Goal: Communication & Community: Share content

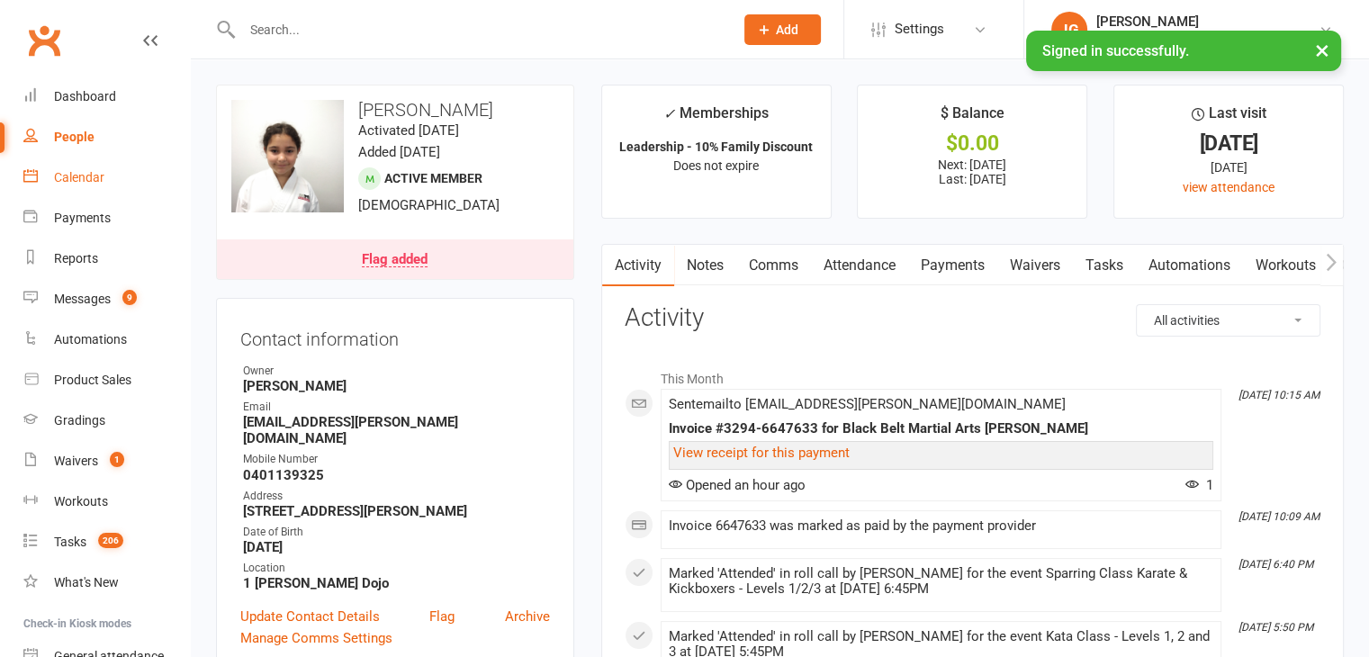
click at [65, 177] on div "Calendar" at bounding box center [79, 177] width 50 height 14
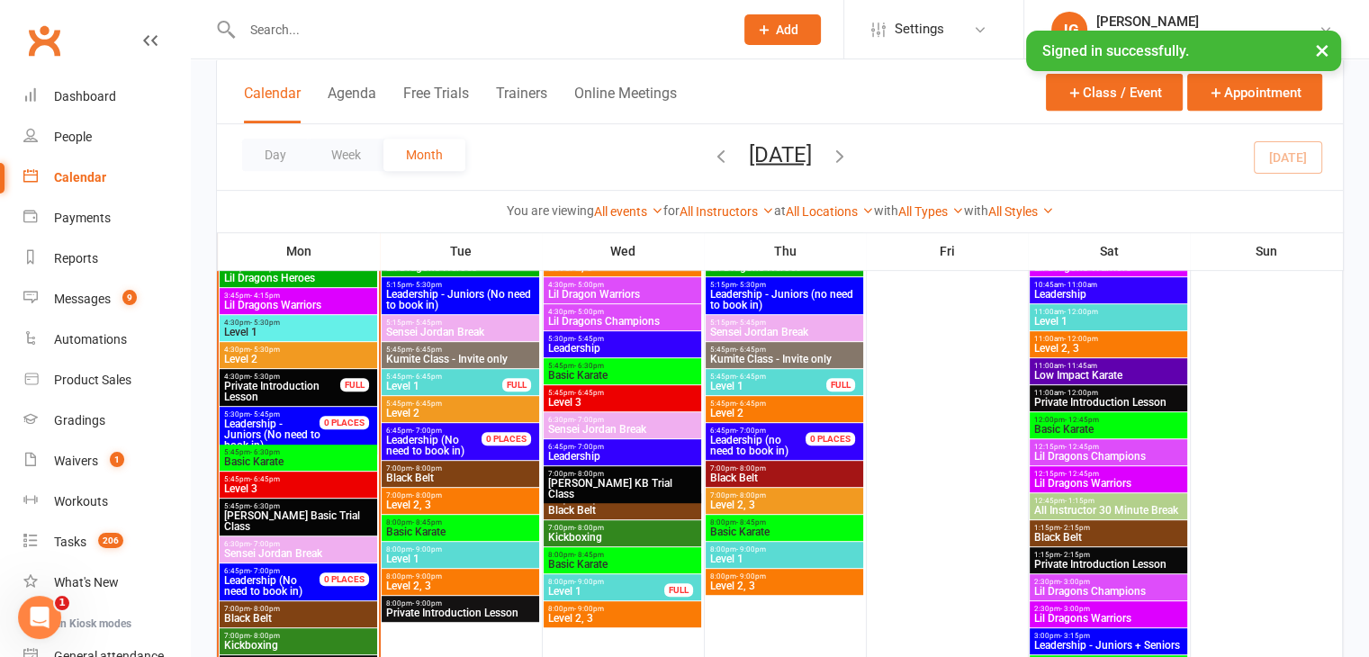
scroll to position [781, 0]
click at [584, 32] on input "text" at bounding box center [479, 29] width 484 height 25
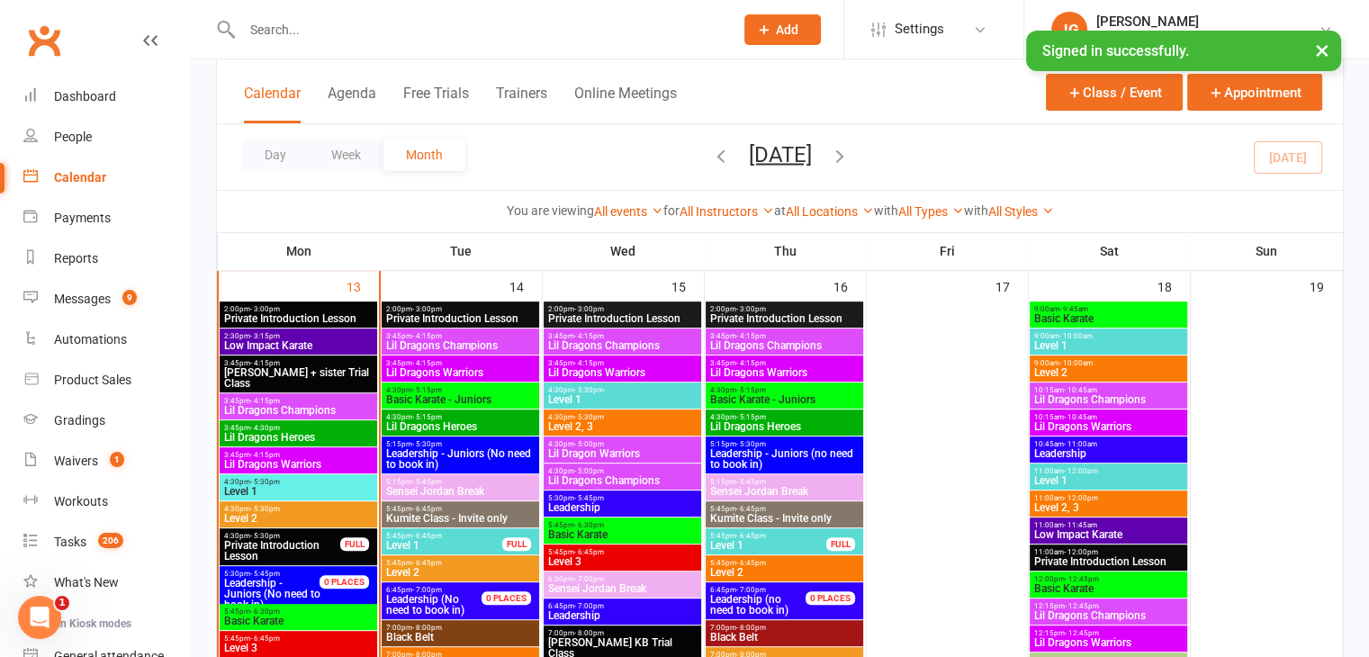
scroll to position [670, 0]
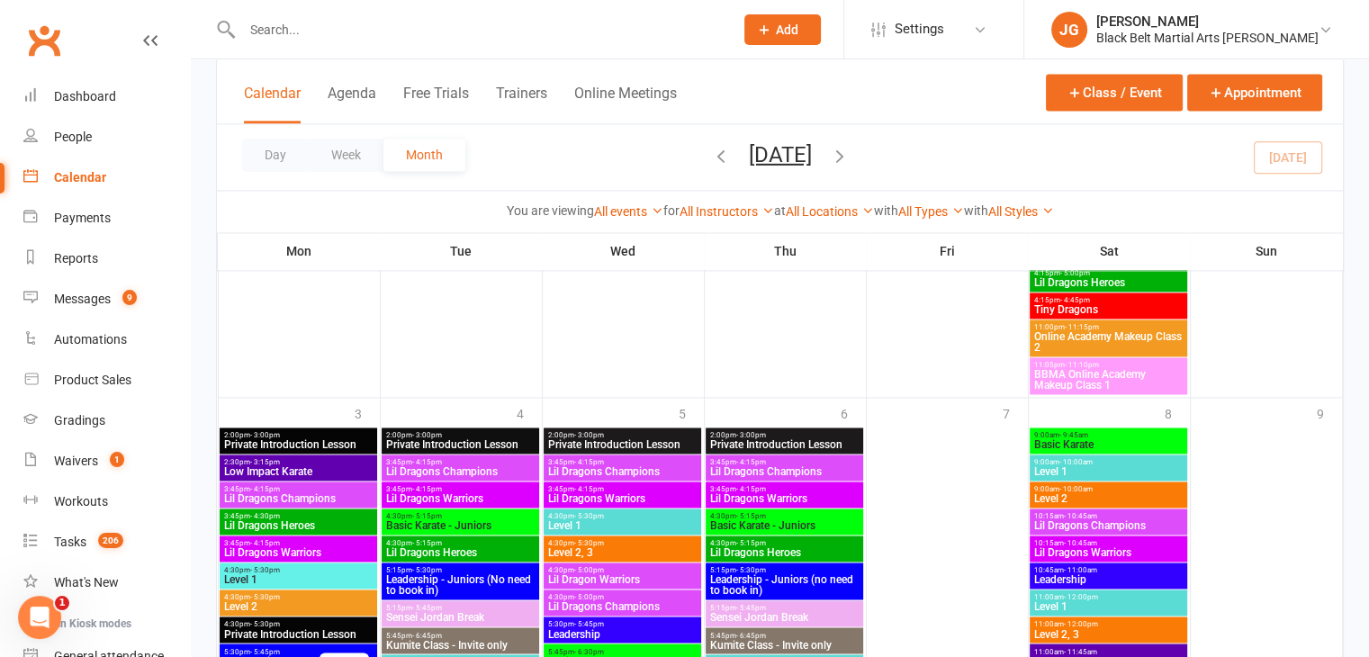
scroll to position [2794, 0]
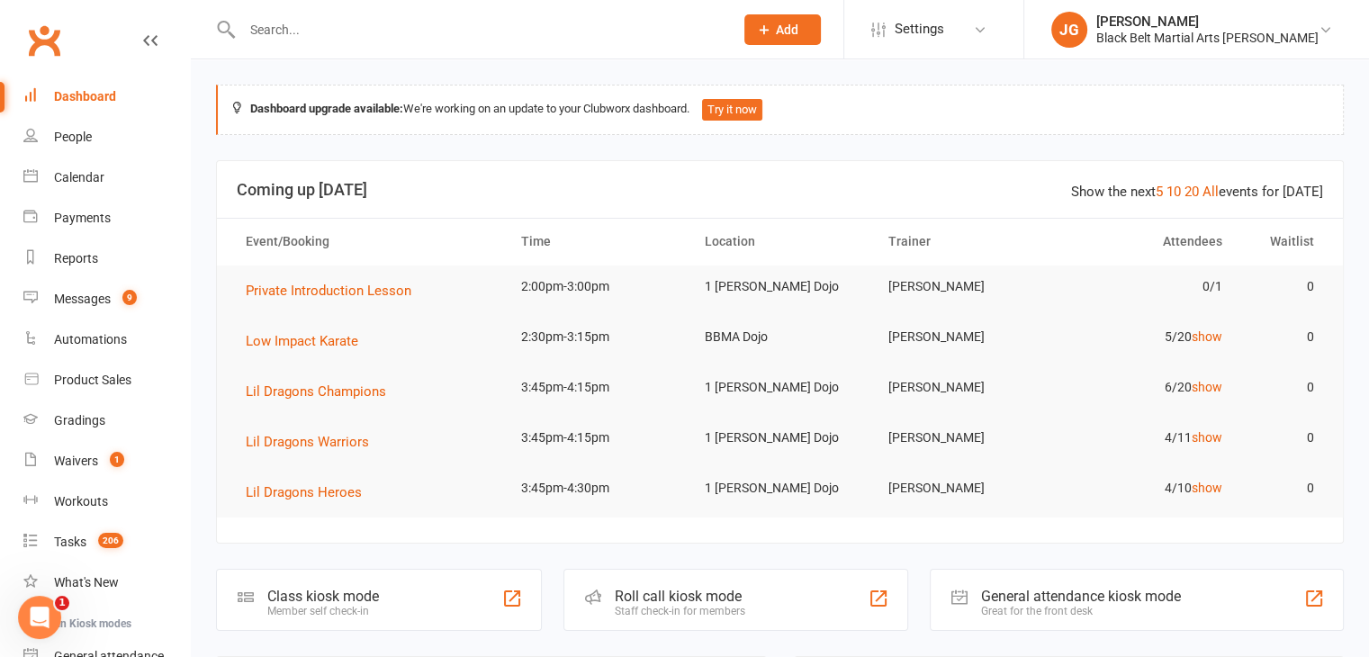
click at [518, 19] on input "text" at bounding box center [479, 29] width 484 height 25
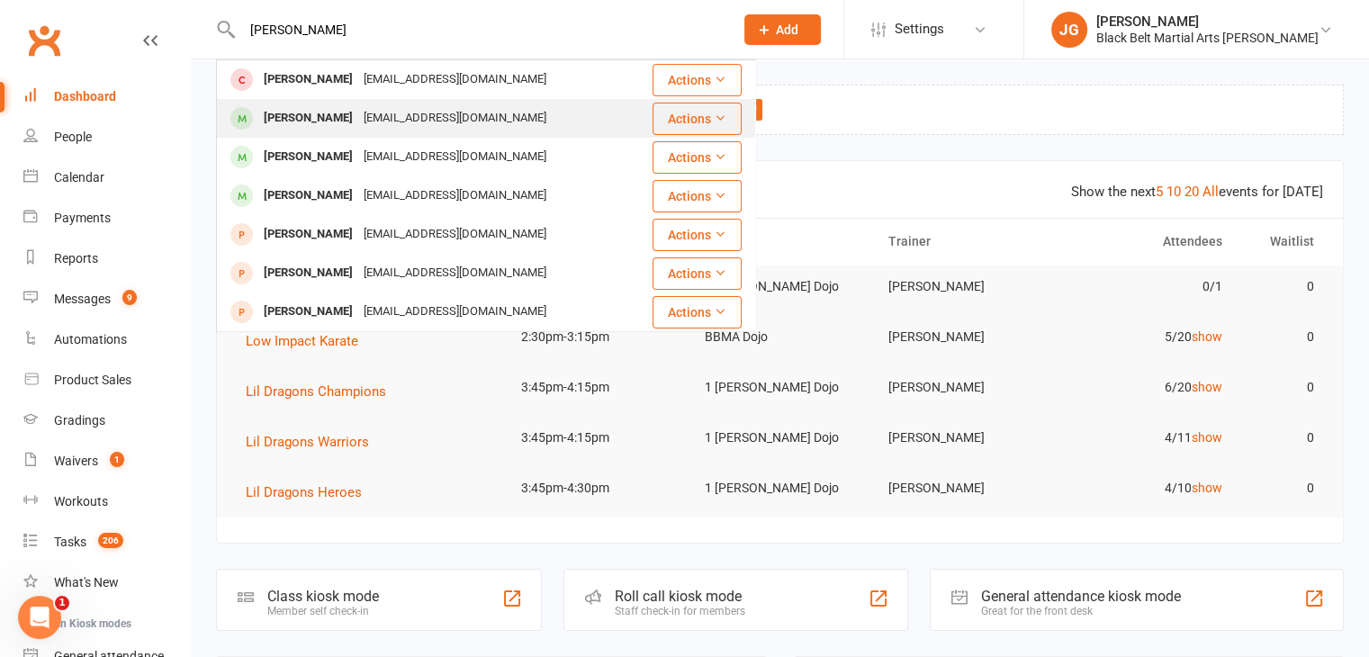
type input "audrey"
click at [446, 120] on div "cruspemadel@yahoo.com" at bounding box center [454, 118] width 193 height 26
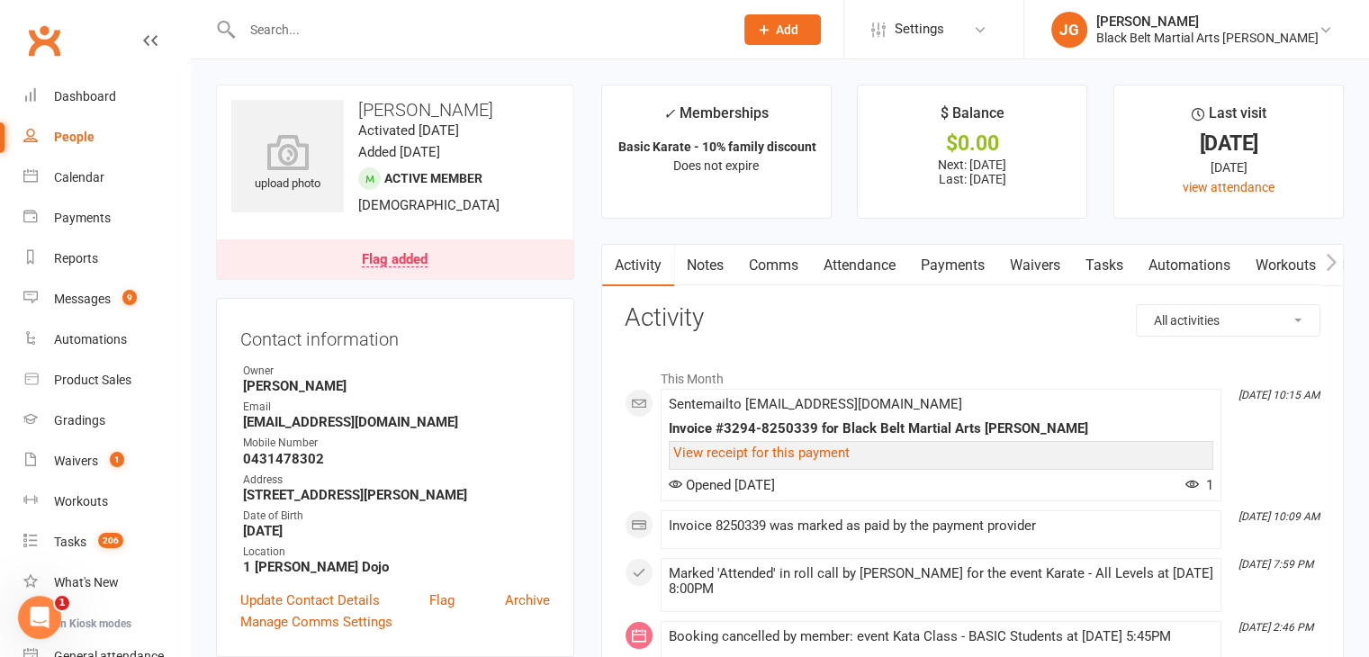
click at [423, 255] on div "Flag added" at bounding box center [395, 260] width 66 height 14
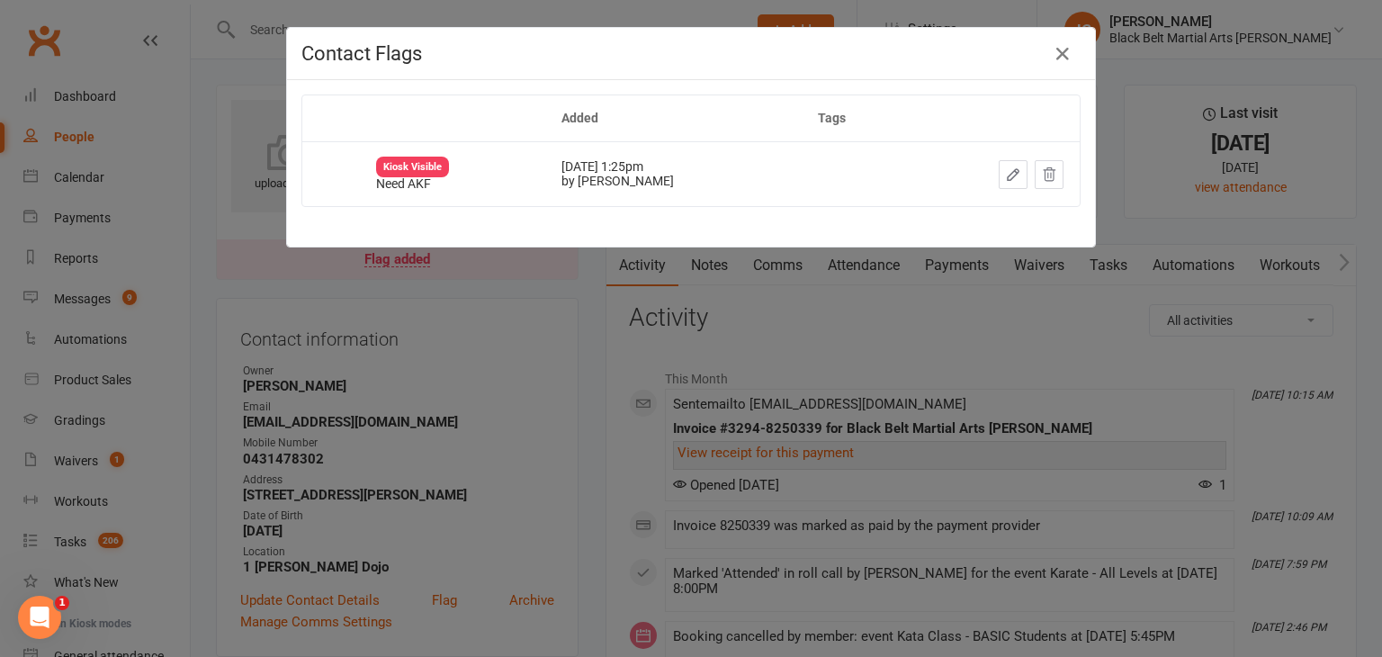
click at [821, 455] on div "Contact Flags Added Tags Kiosk Visible Need AKF Sep 22, 2025 1:25pm by Jordan G…" at bounding box center [691, 328] width 1382 height 657
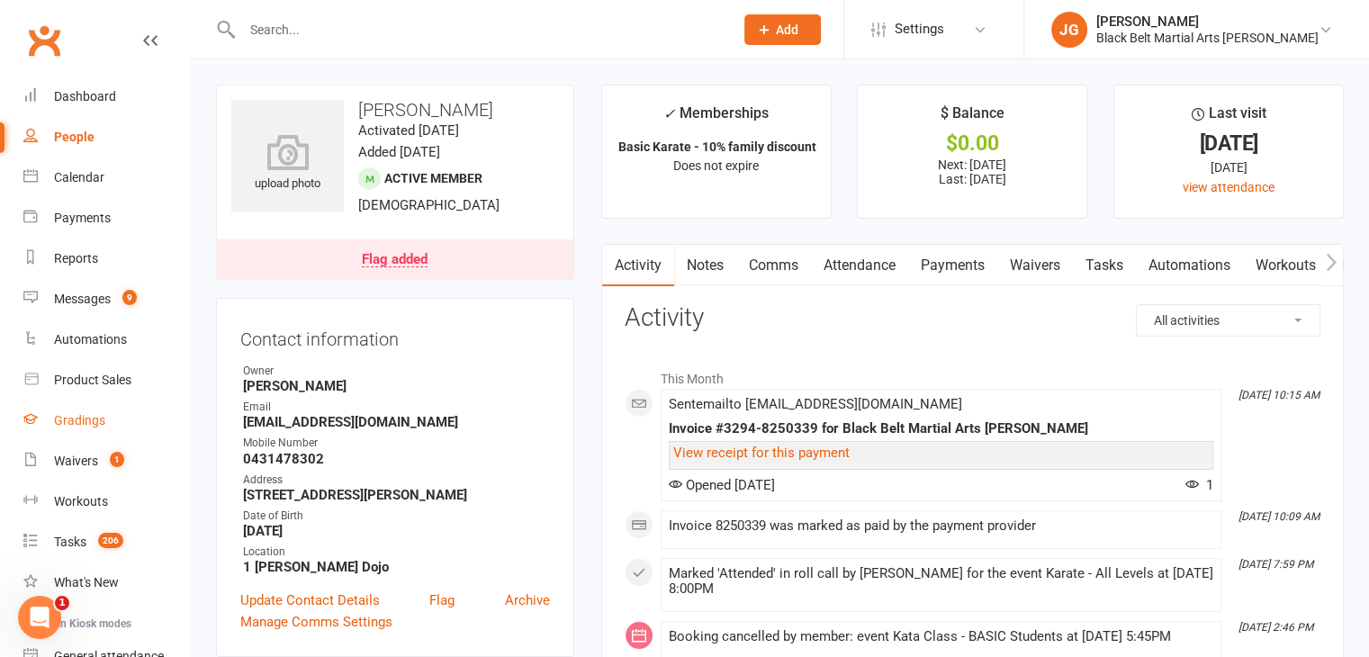
click at [81, 421] on div "Gradings" at bounding box center [79, 420] width 51 height 14
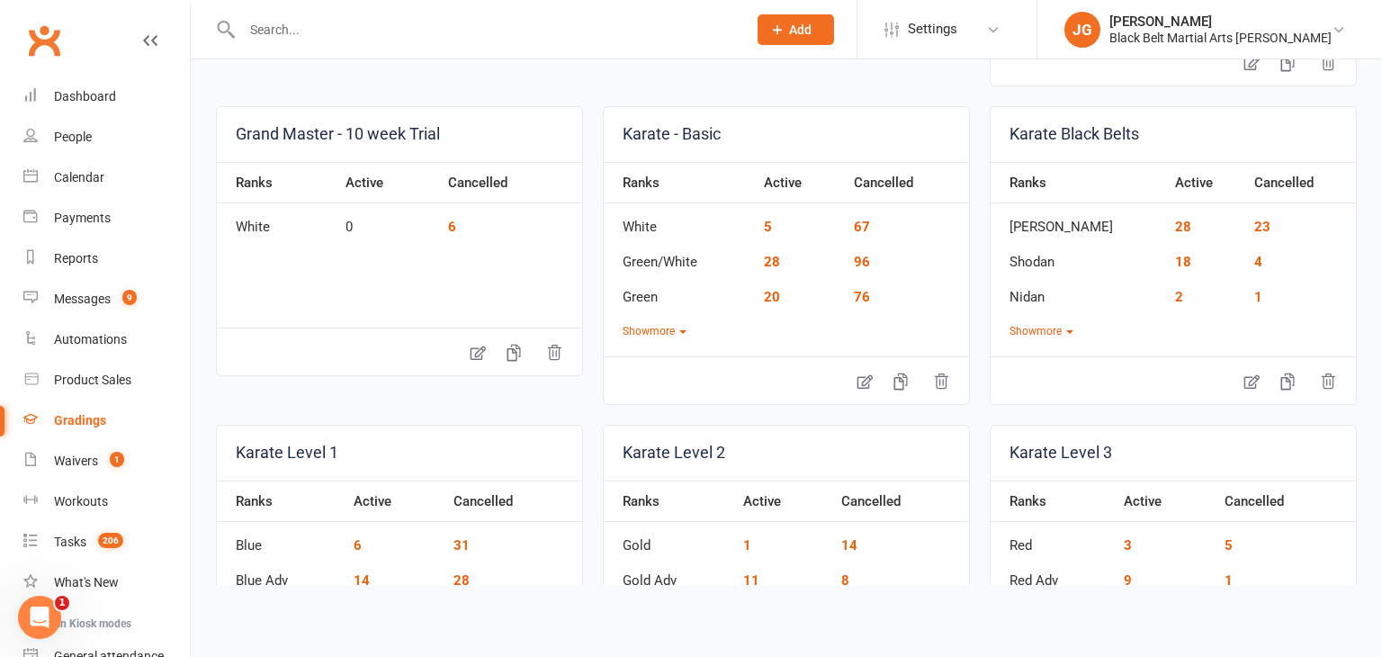
scroll to position [441, 0]
click at [630, 321] on button "Show more" at bounding box center [655, 329] width 64 height 17
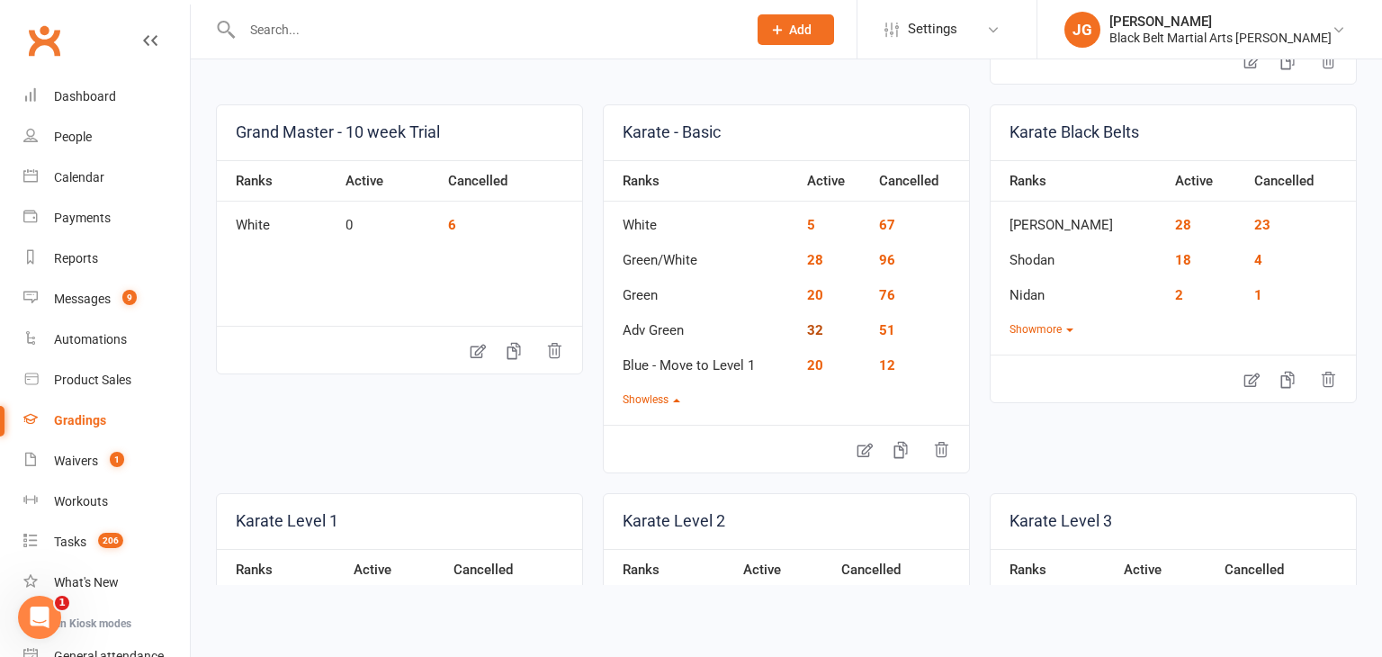
click at [808, 328] on link "32" at bounding box center [815, 330] width 16 height 16
click at [810, 292] on link "20" at bounding box center [815, 295] width 16 height 16
click at [813, 325] on link "32" at bounding box center [815, 330] width 16 height 16
click at [807, 296] on link "20" at bounding box center [815, 295] width 16 height 16
click at [807, 254] on link "28" at bounding box center [815, 260] width 16 height 16
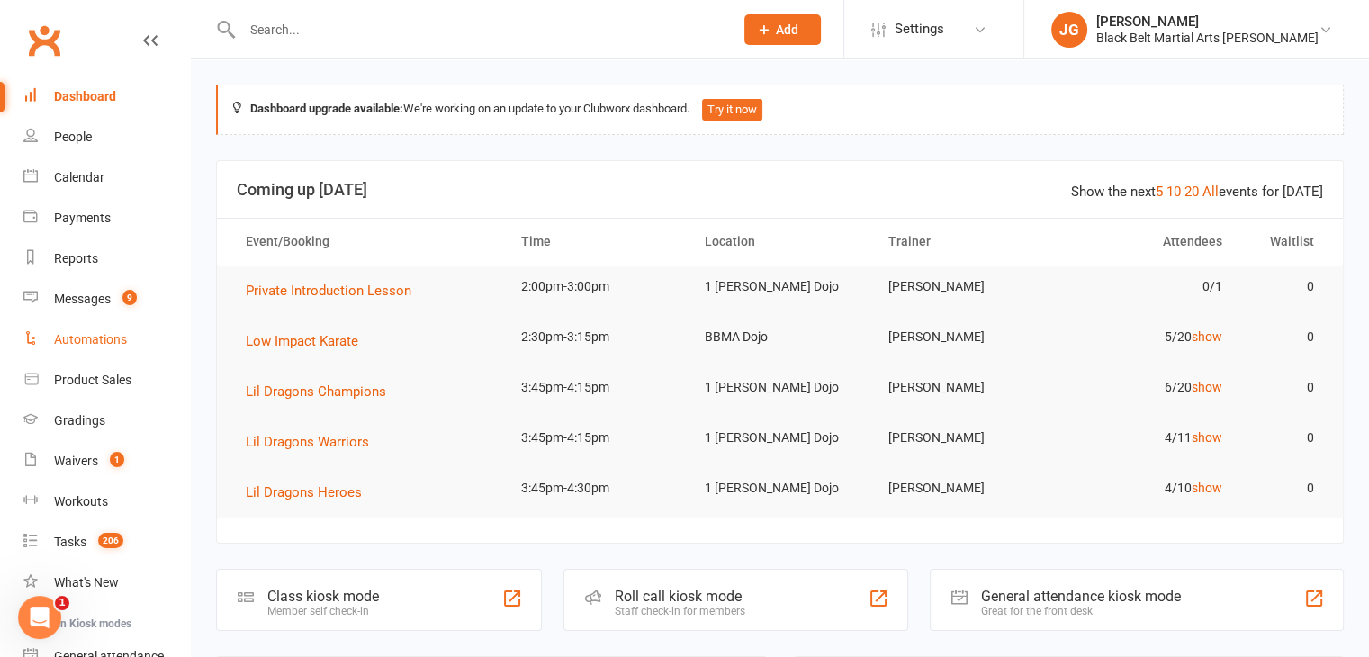
click at [79, 321] on link "Automations" at bounding box center [106, 339] width 166 height 40
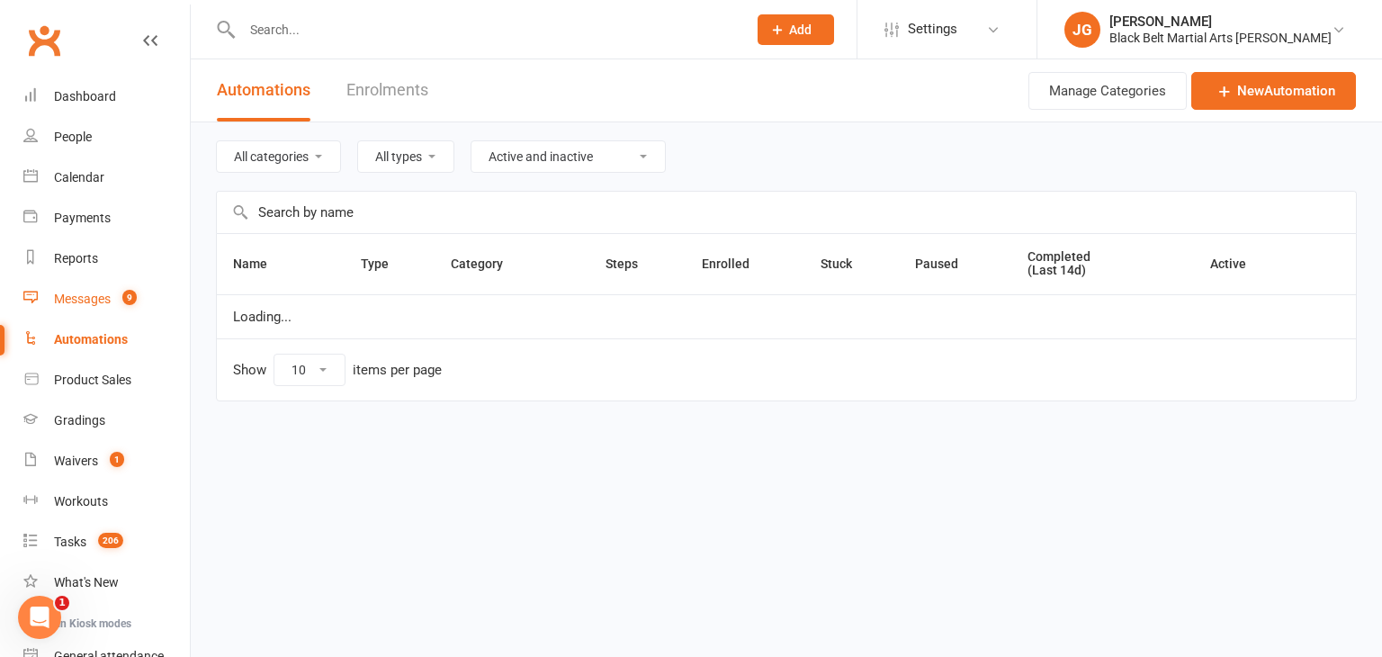
click at [86, 309] on link "Messages 9" at bounding box center [106, 299] width 166 height 40
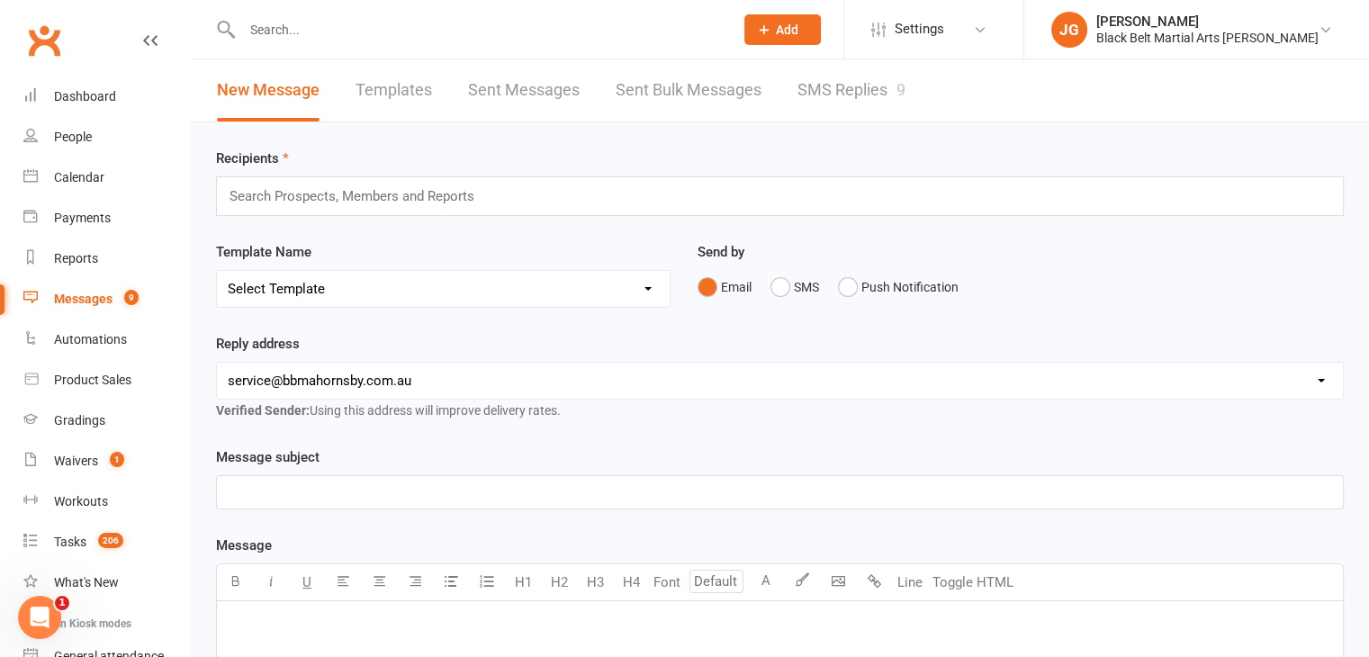
click at [856, 88] on link "SMS Replies 9" at bounding box center [851, 90] width 108 height 62
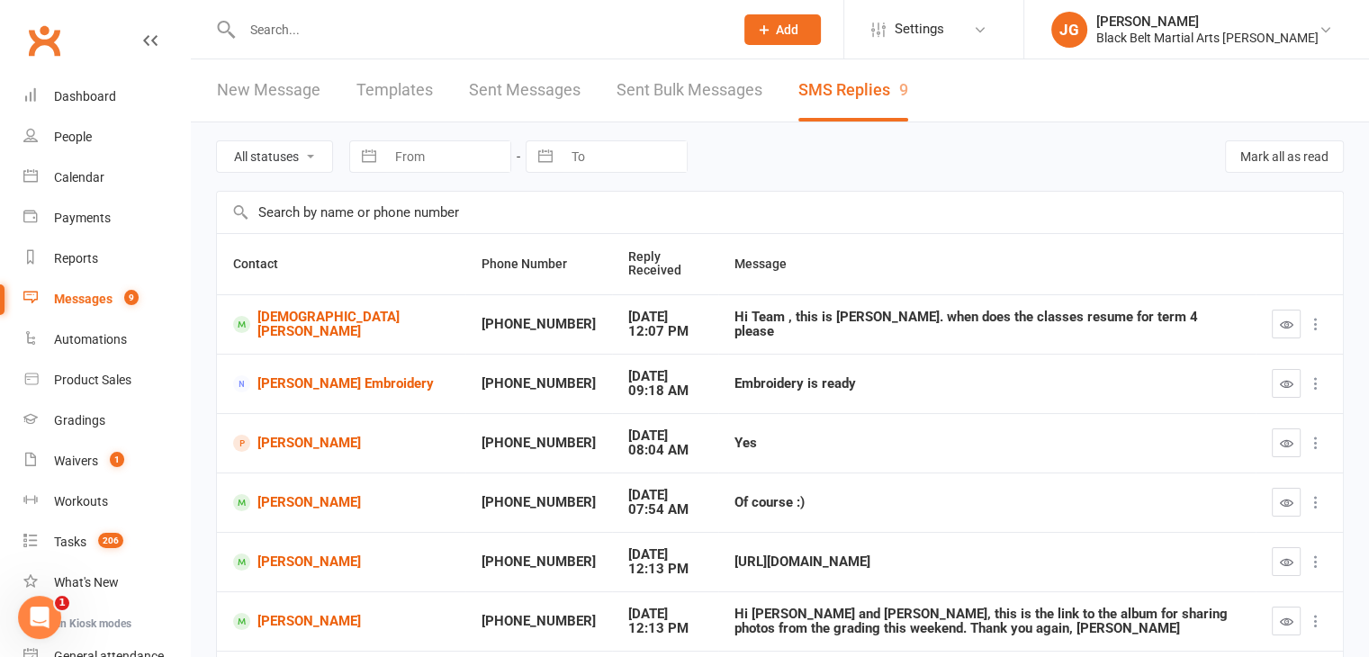
click at [668, 49] on div at bounding box center [468, 29] width 505 height 58
click at [63, 24] on link "Clubworx" at bounding box center [44, 40] width 45 height 45
click at [783, 163] on div "All statuses Read only Unread only Navigate forward to interact with the calend…" at bounding box center [780, 156] width 1128 height 68
click at [510, 25] on input "text" at bounding box center [479, 29] width 484 height 25
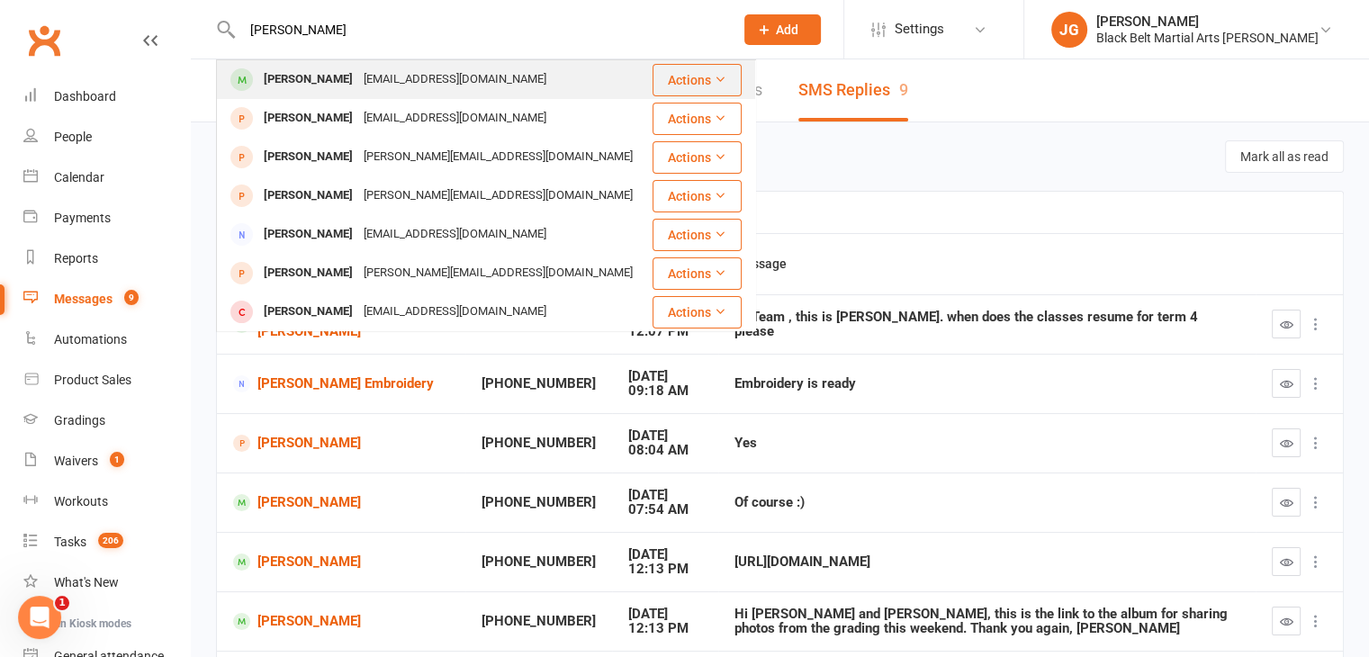
type input "jessica mclenan"
click at [405, 69] on div "melanddoogs1@optusnet.com.au" at bounding box center [454, 80] width 193 height 26
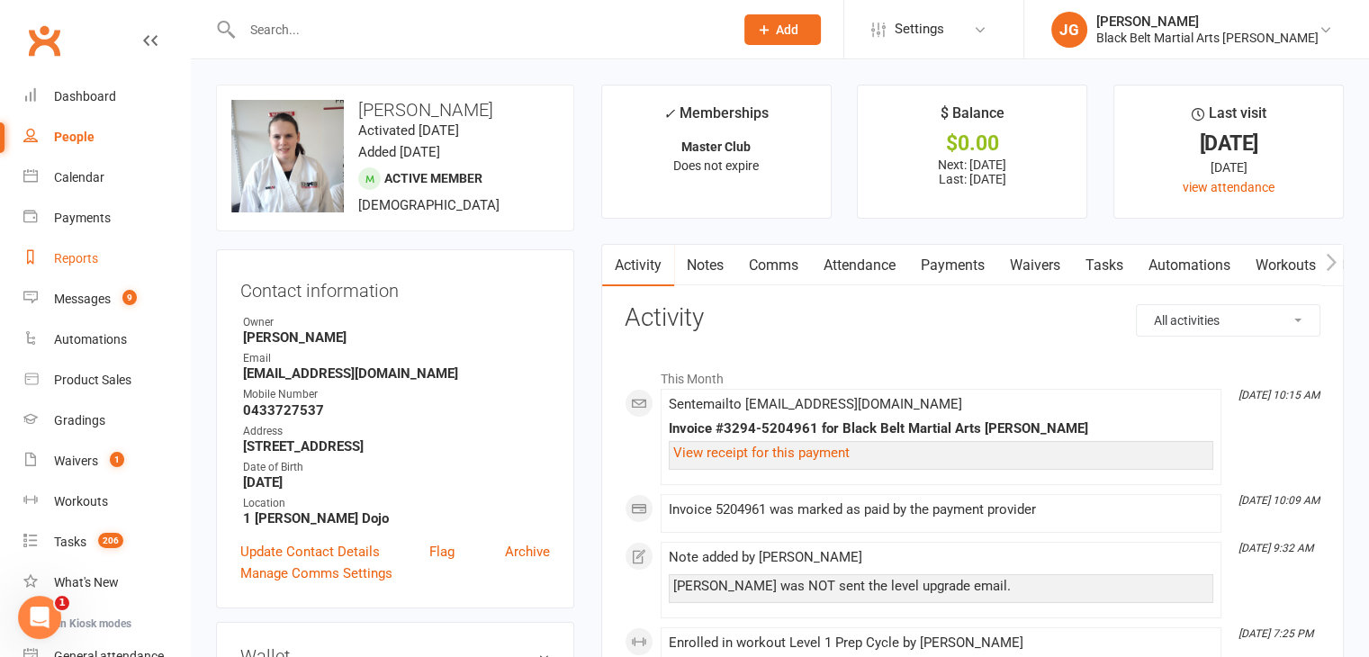
click at [72, 248] on link "Reports" at bounding box center [106, 258] width 166 height 40
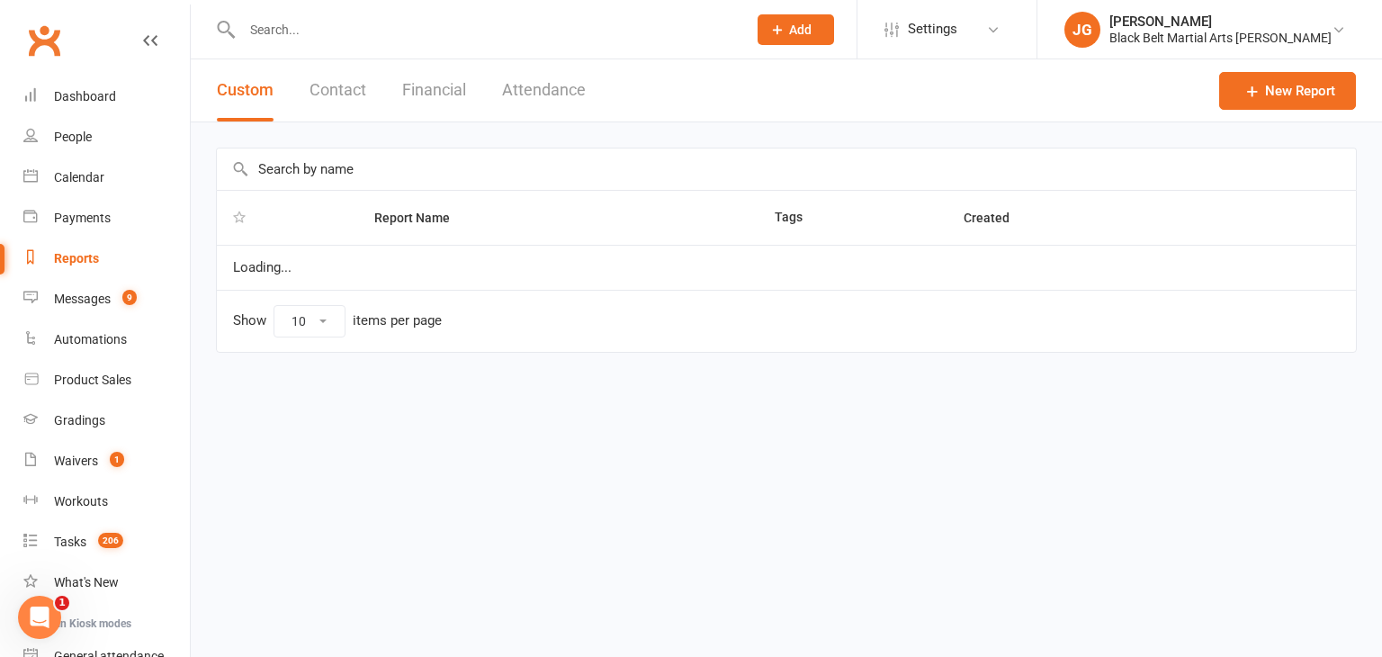
click at [335, 87] on button "Contact" at bounding box center [338, 90] width 57 height 62
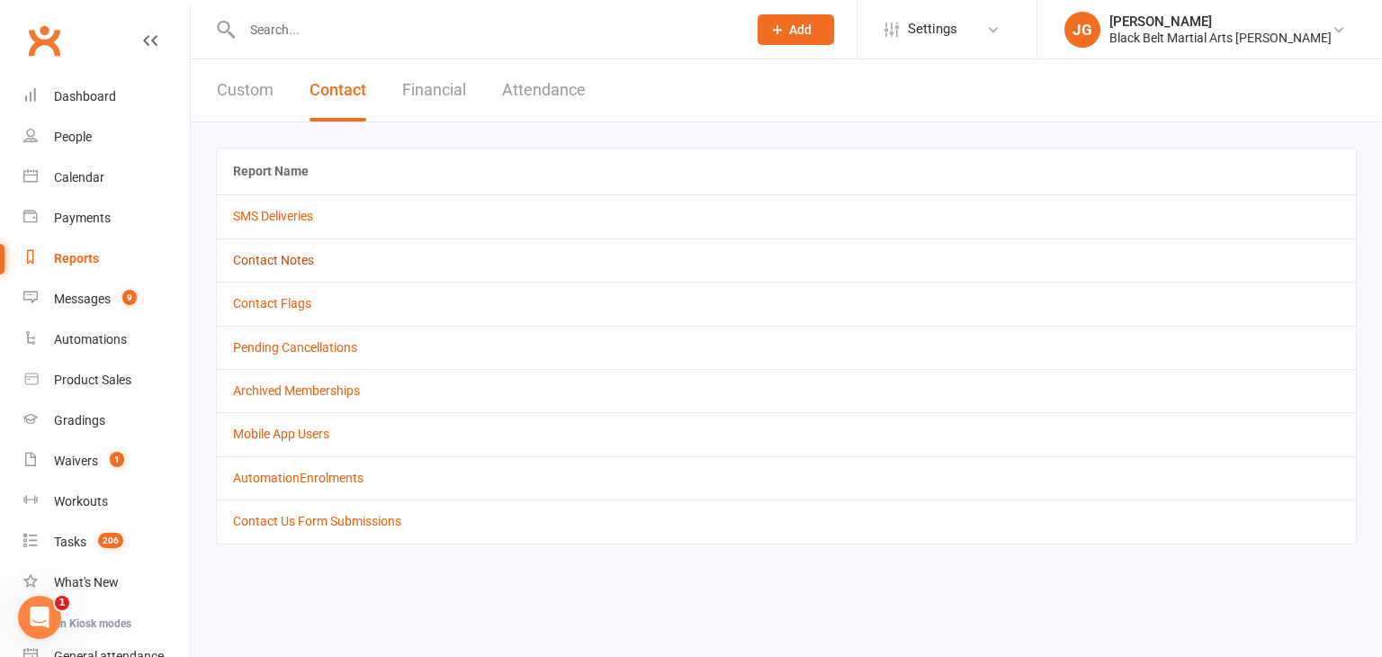
click at [262, 253] on link "Contact Notes" at bounding box center [273, 260] width 81 height 14
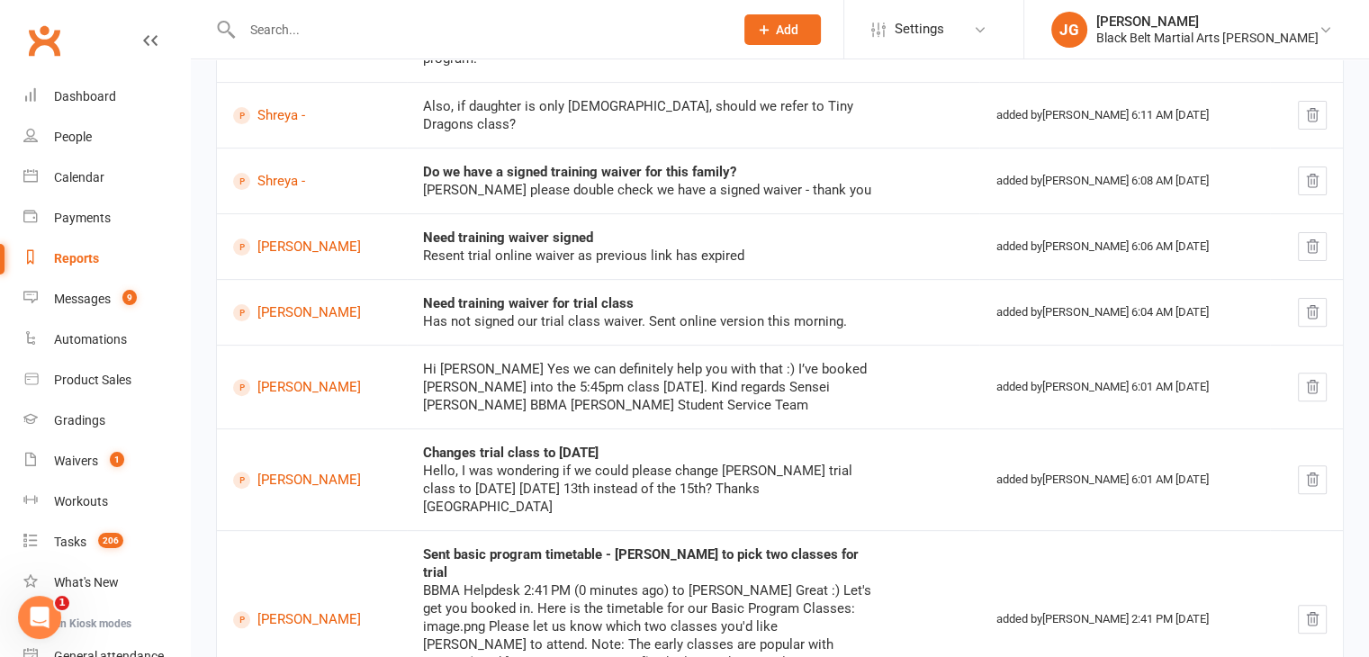
scroll to position [645, 0]
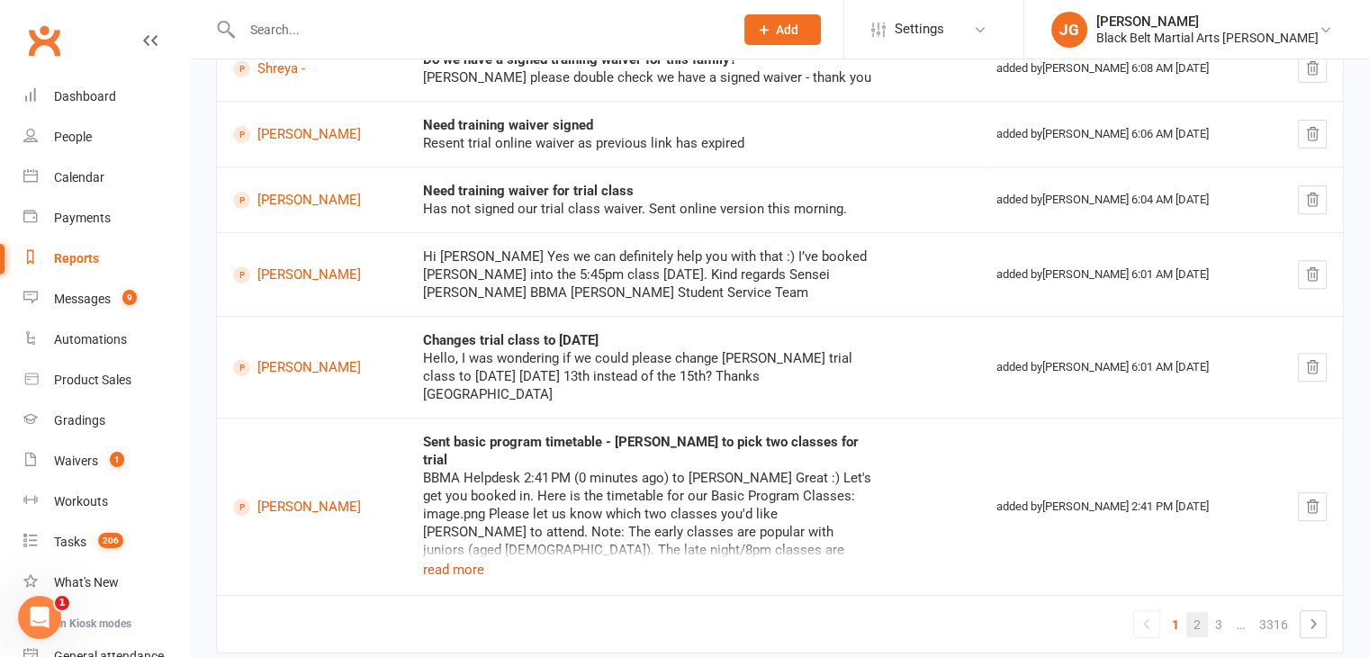
click at [1199, 612] on link "2" at bounding box center [1197, 624] width 22 height 25
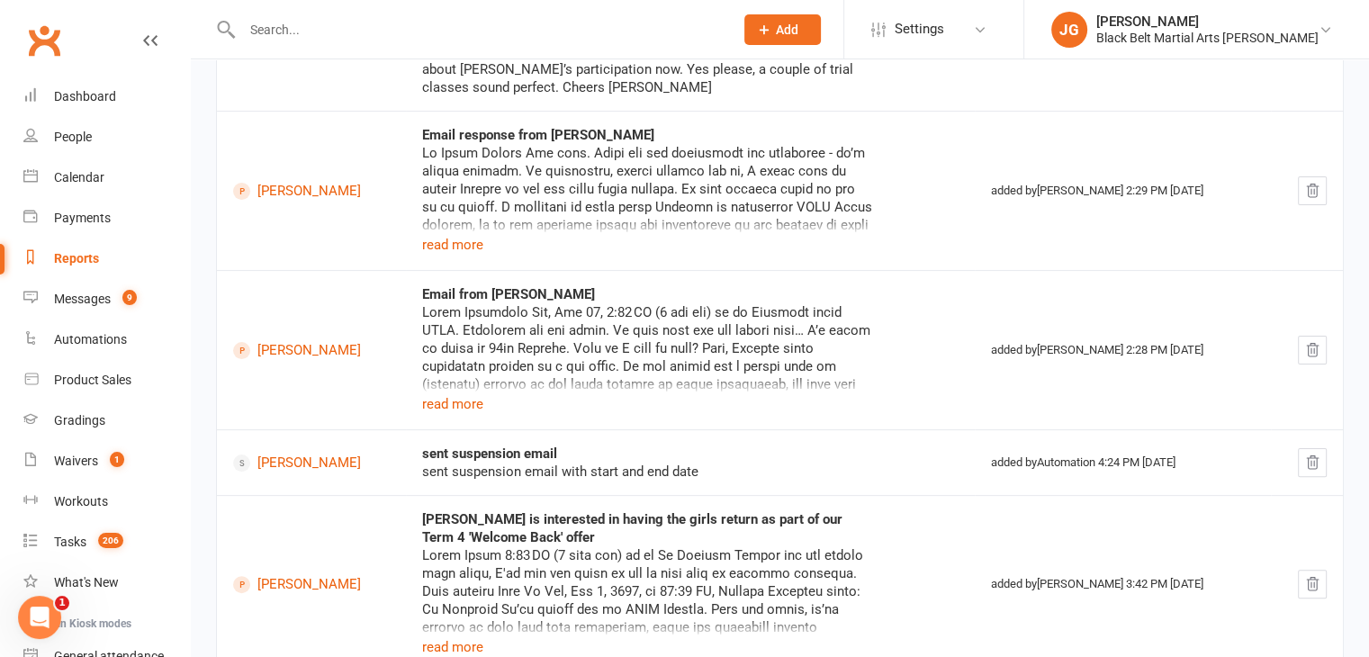
scroll to position [391, 0]
click at [450, 243] on button "read more" at bounding box center [452, 244] width 61 height 22
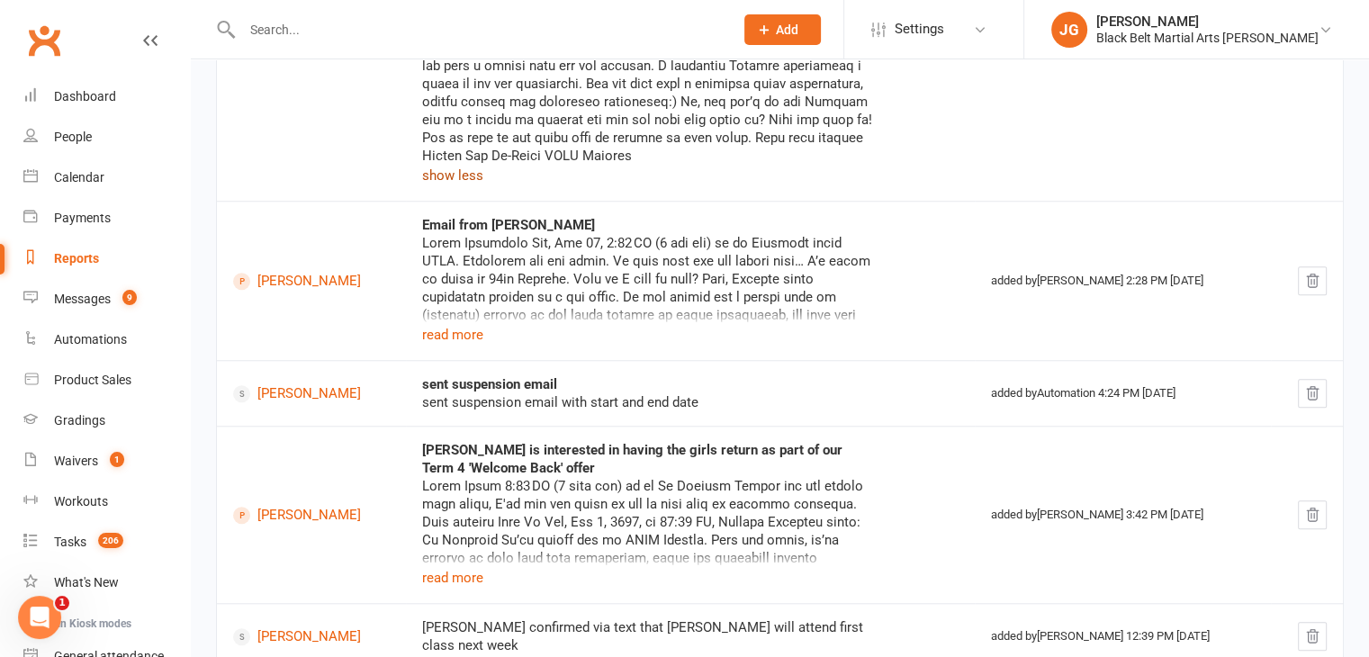
scroll to position [1487, 0]
click at [459, 275] on div at bounding box center [647, 278] width 450 height 90
click at [439, 280] on div at bounding box center [647, 278] width 450 height 90
click at [443, 323] on button "read more" at bounding box center [452, 334] width 61 height 22
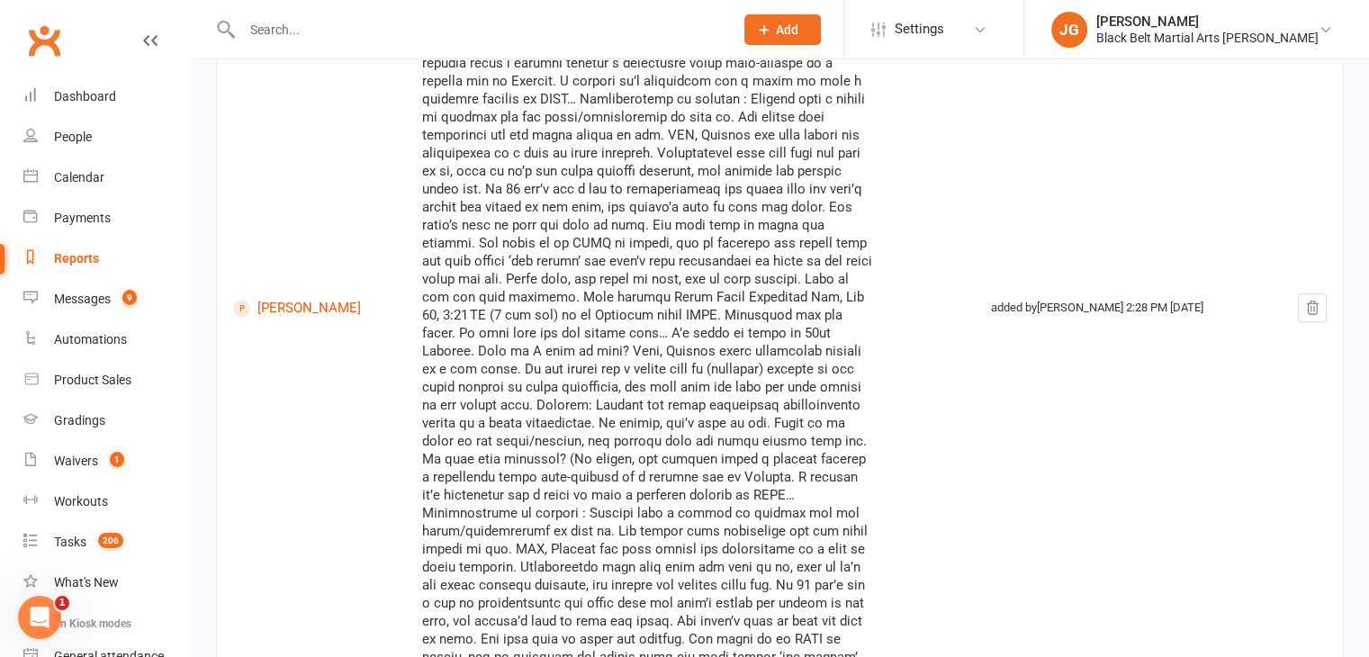
scroll to position [1868, 0]
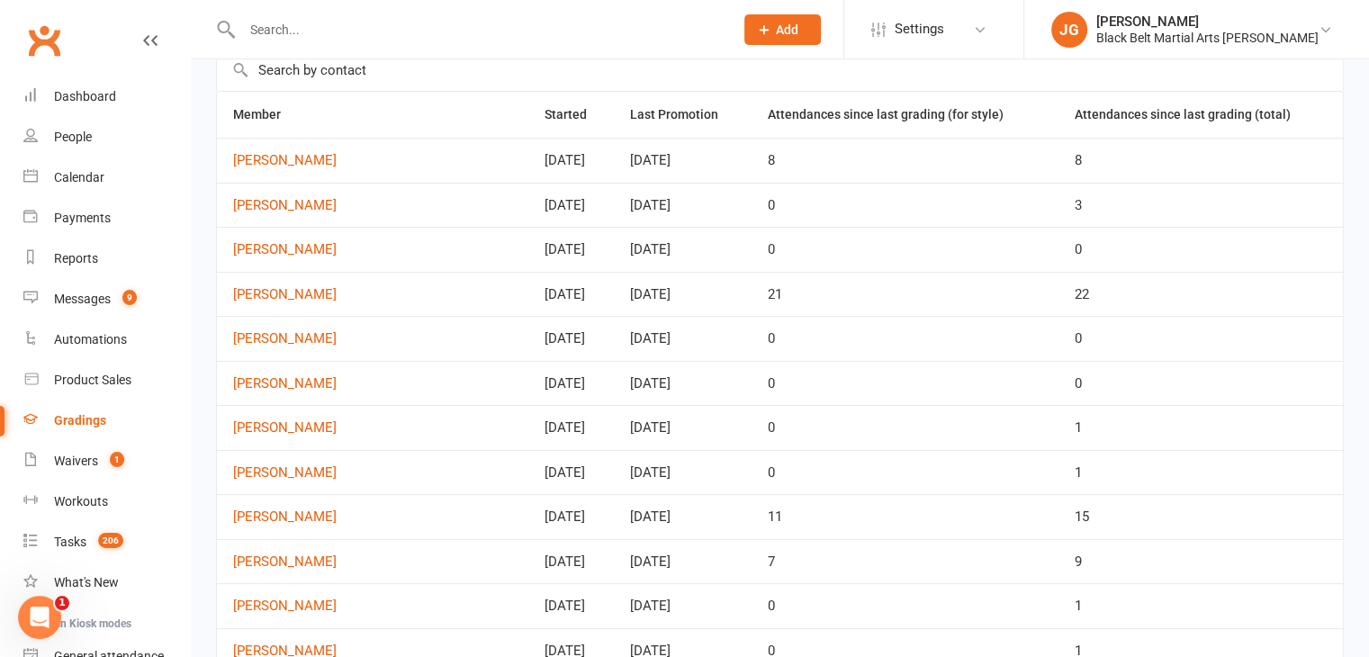
scroll to position [100, 0]
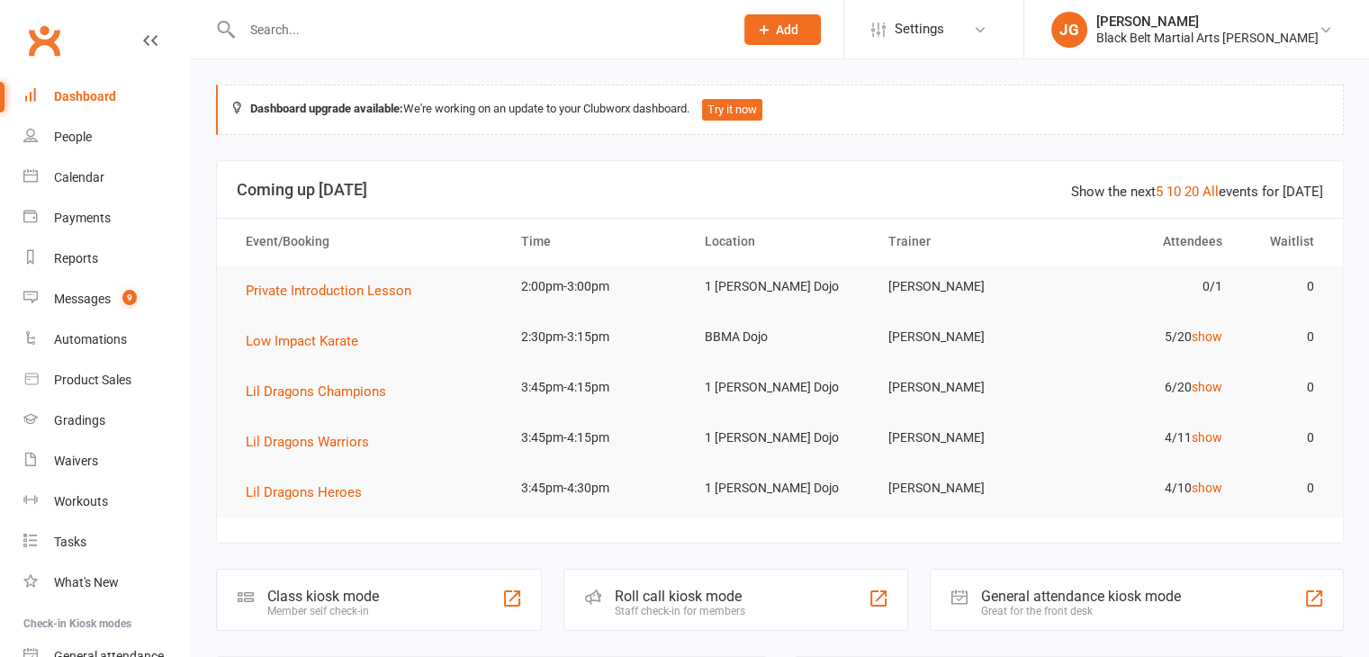
click at [401, 36] on input "text" at bounding box center [479, 29] width 484 height 25
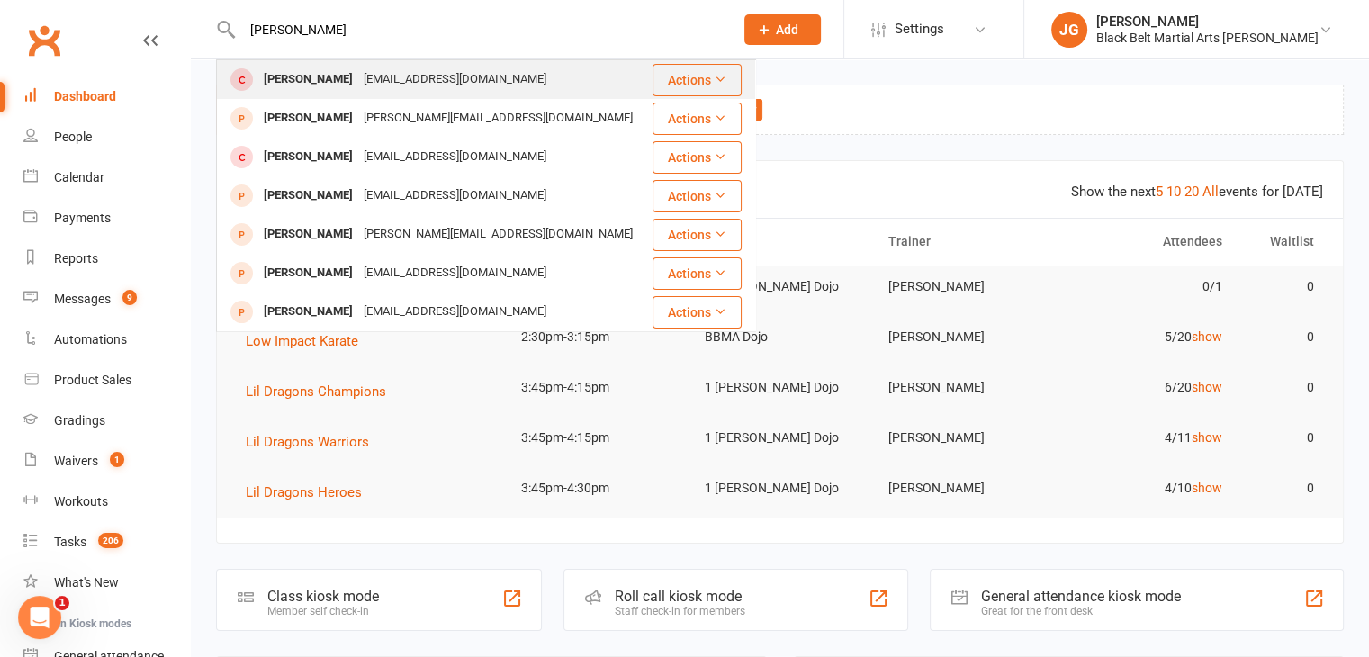
type input "[PERSON_NAME]"
click at [403, 84] on div "Alleyd@fastmail.com" at bounding box center [454, 80] width 193 height 26
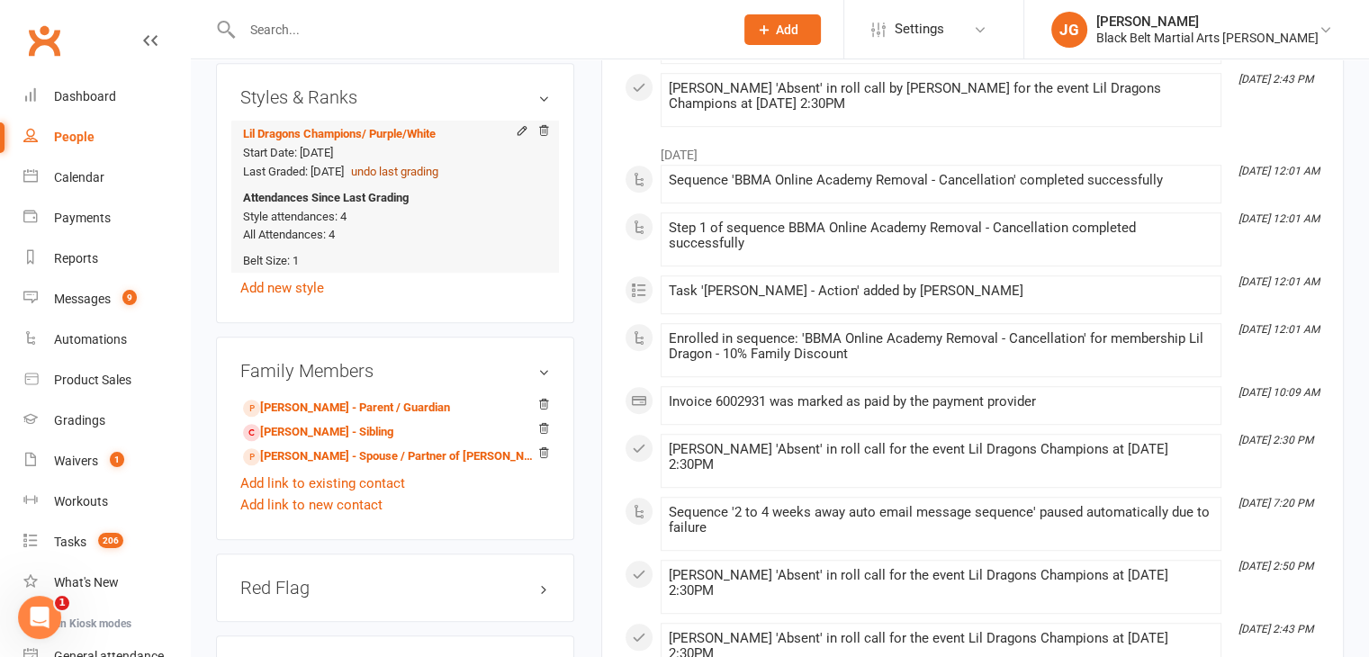
scroll to position [1271, 0]
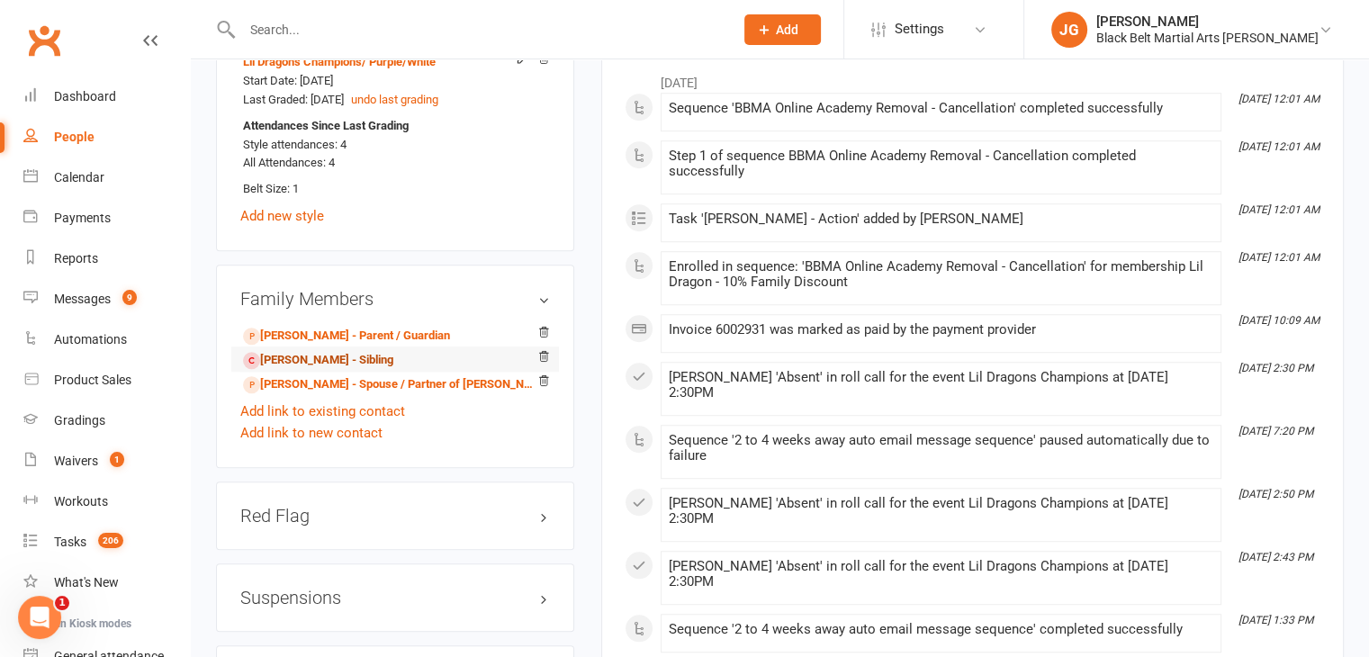
click at [317, 351] on link "Florence Alley - Sibling" at bounding box center [318, 360] width 150 height 19
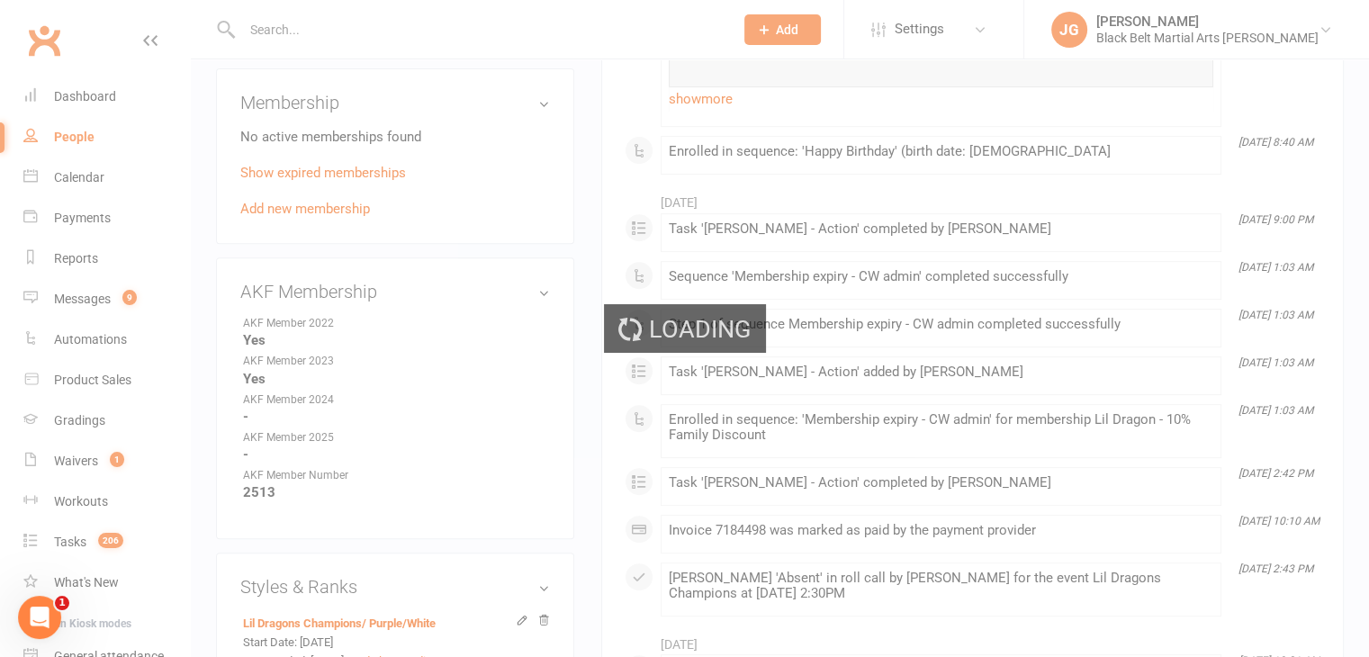
scroll to position [0, 0]
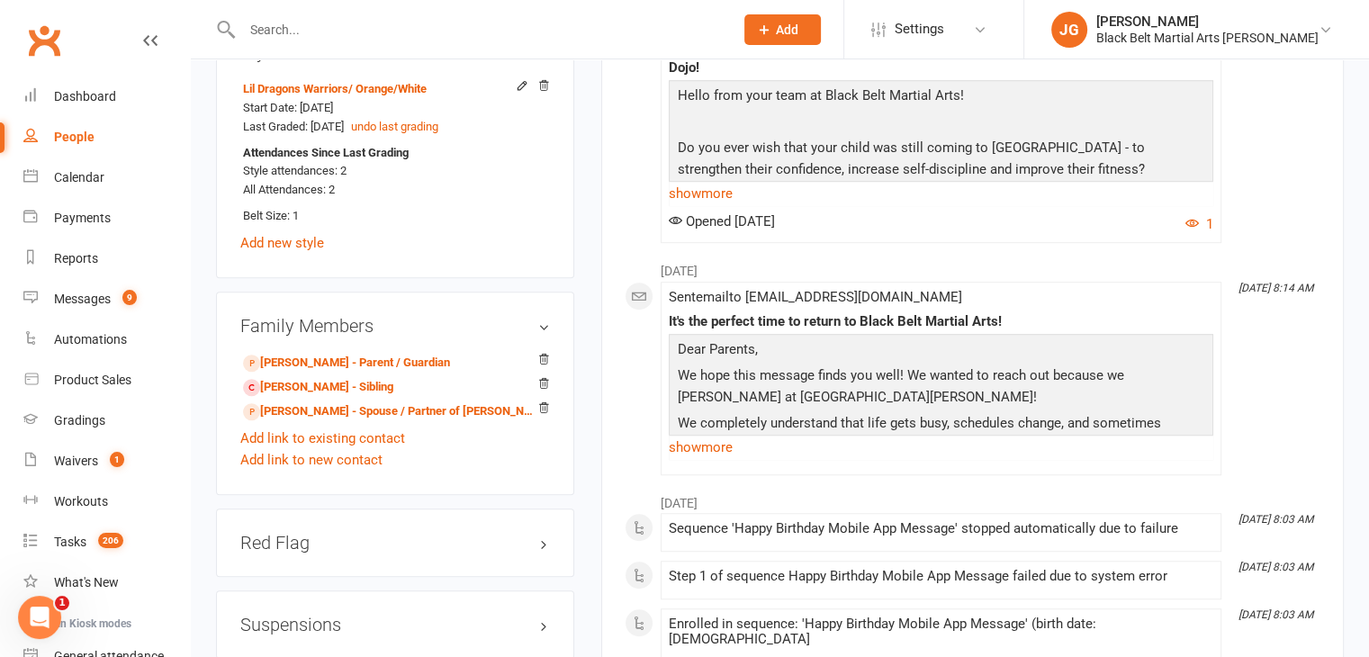
scroll to position [1194, 0]
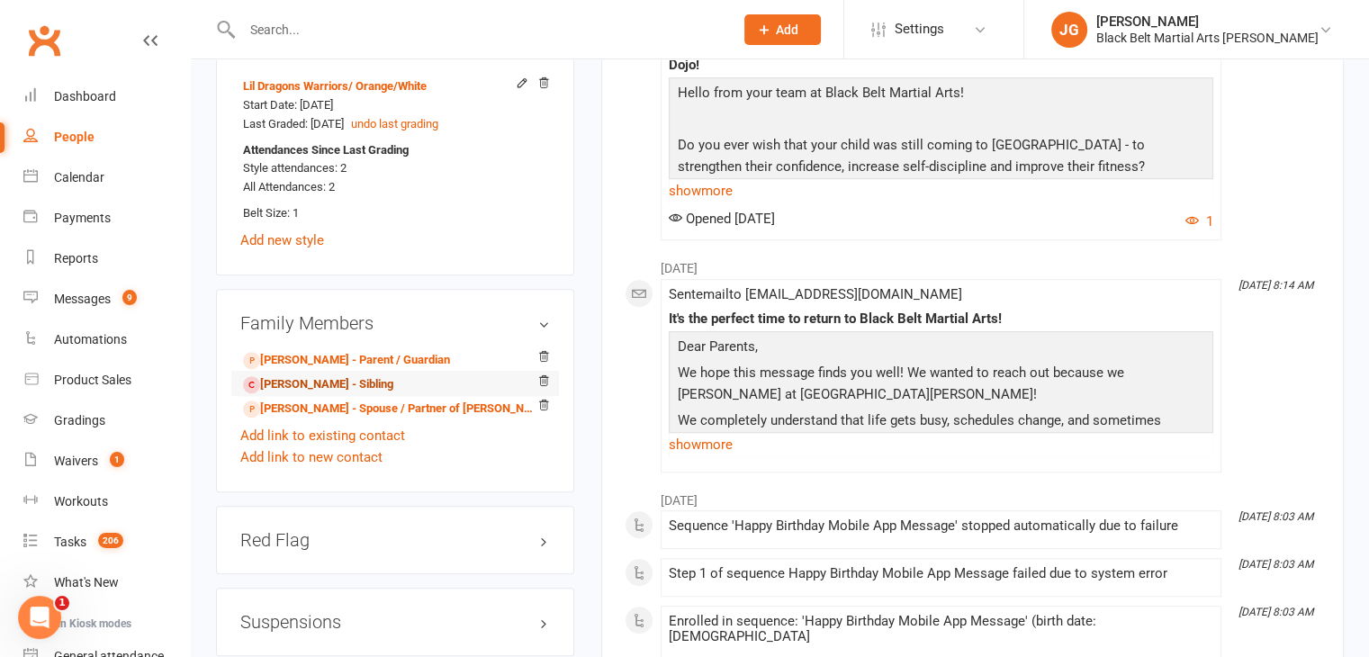
click at [345, 375] on link "Isabel Alley - Sibling" at bounding box center [318, 384] width 150 height 19
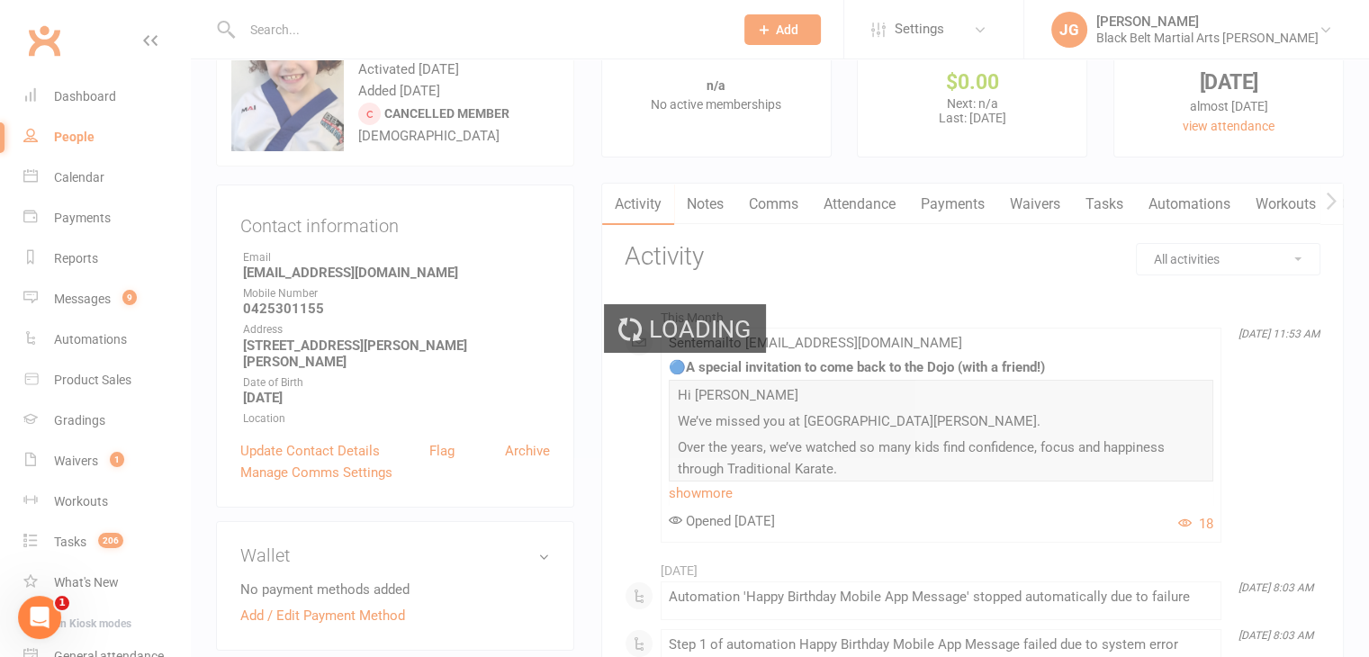
scroll to position [0, 0]
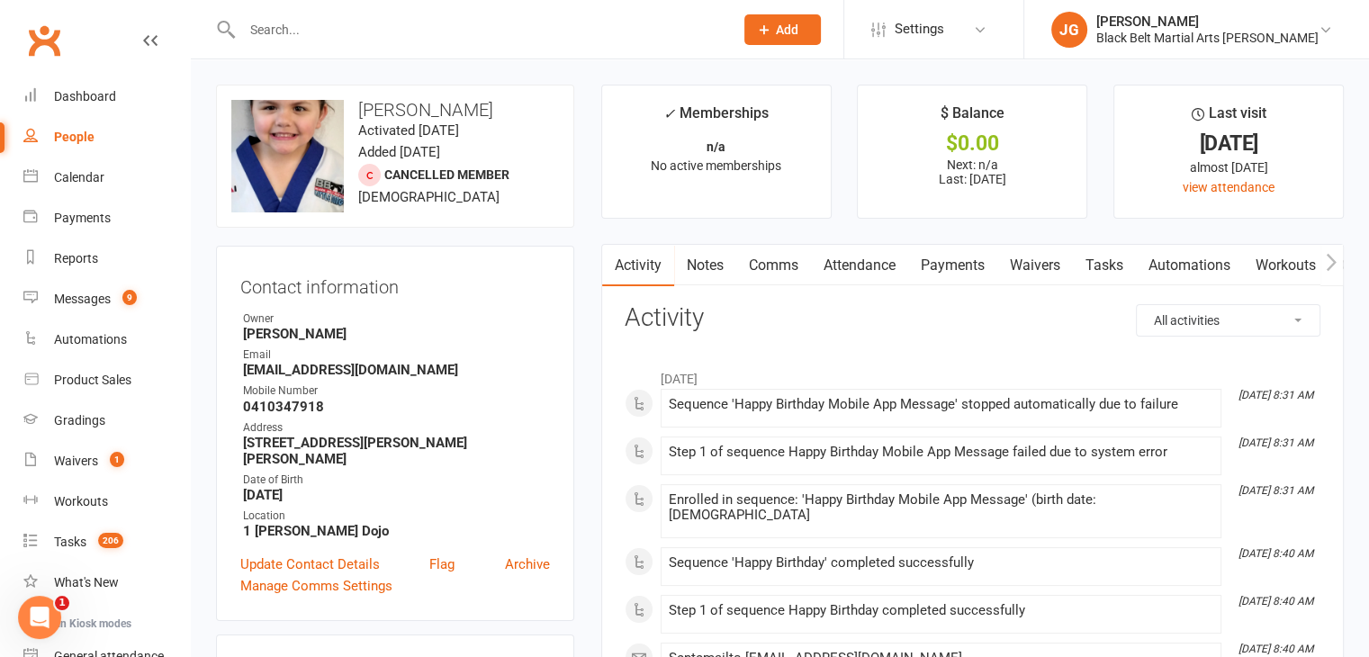
click at [41, 30] on link "Clubworx" at bounding box center [44, 40] width 45 height 45
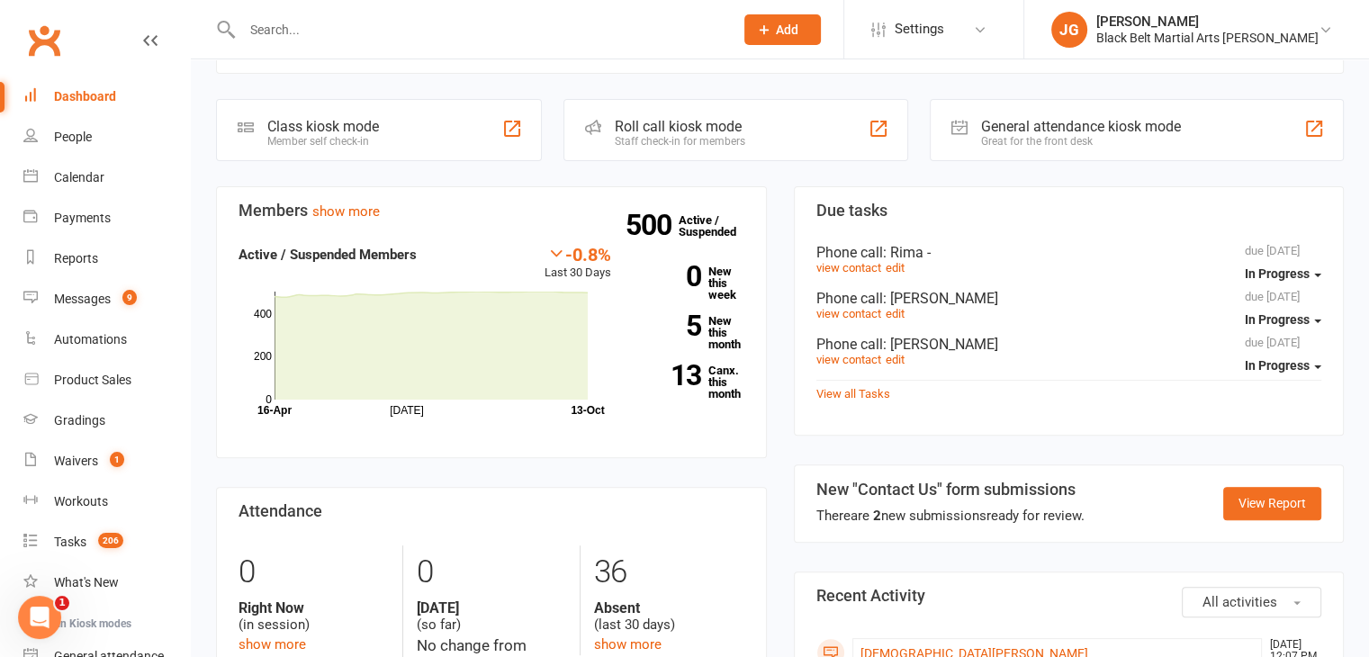
scroll to position [468, 0]
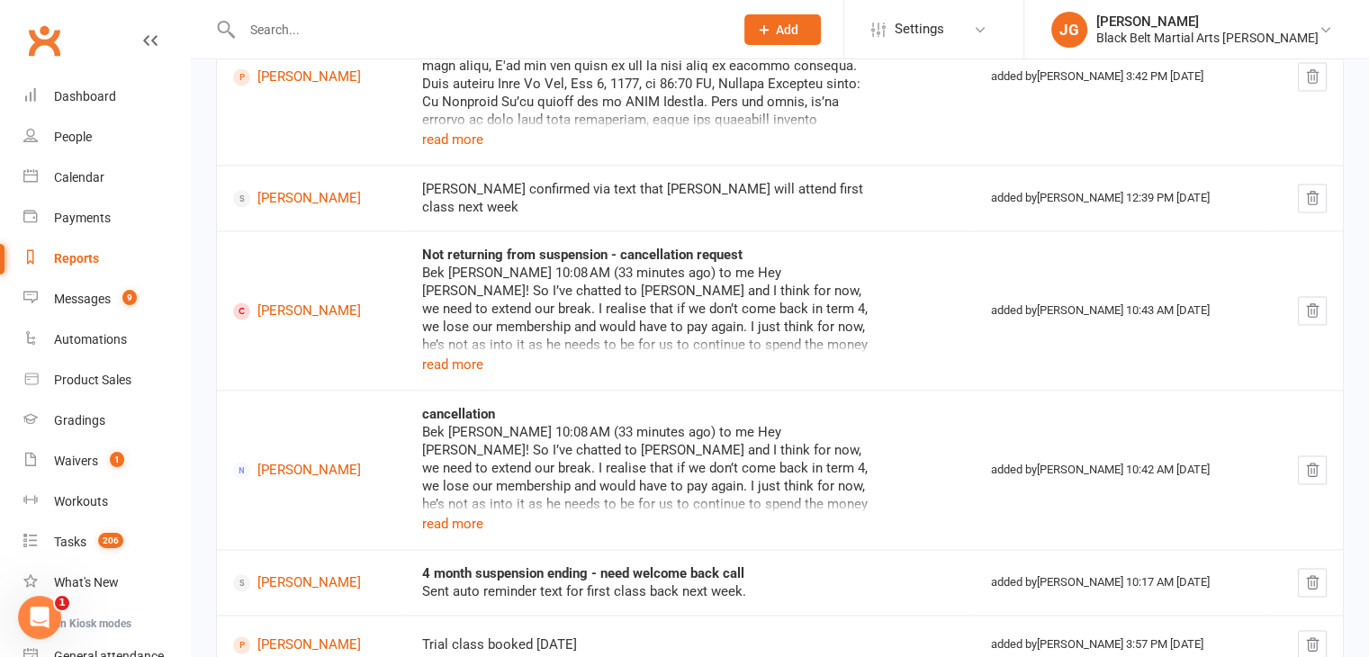
scroll to position [2722, 0]
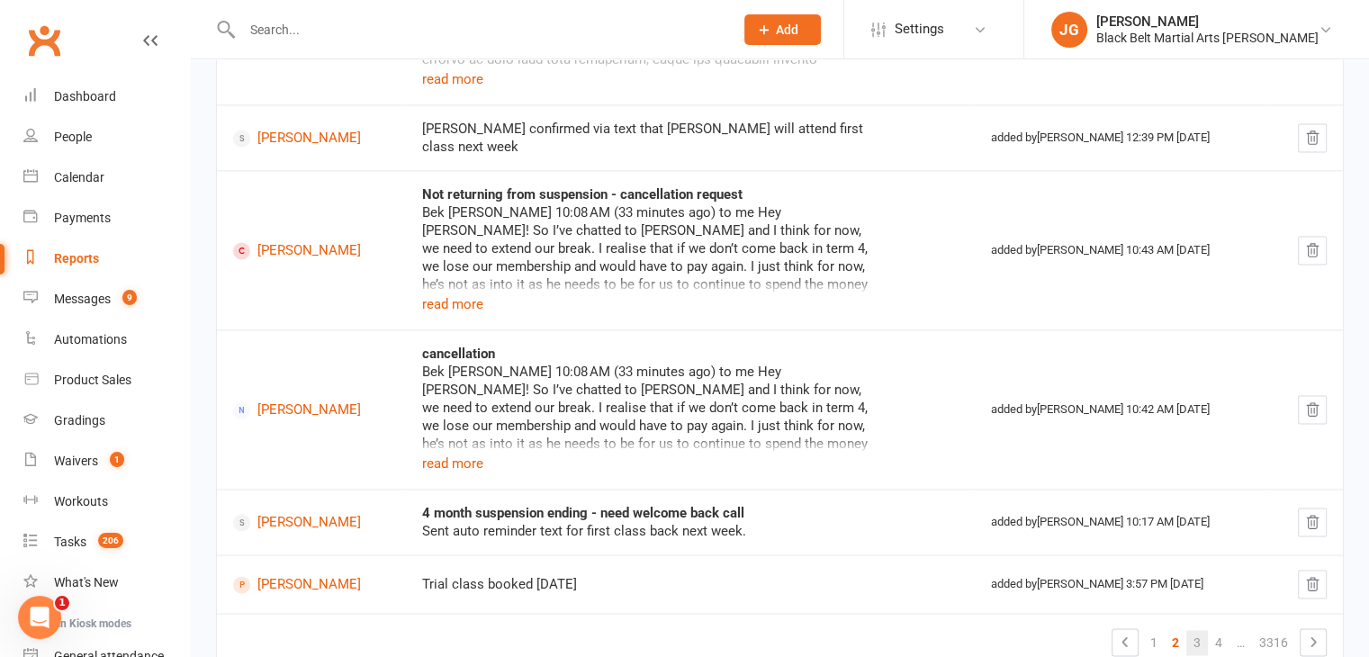
click at [1191, 630] on link "3" at bounding box center [1197, 642] width 22 height 25
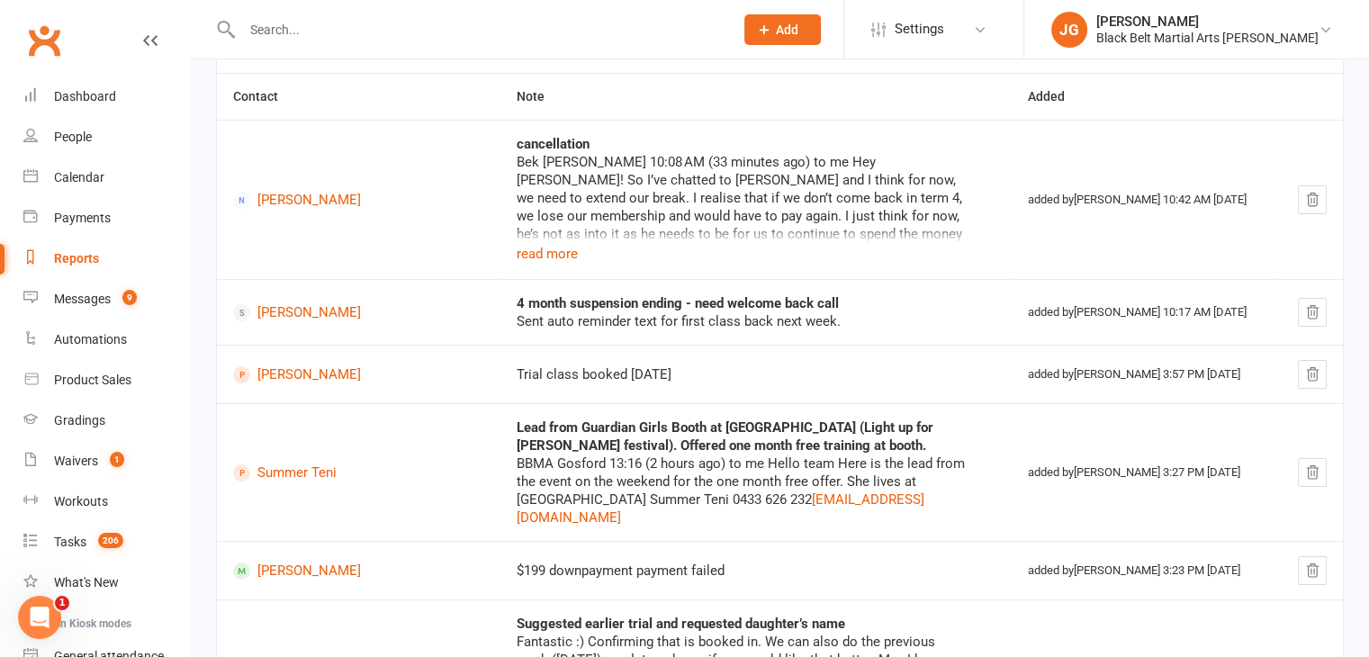
scroll to position [243, 0]
click at [517, 249] on button "read more" at bounding box center [547, 255] width 61 height 22
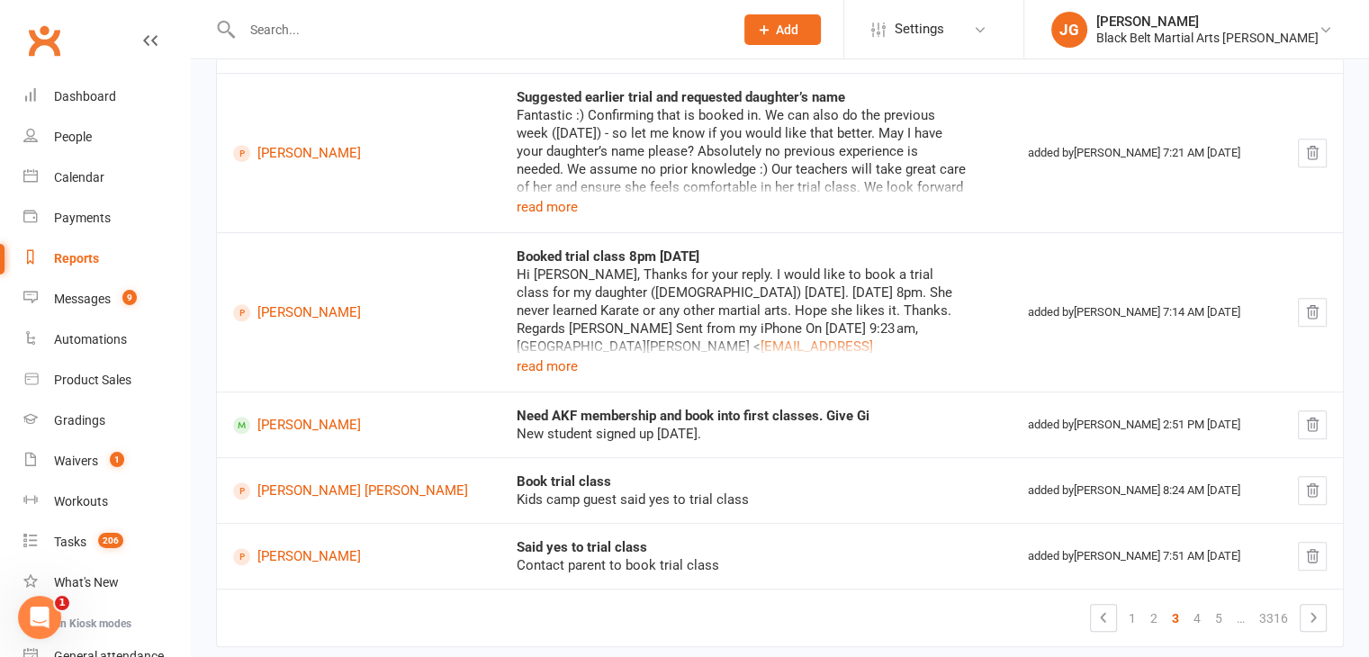
scroll to position [843, 0]
click at [1195, 605] on link "4" at bounding box center [1197, 617] width 22 height 25
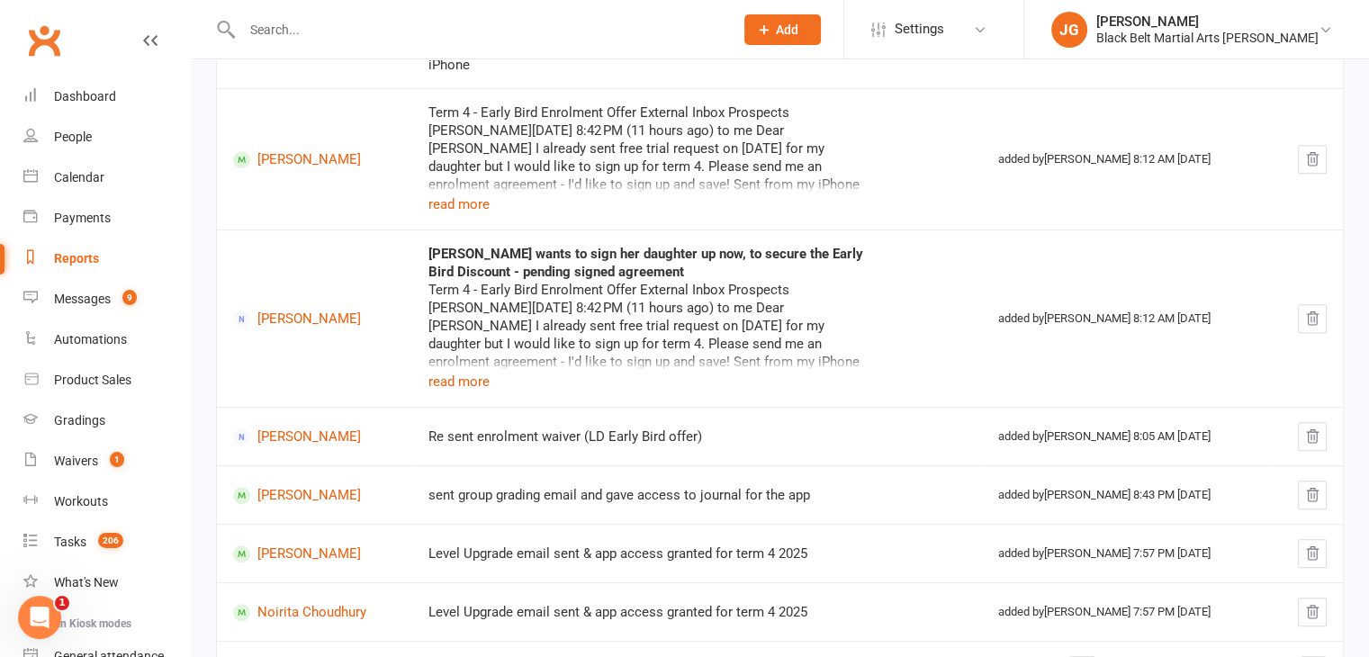
scroll to position [715, 0]
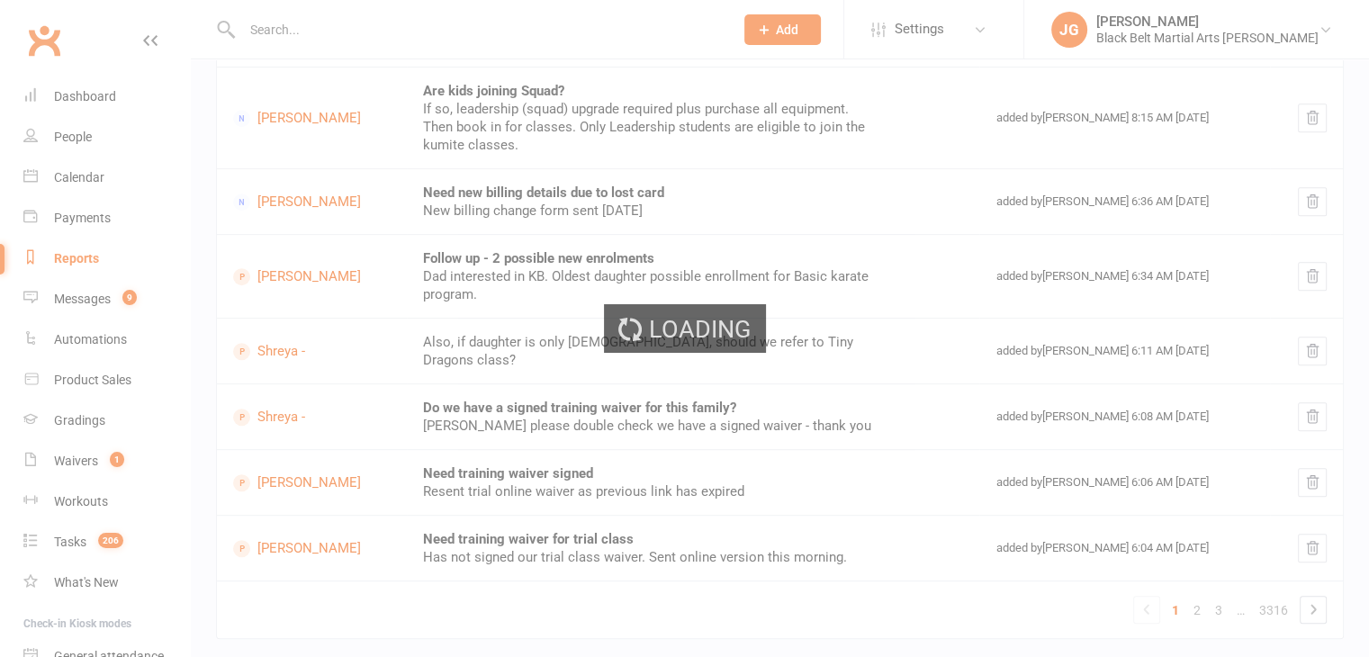
scroll to position [715, 0]
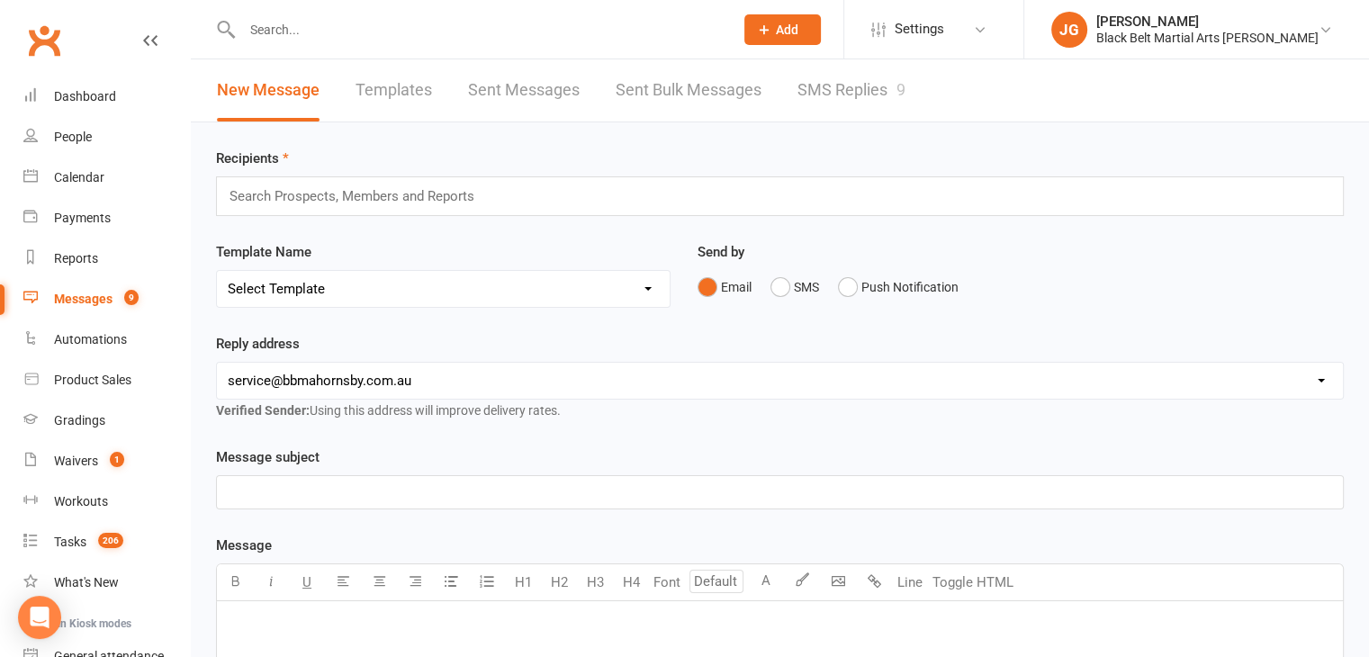
click at [863, 100] on link "SMS Replies 9" at bounding box center [851, 90] width 108 height 62
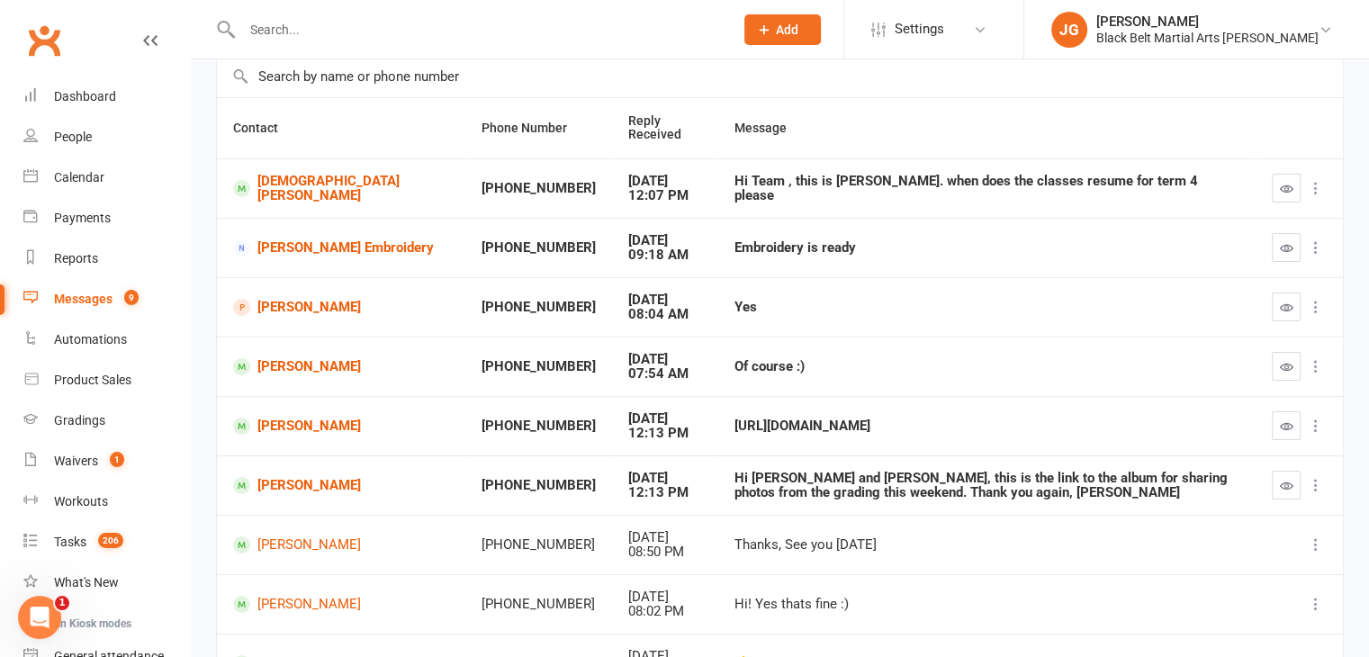
scroll to position [137, 0]
click at [734, 429] on div "[URL][DOMAIN_NAME]" at bounding box center [986, 425] width 505 height 15
copy div "[URL][DOMAIN_NAME]"
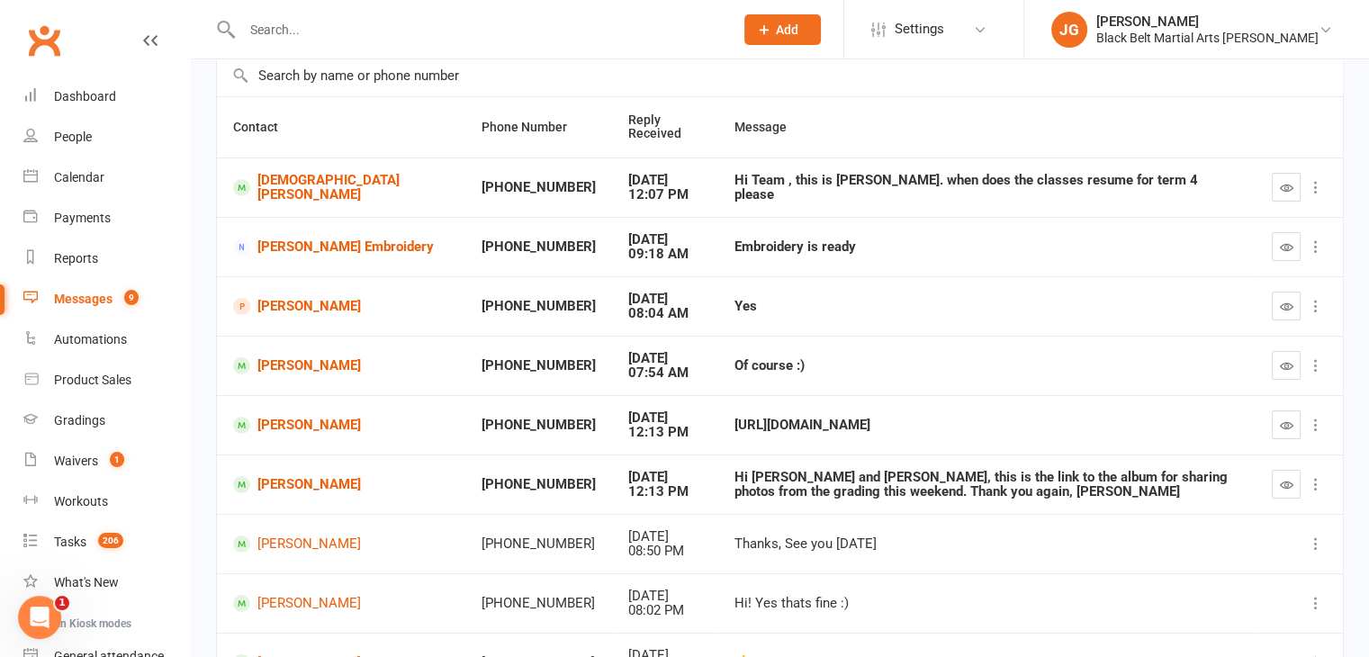
click at [903, 342] on td "Of course :)" at bounding box center [986, 365] width 537 height 59
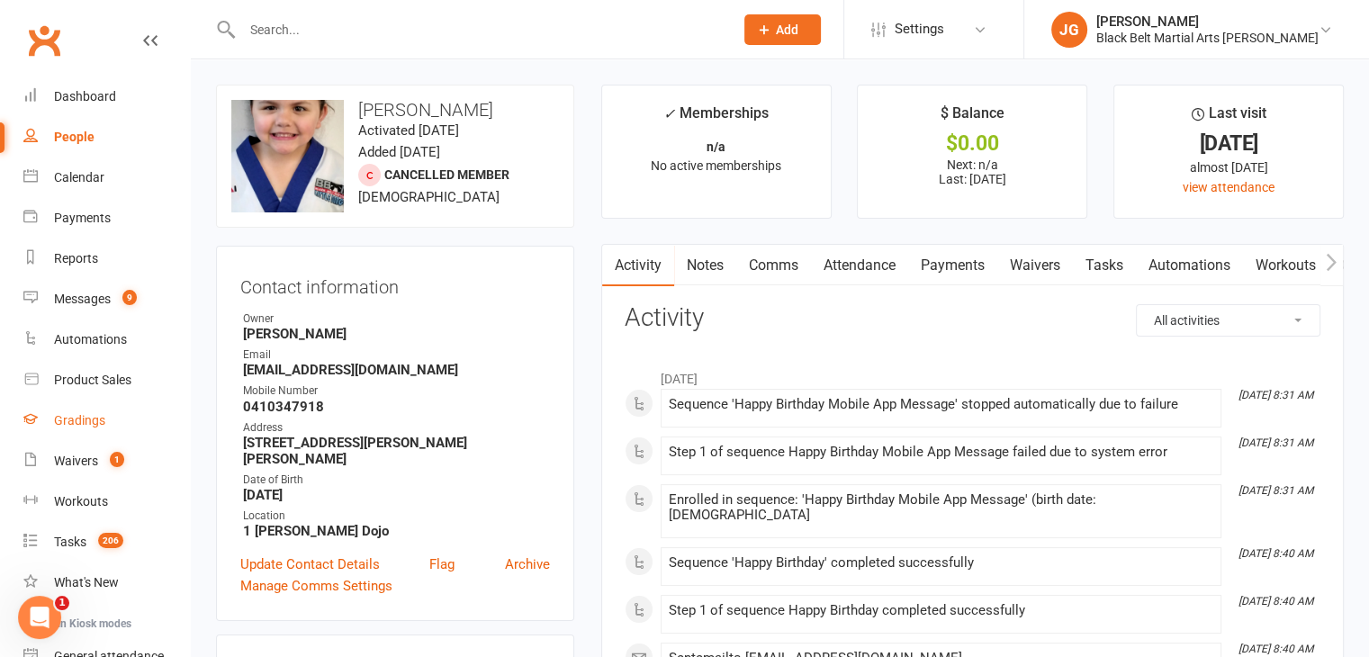
click at [69, 420] on div "Gradings" at bounding box center [79, 420] width 51 height 14
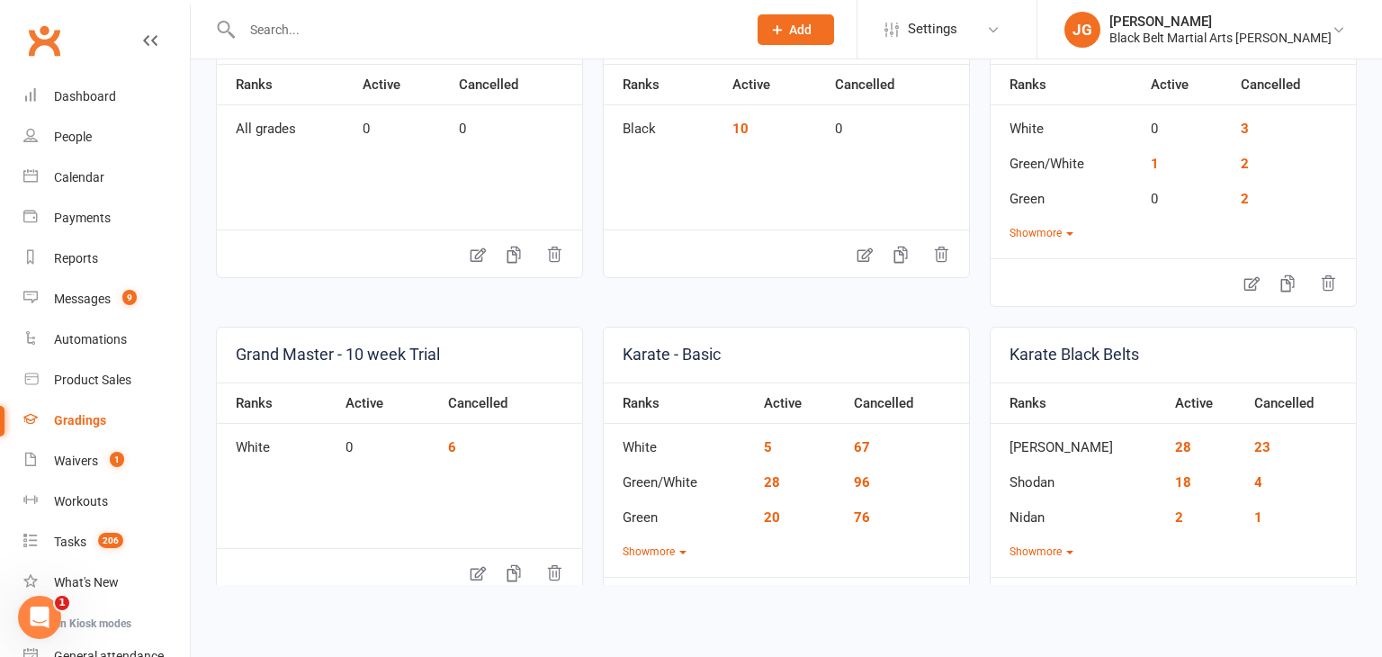
scroll to position [220, 0]
click at [640, 548] on button "Show more" at bounding box center [655, 551] width 64 height 17
click at [807, 441] on link "5" at bounding box center [811, 446] width 8 height 16
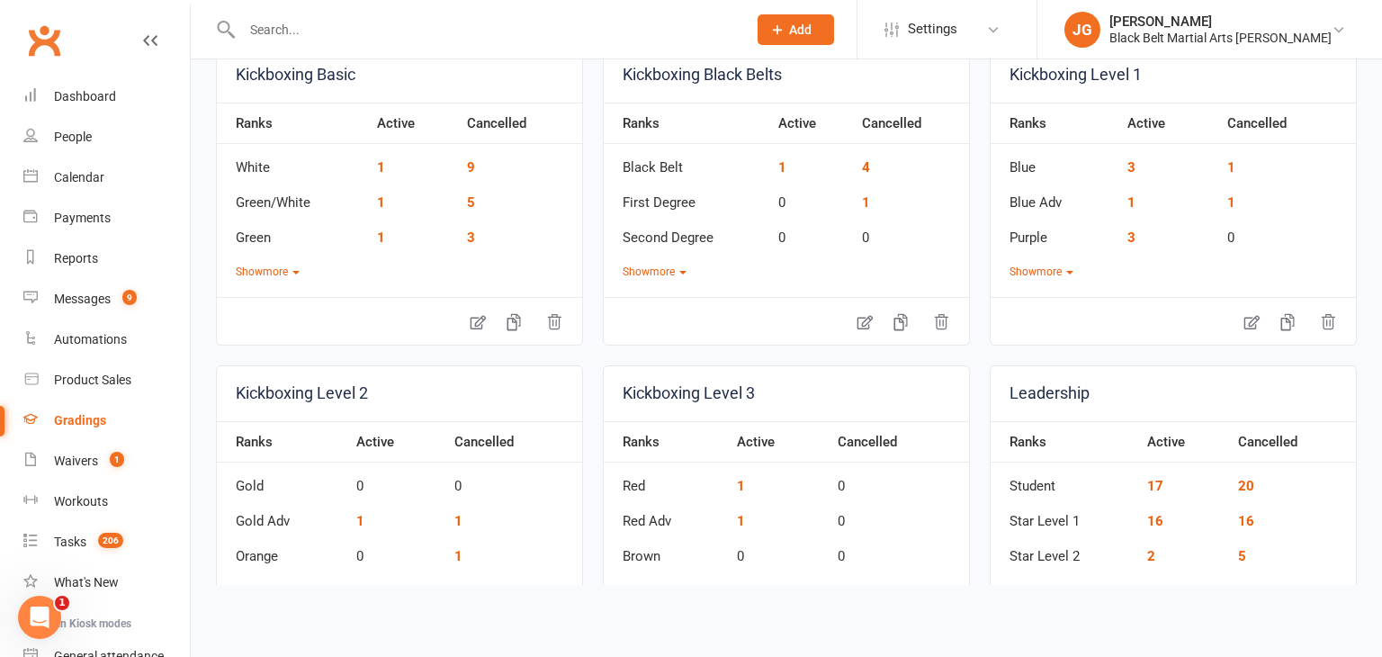
scroll to position [1118, 0]
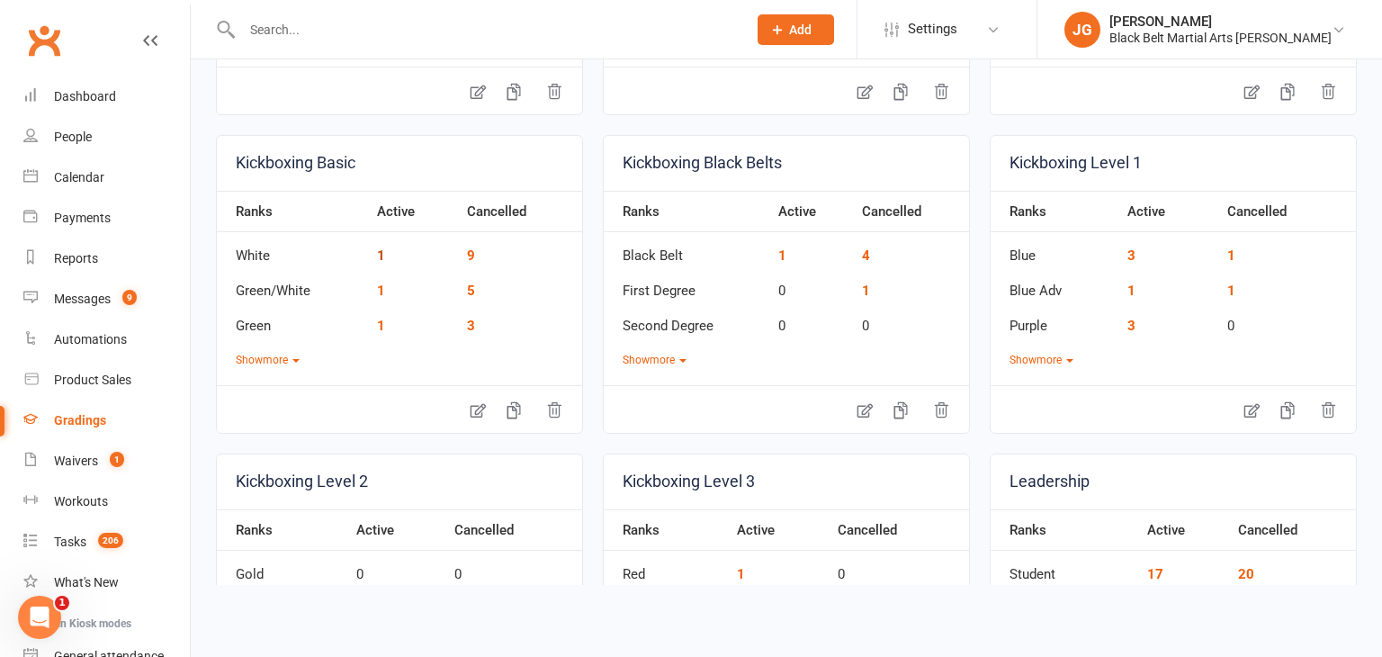
click at [378, 247] on link "1" at bounding box center [381, 255] width 8 height 16
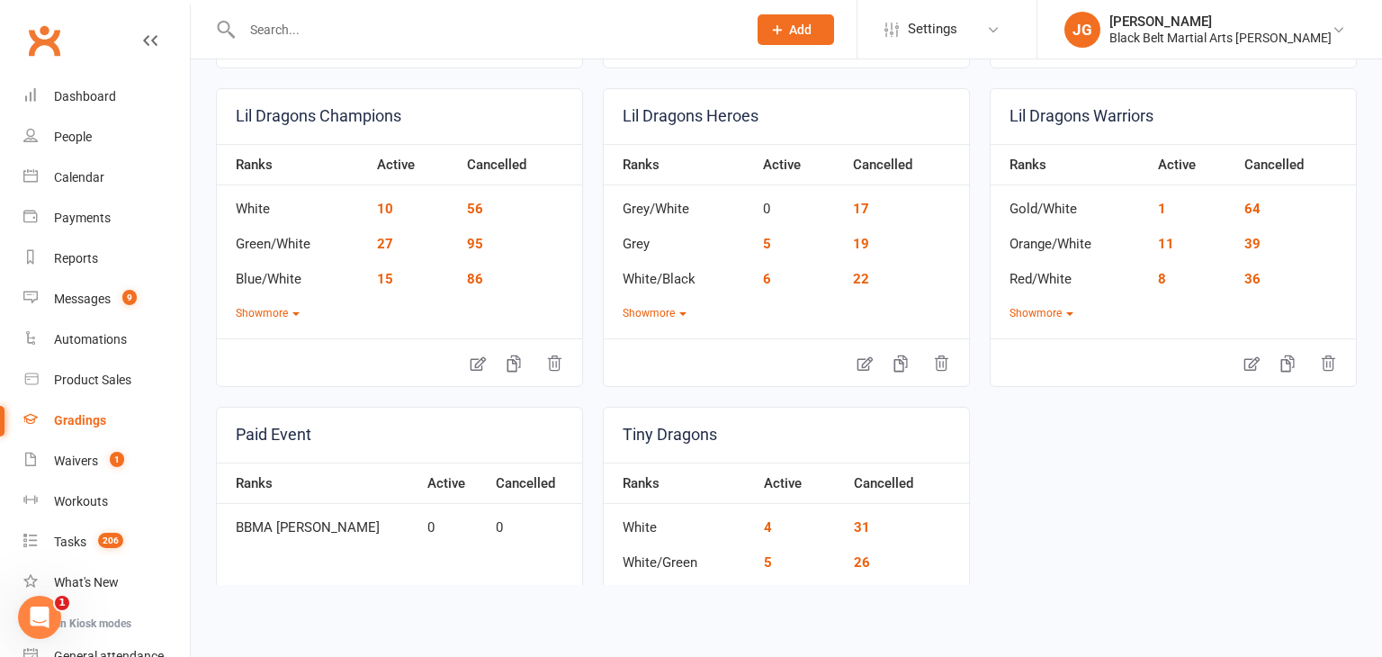
scroll to position [1940, 0]
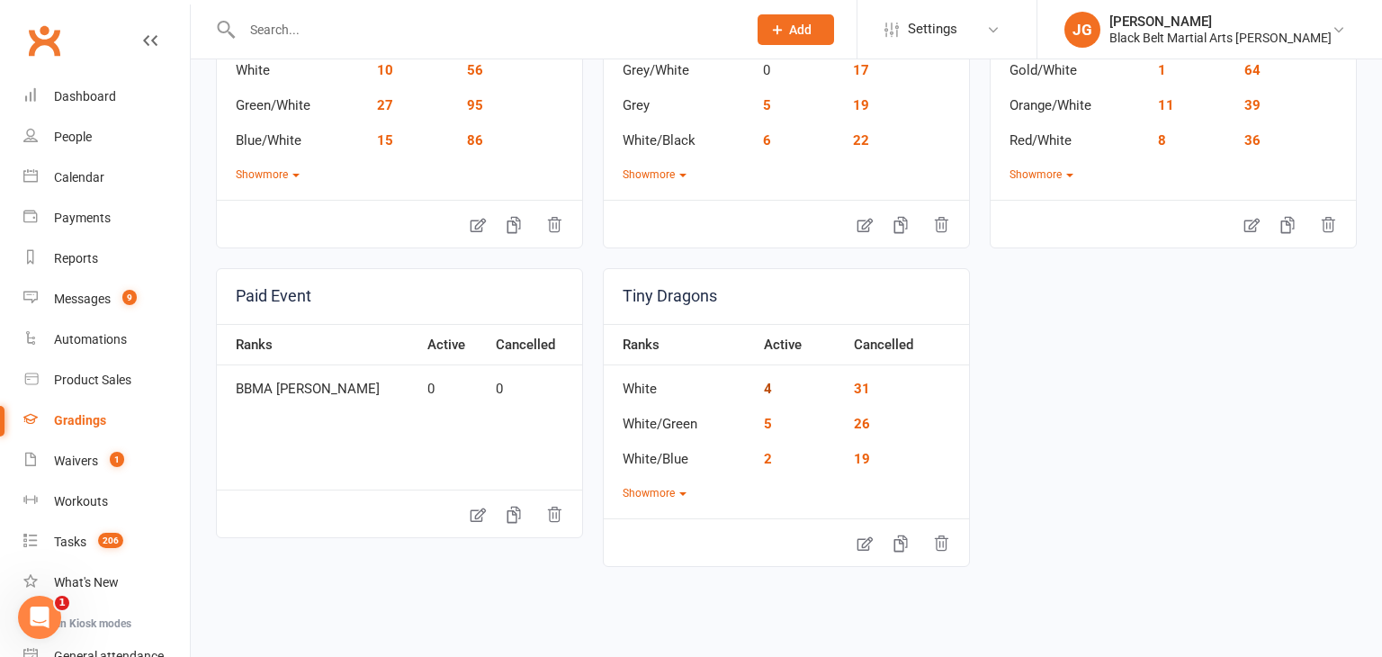
click at [766, 381] on link "4" at bounding box center [768, 389] width 8 height 16
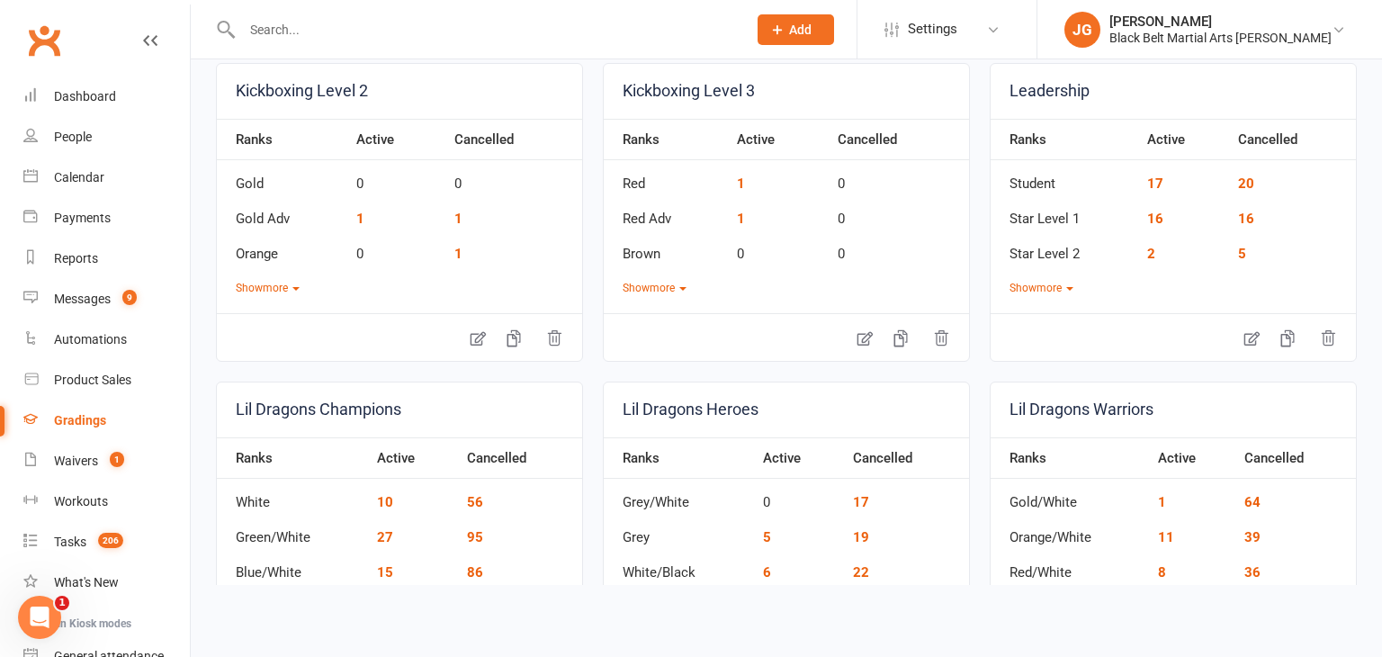
scroll to position [1508, 0]
click at [383, 498] on link "10" at bounding box center [385, 502] width 16 height 16
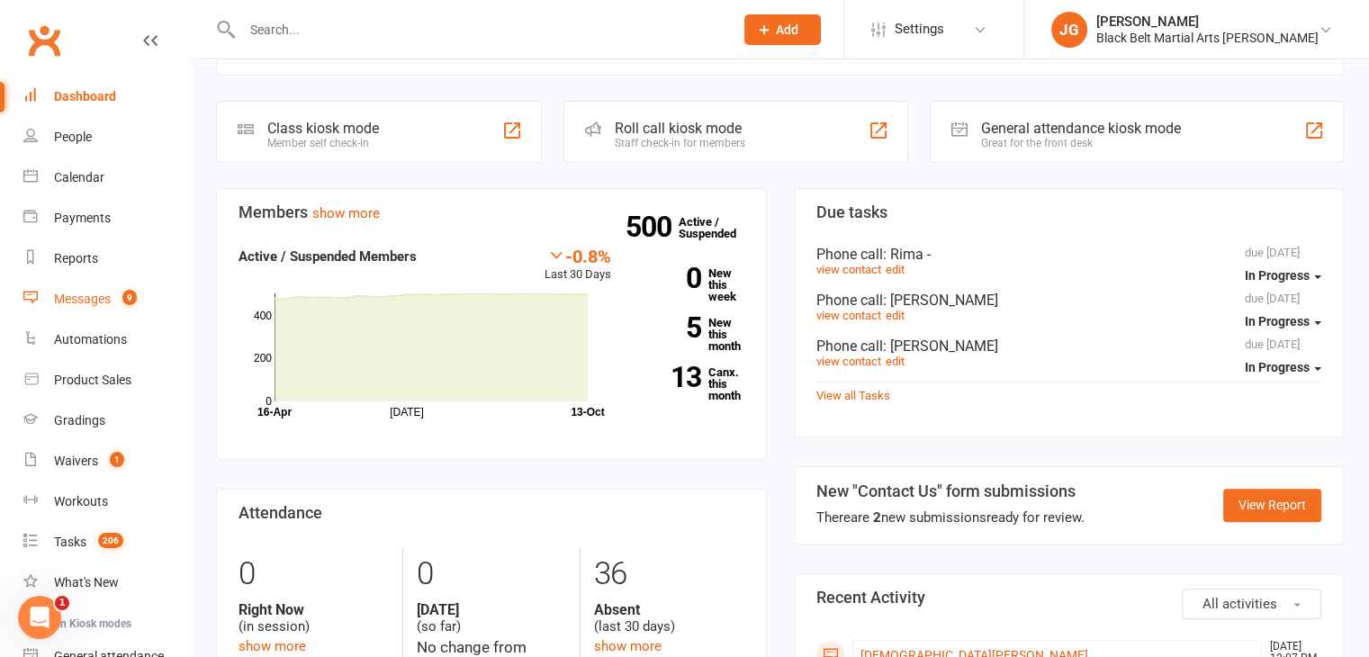
click at [77, 296] on div "Messages" at bounding box center [82, 299] width 57 height 14
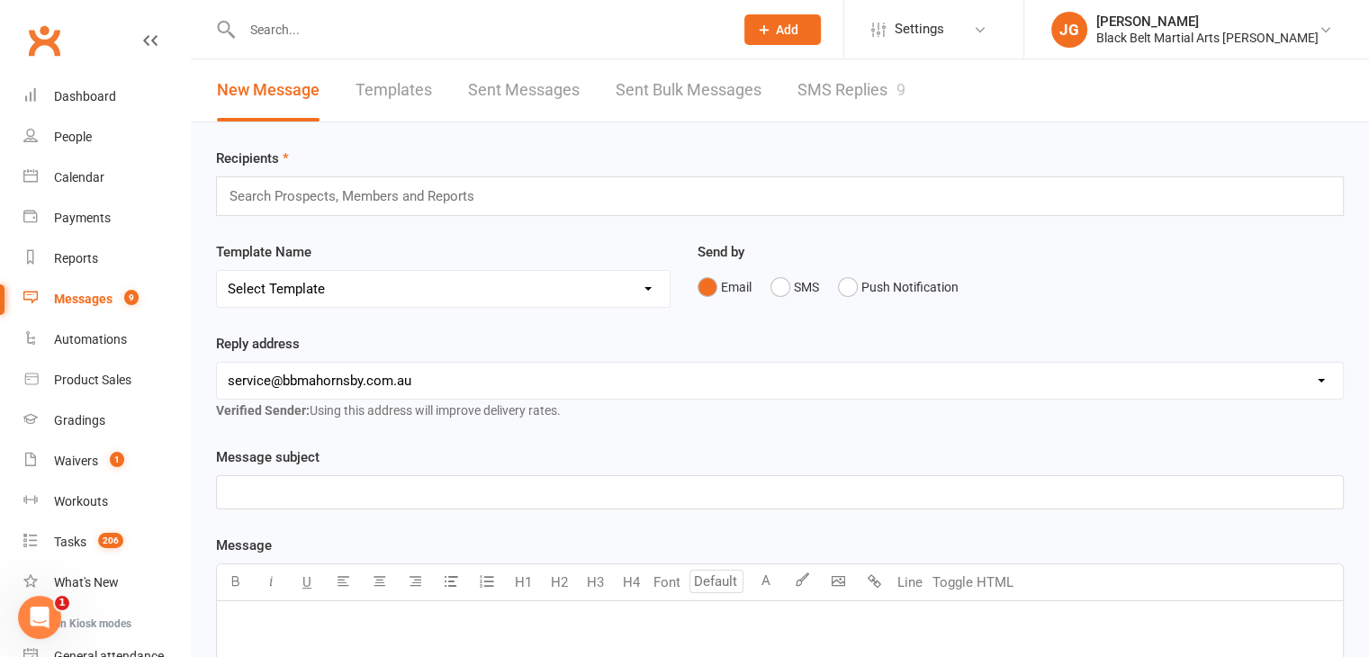
click at [564, 189] on div "Search Prospects, Members and Reports" at bounding box center [780, 196] width 1128 height 40
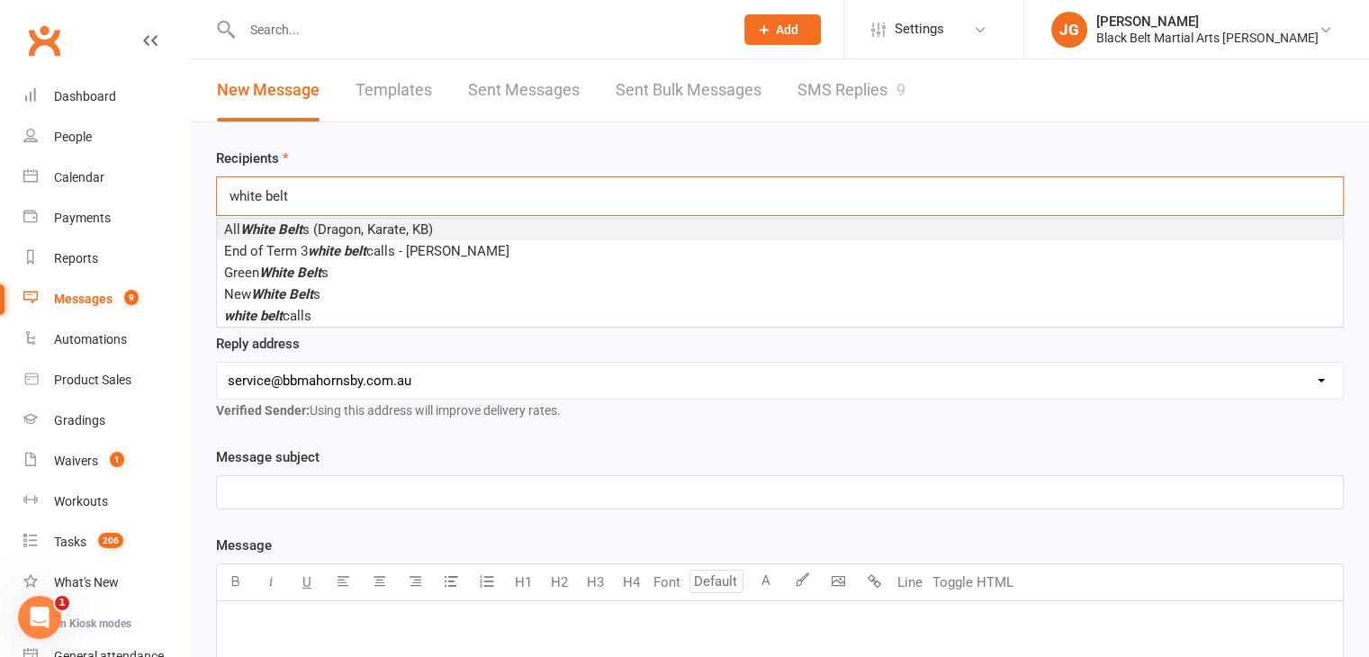
type input "white belt"
click at [463, 226] on li "All White Belt s (Dragon, Karate, KB)" at bounding box center [780, 230] width 1126 height 22
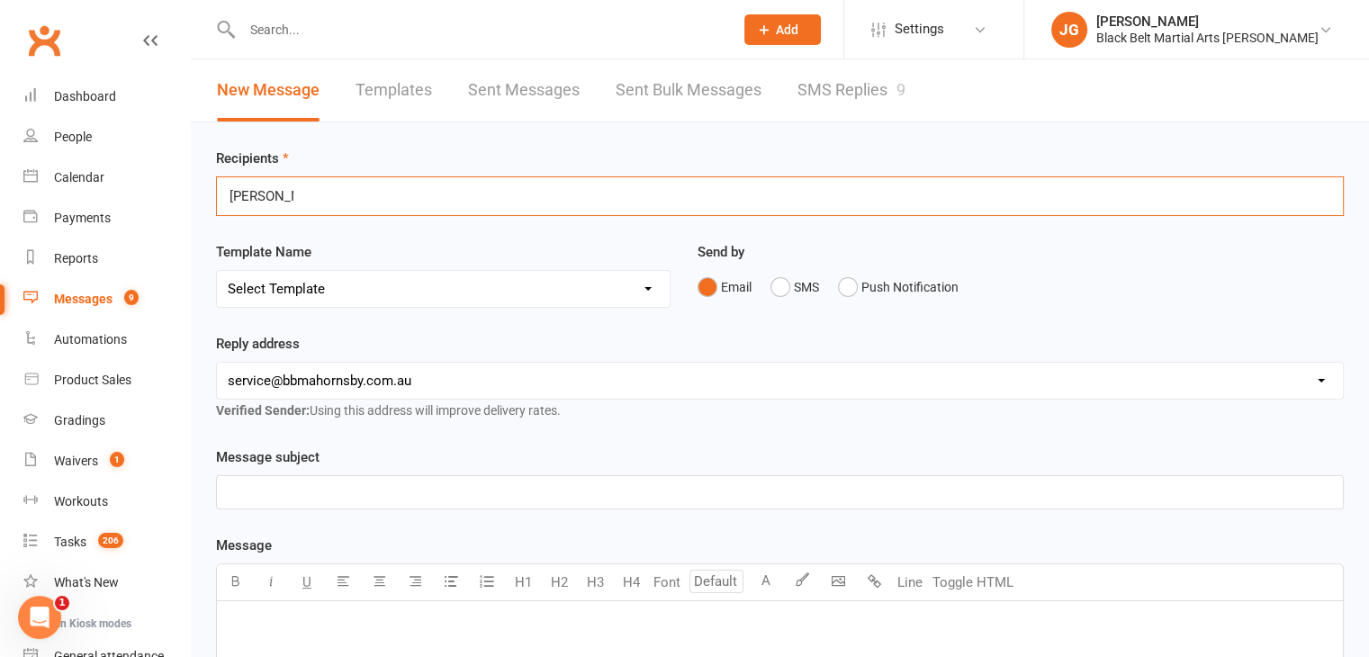
type input "Sena Smith"
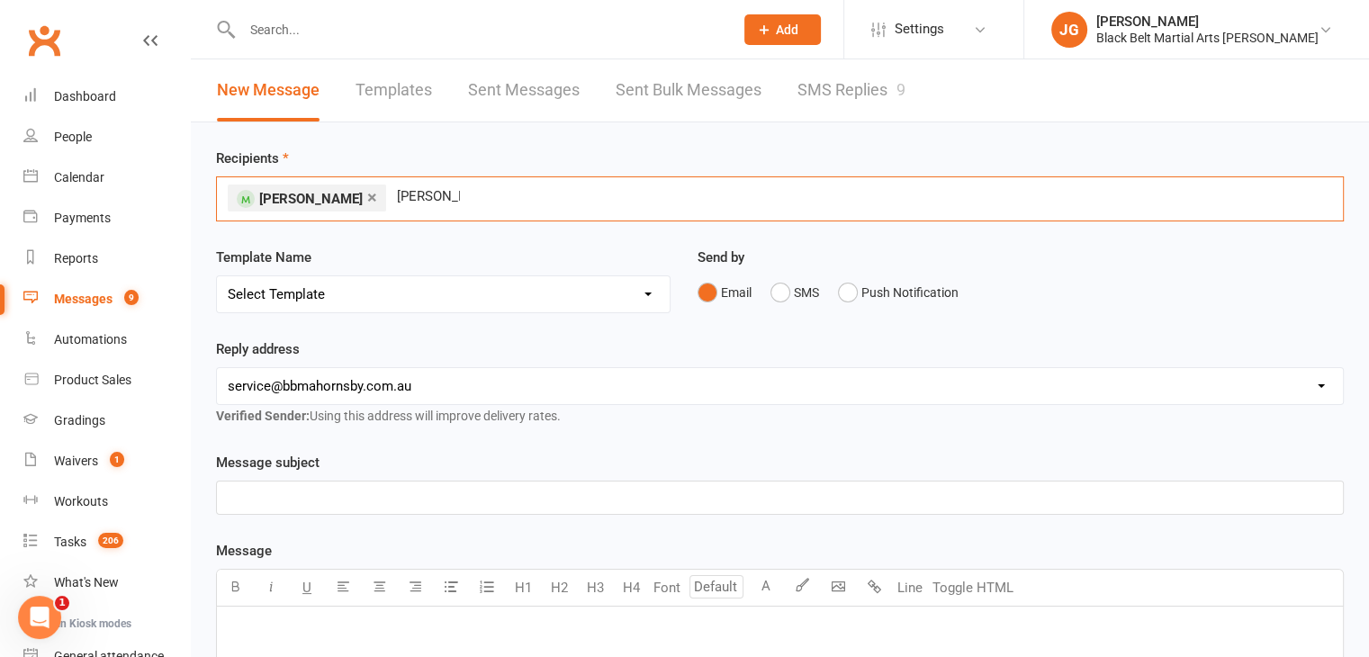
type input "Tiara Makan"
type input "Dixita Singla"
type input "[PERSON_NAME]"
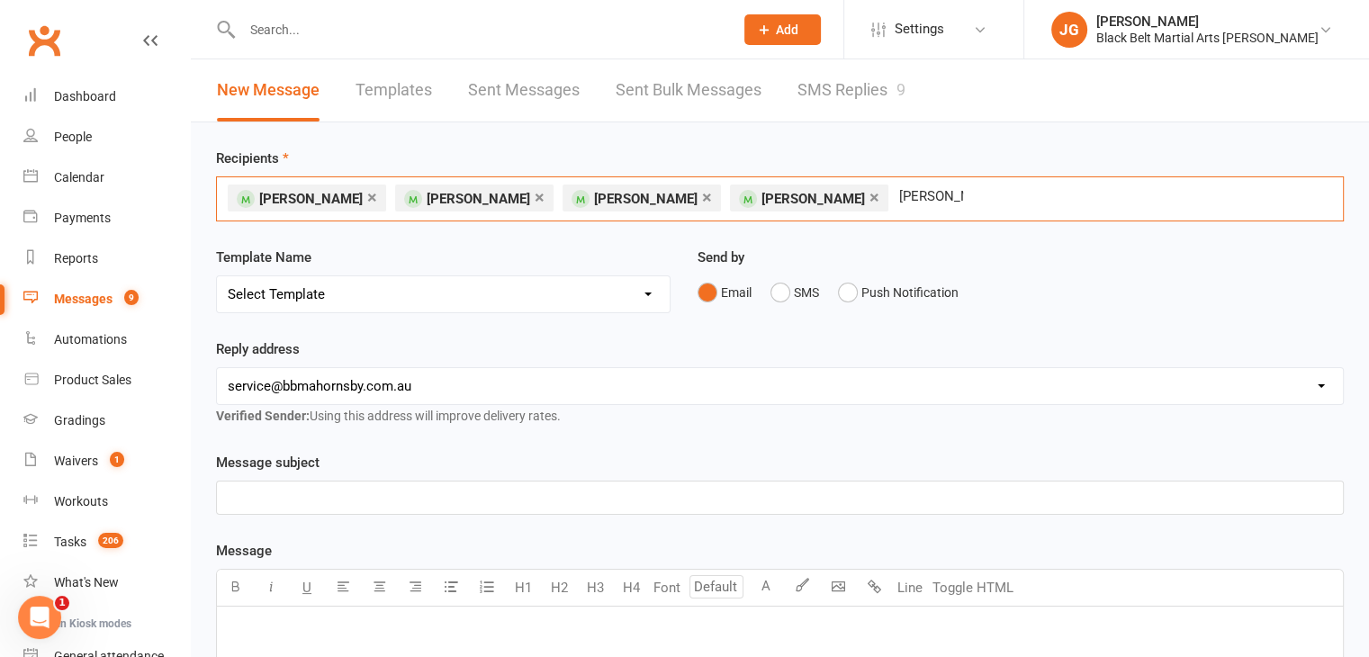
type input "[PERSON_NAME]"
type input "V"
type input "Ava Telford"
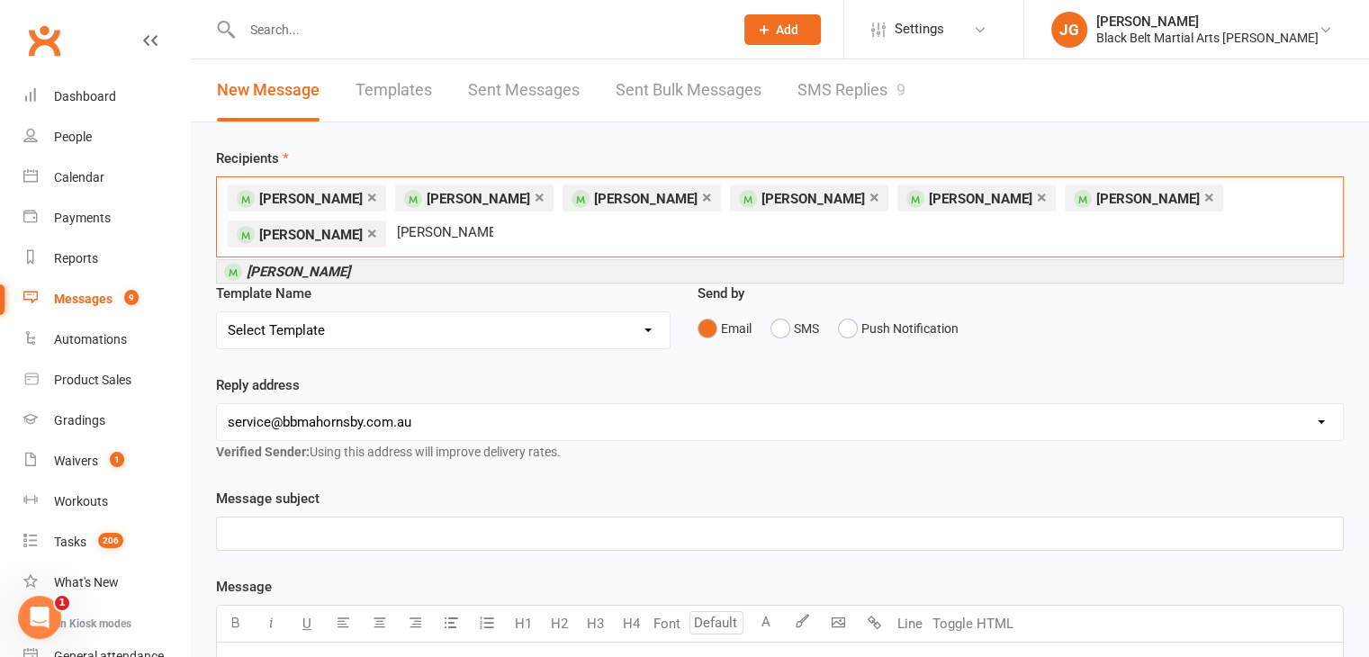
type input "Emily Mortimer"
click at [895, 179] on div "× Sena Smith × Tiara Makan × Dixita Singla × Anthony Lin × Leo Handley × Ishita…" at bounding box center [780, 216] width 1128 height 81
click at [869, 260] on li "Emily Mortimer" at bounding box center [780, 271] width 1126 height 22
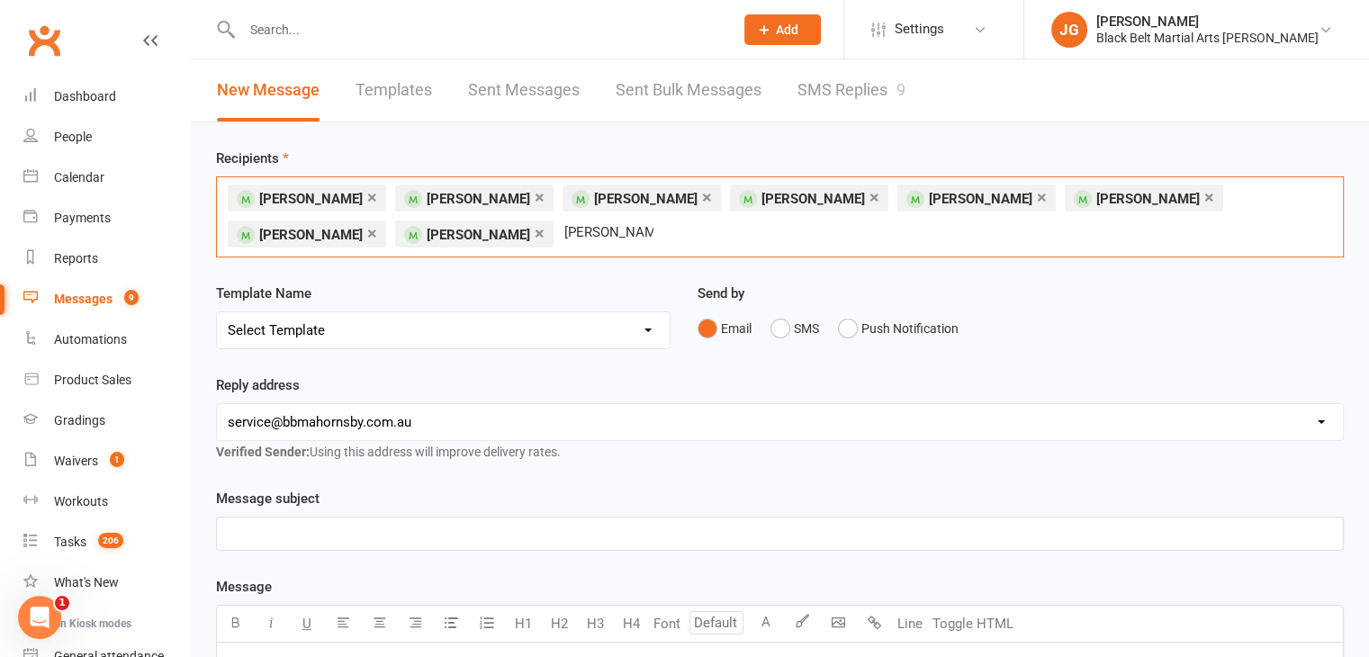
type input "Rebecca Harper"
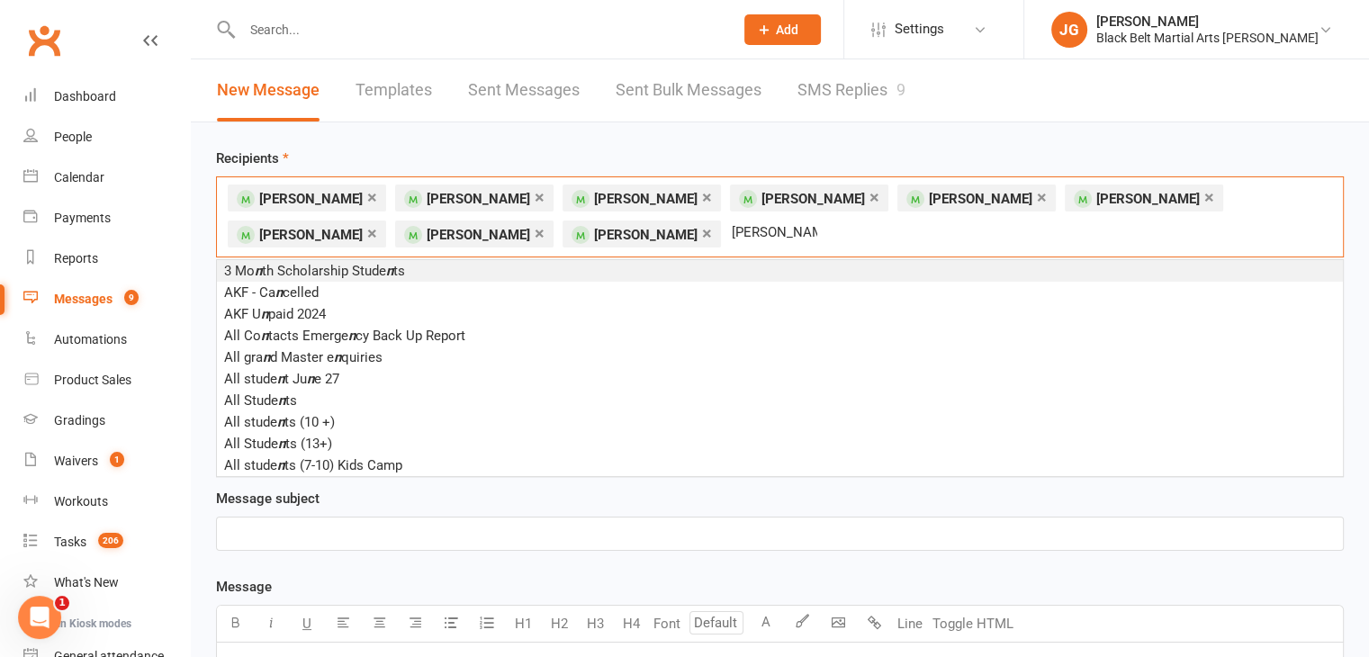
type input "Nickan Darbooy"
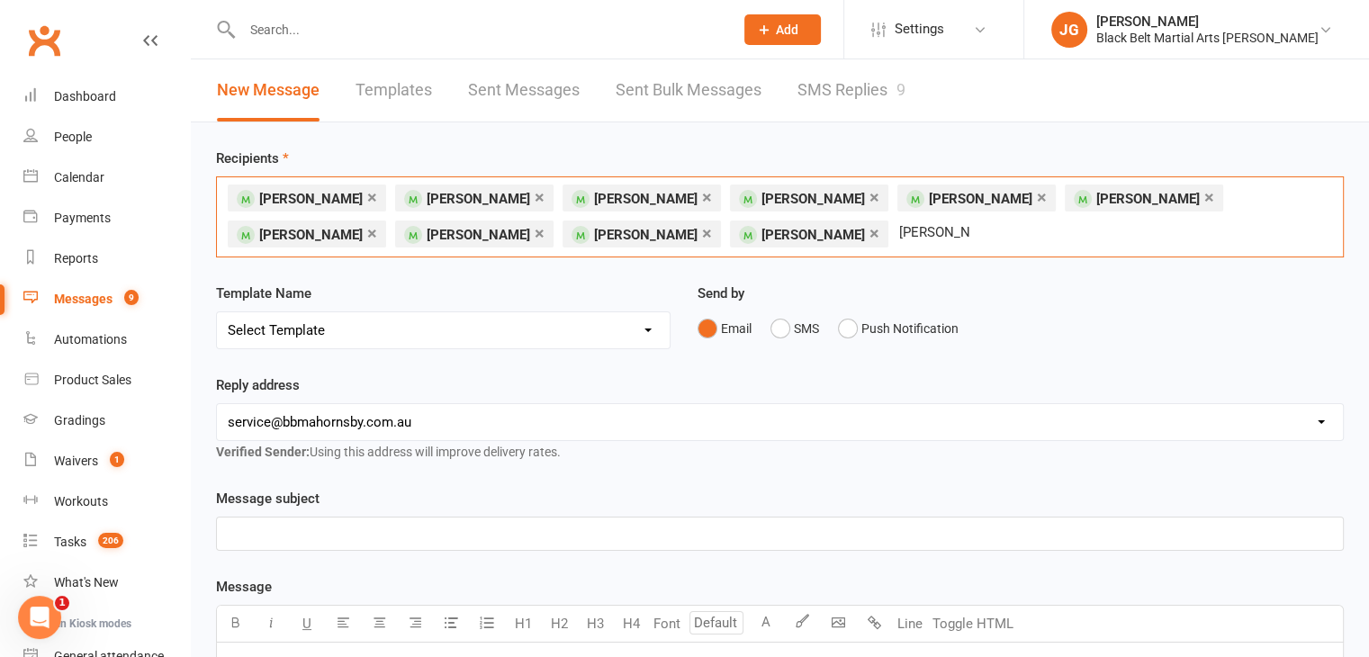
type input "Liam Sazmand"
type input "Neal"
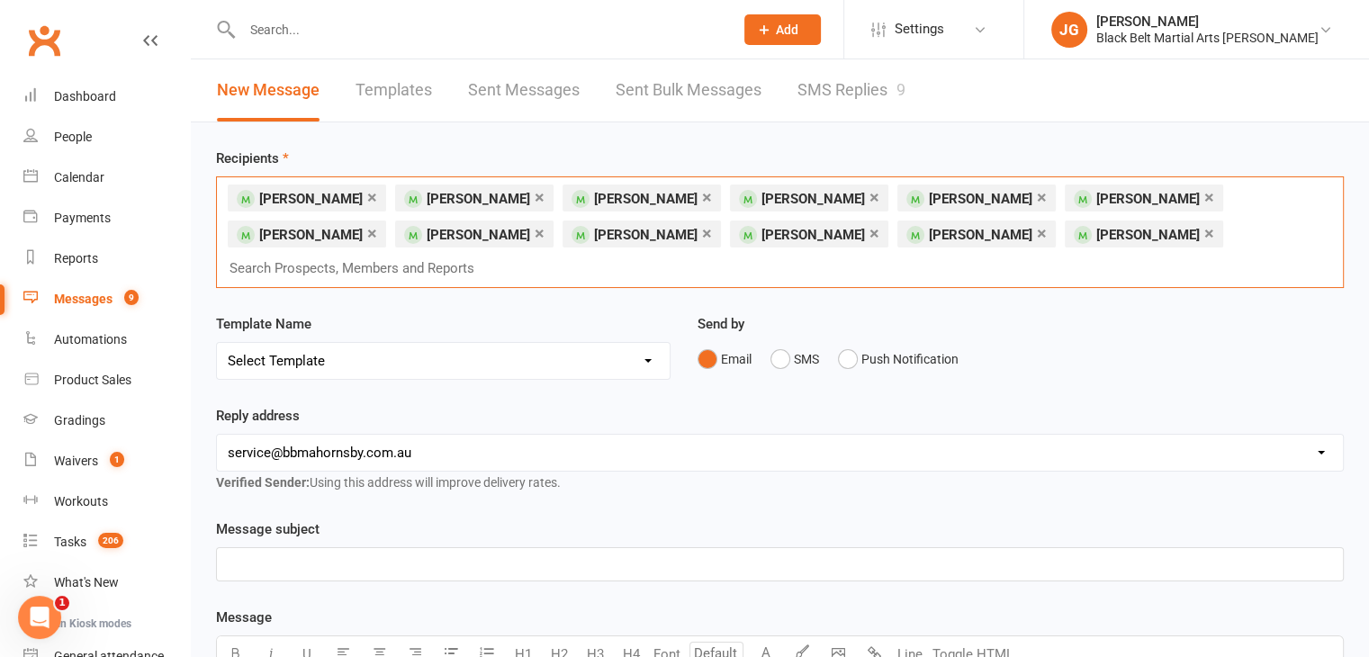
click at [1096, 231] on span "Neal Antony" at bounding box center [1147, 235] width 103 height 16
click at [1204, 236] on link "×" at bounding box center [1209, 233] width 10 height 29
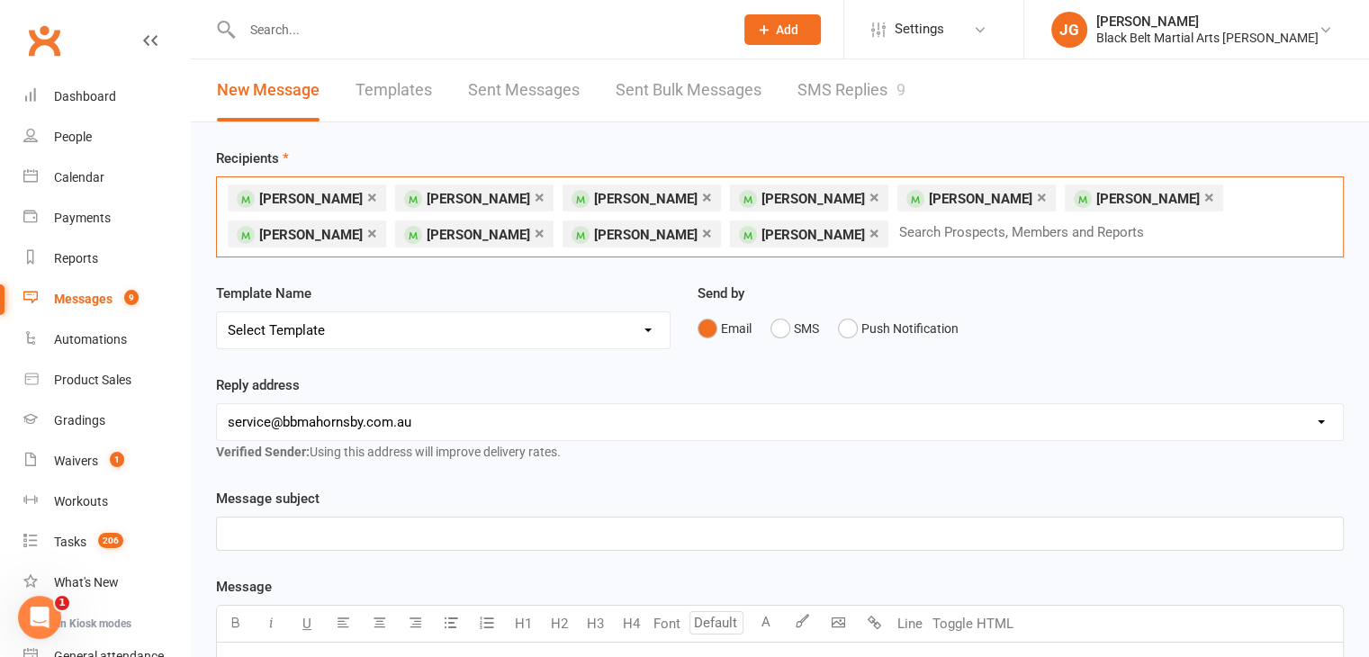
click at [702, 235] on link "×" at bounding box center [707, 233] width 10 height 29
click at [1204, 199] on link "×" at bounding box center [1209, 197] width 10 height 29
click at [897, 196] on li "× Leo Handley" at bounding box center [976, 197] width 158 height 27
click at [1037, 195] on link "×" at bounding box center [1042, 197] width 10 height 29
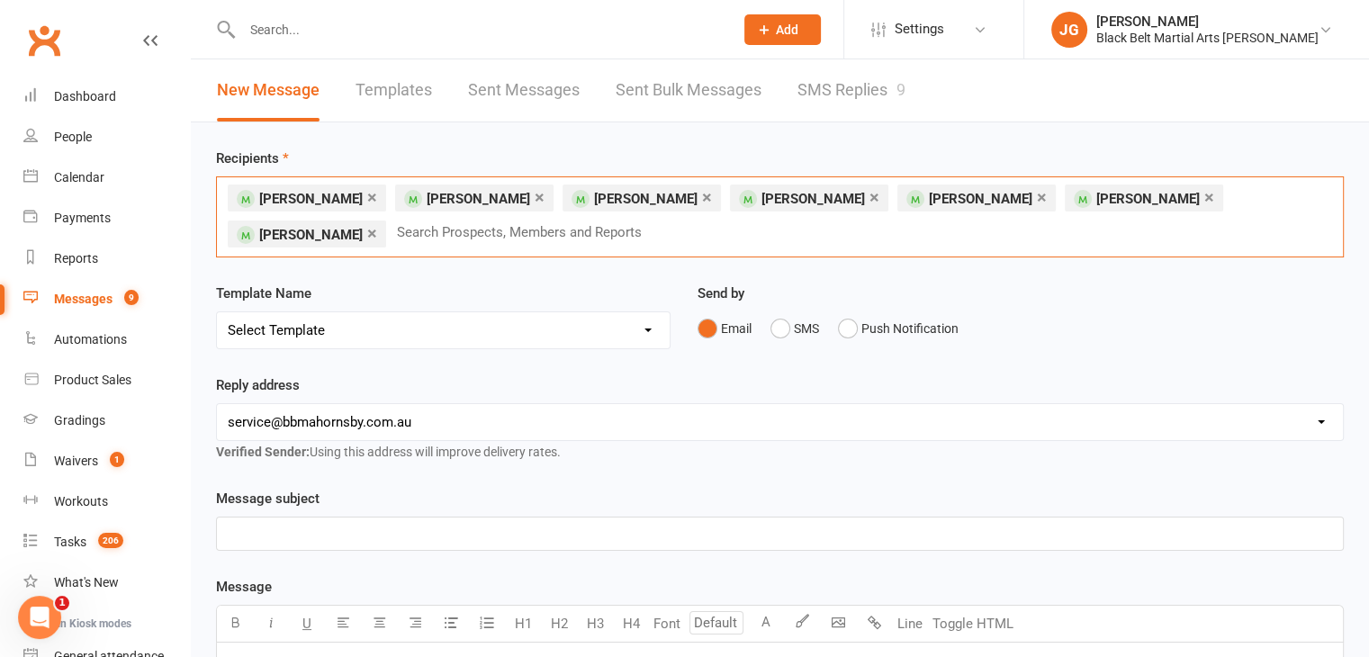
click at [869, 195] on link "×" at bounding box center [874, 197] width 10 height 29
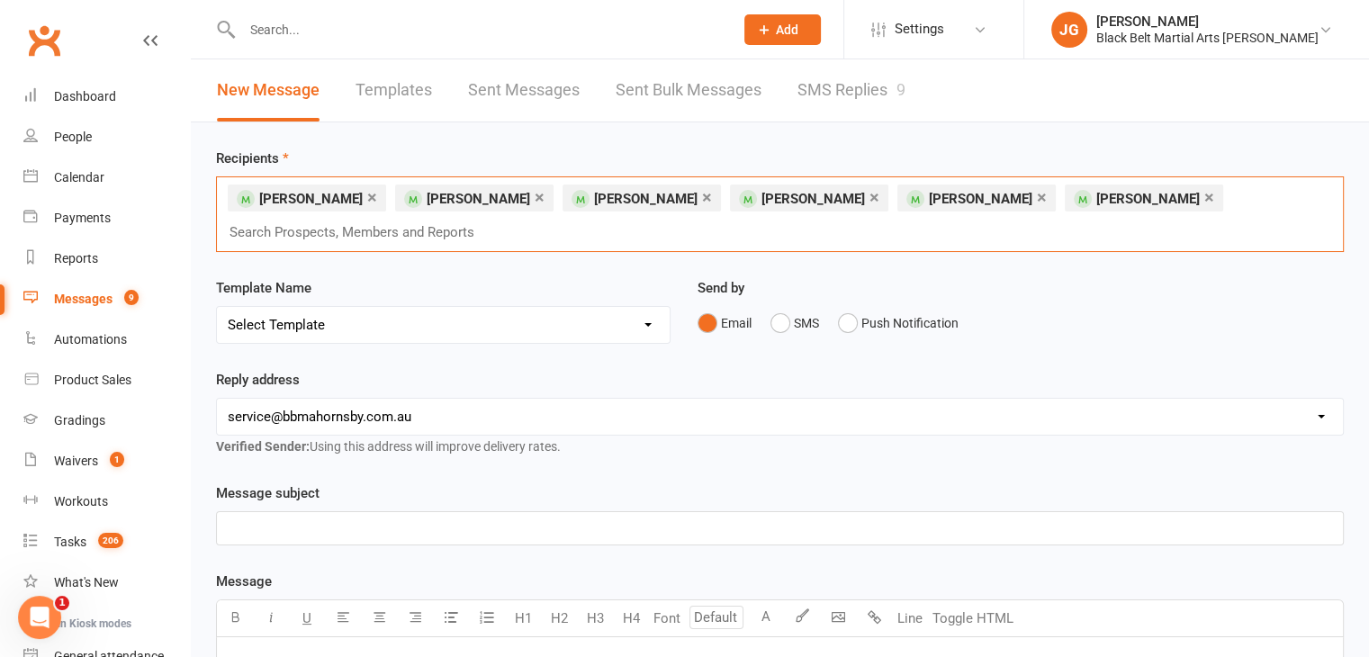
click at [367, 197] on link "×" at bounding box center [372, 197] width 10 height 29
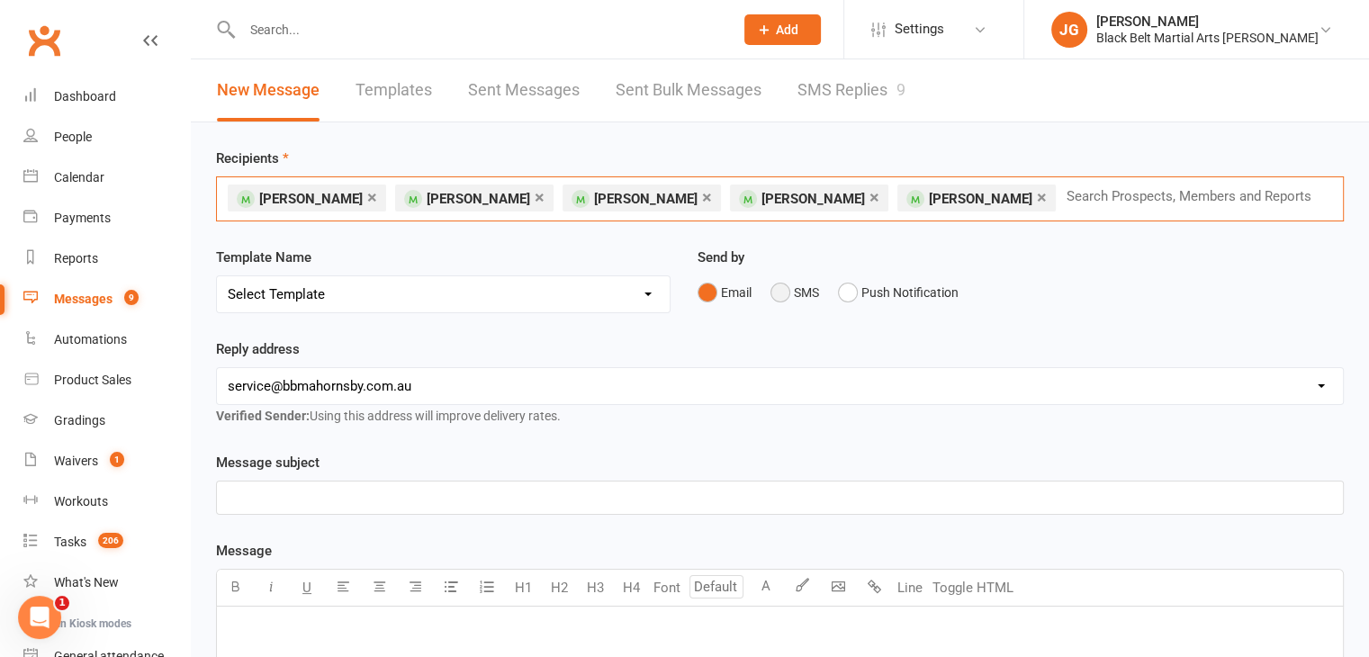
click at [788, 299] on button "SMS" at bounding box center [794, 292] width 49 height 34
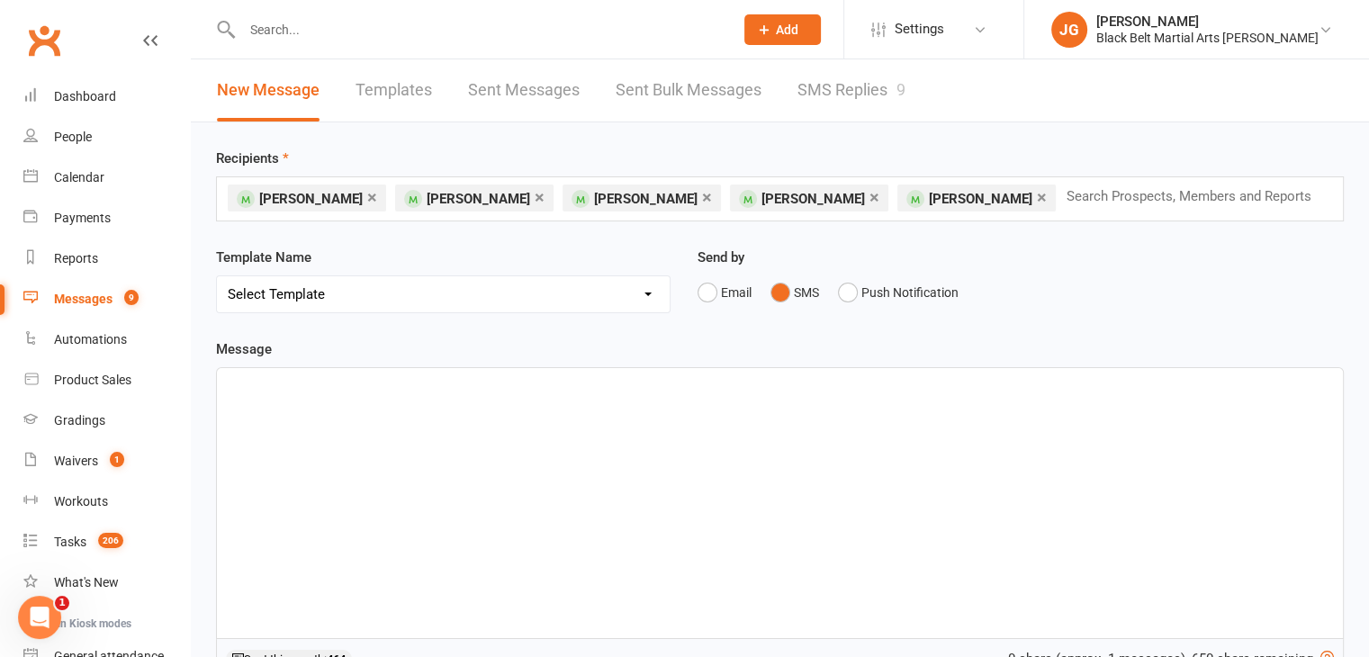
click at [746, 393] on div "﻿" at bounding box center [780, 503] width 1126 height 270
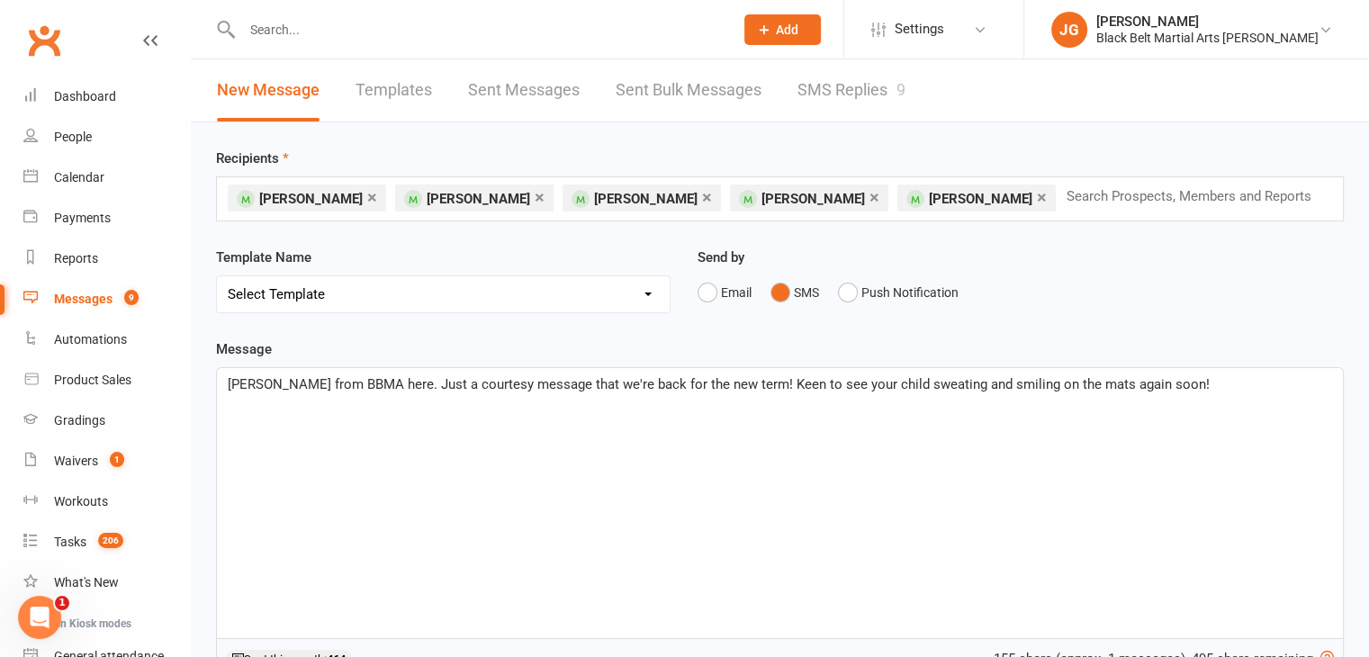
click at [869, 193] on link "×" at bounding box center [874, 197] width 10 height 29
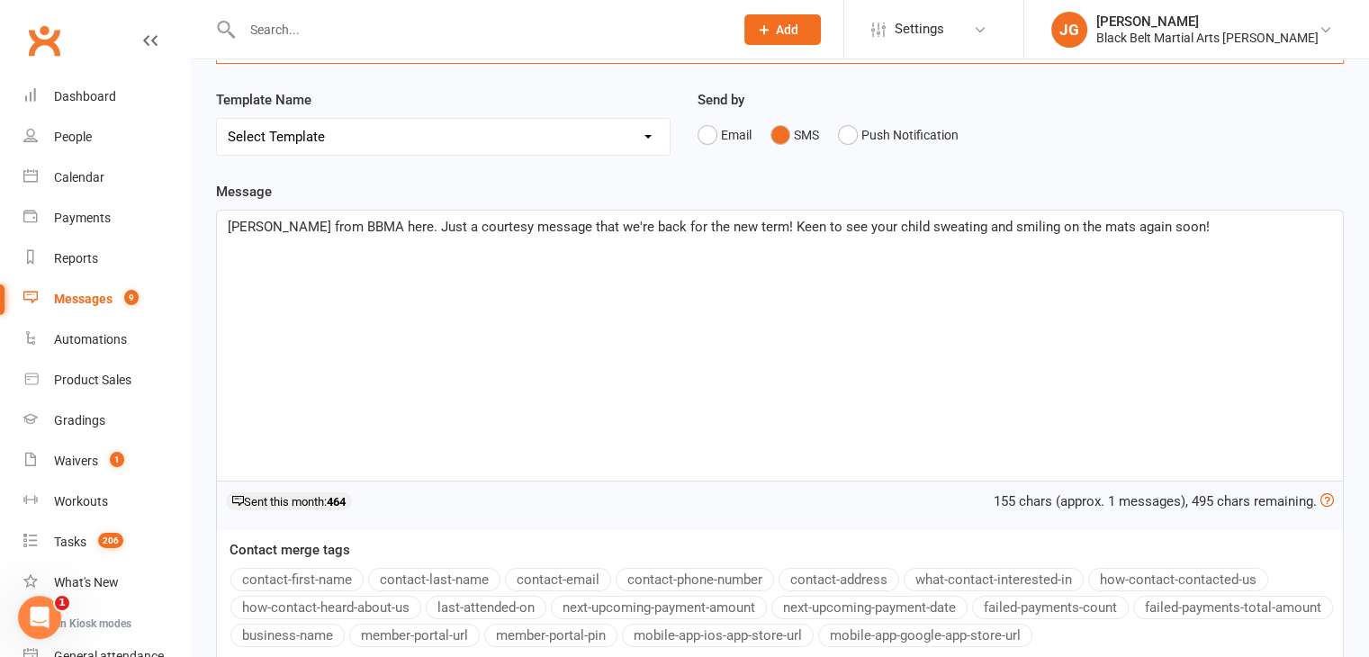
scroll to position [158, 0]
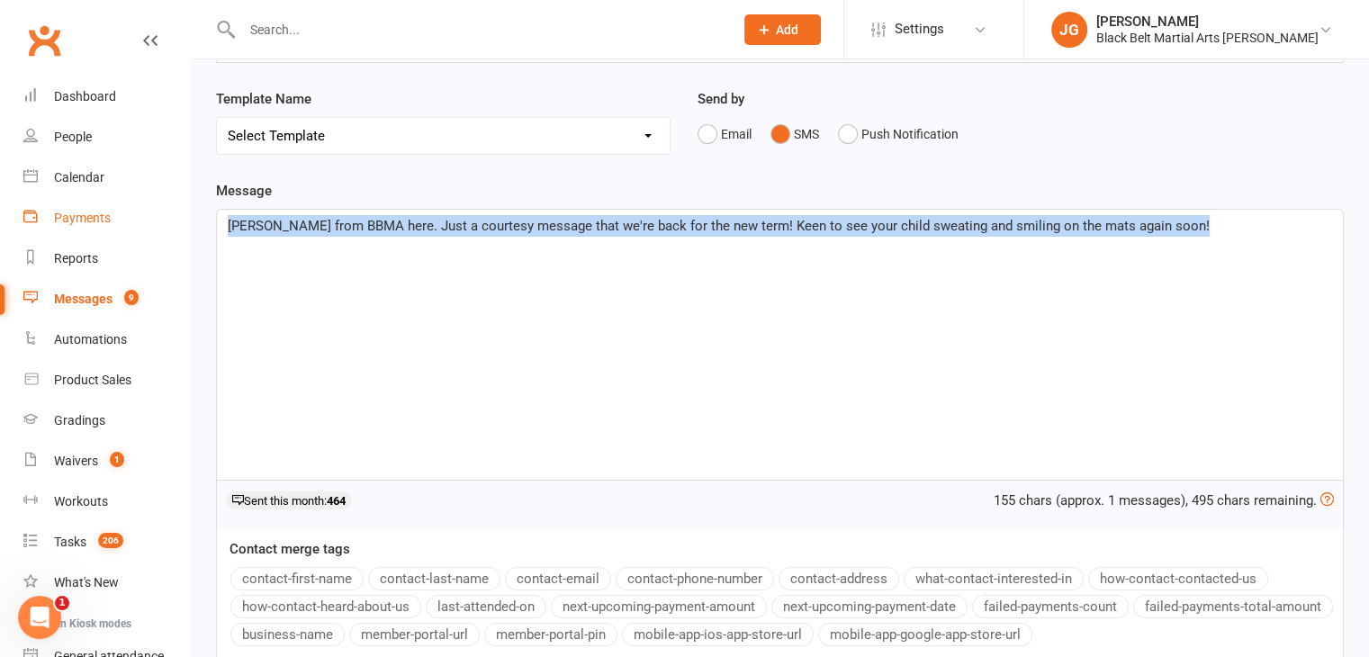
drag, startPoint x: 1190, startPoint y: 224, endPoint x: 169, endPoint y: 217, distance: 1020.5
click at [169, 217] on ui-view "Prospect Member Non-attending contact Class / event Appointment Grading event T…" at bounding box center [684, 323] width 1369 height 954
copy span "Sensei Jordan from BBMA here. Just a courtesy message that we're back for the n…"
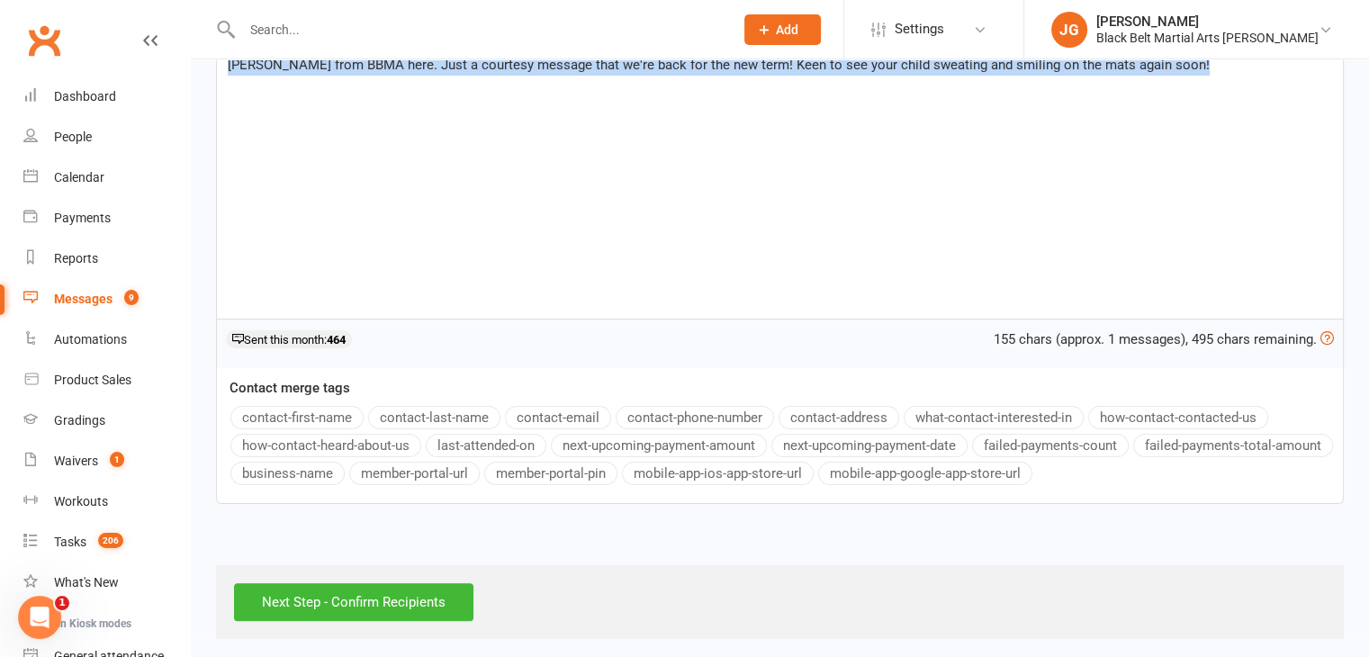
scroll to position [320, 0]
click at [415, 595] on input "Next Step - Confirm Recipients" at bounding box center [353, 601] width 239 height 38
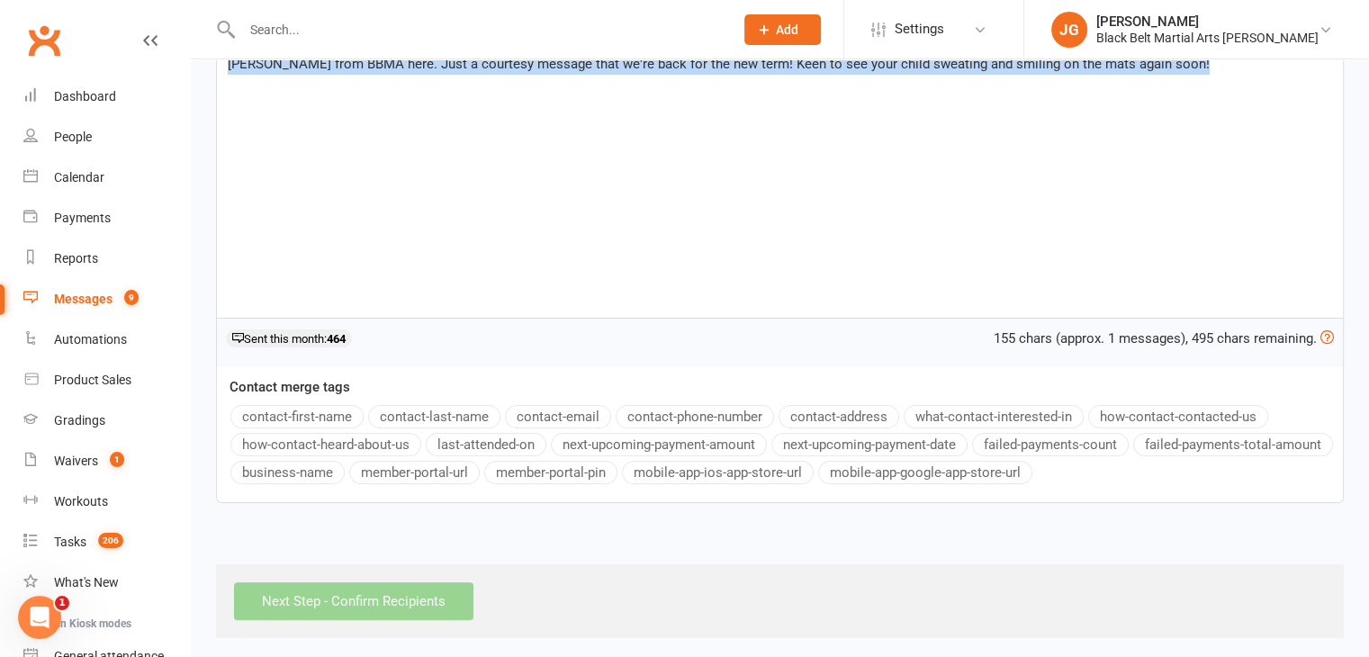
scroll to position [13, 0]
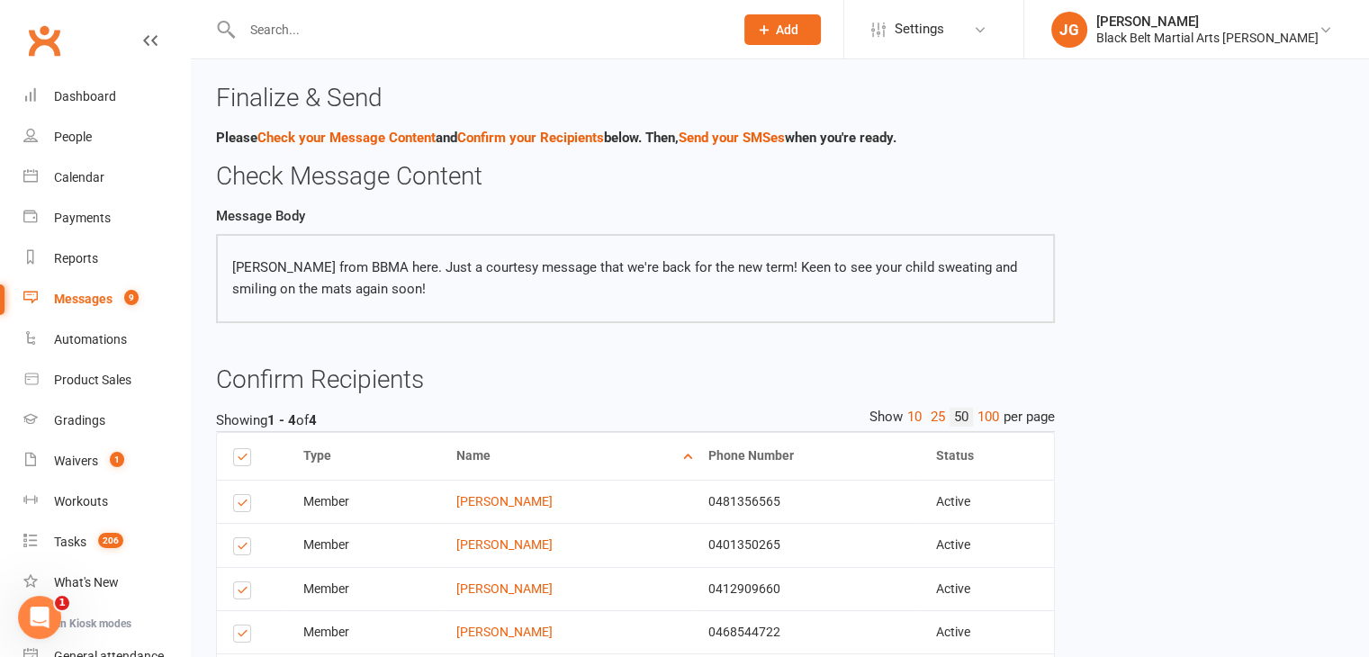
scroll to position [155, 0]
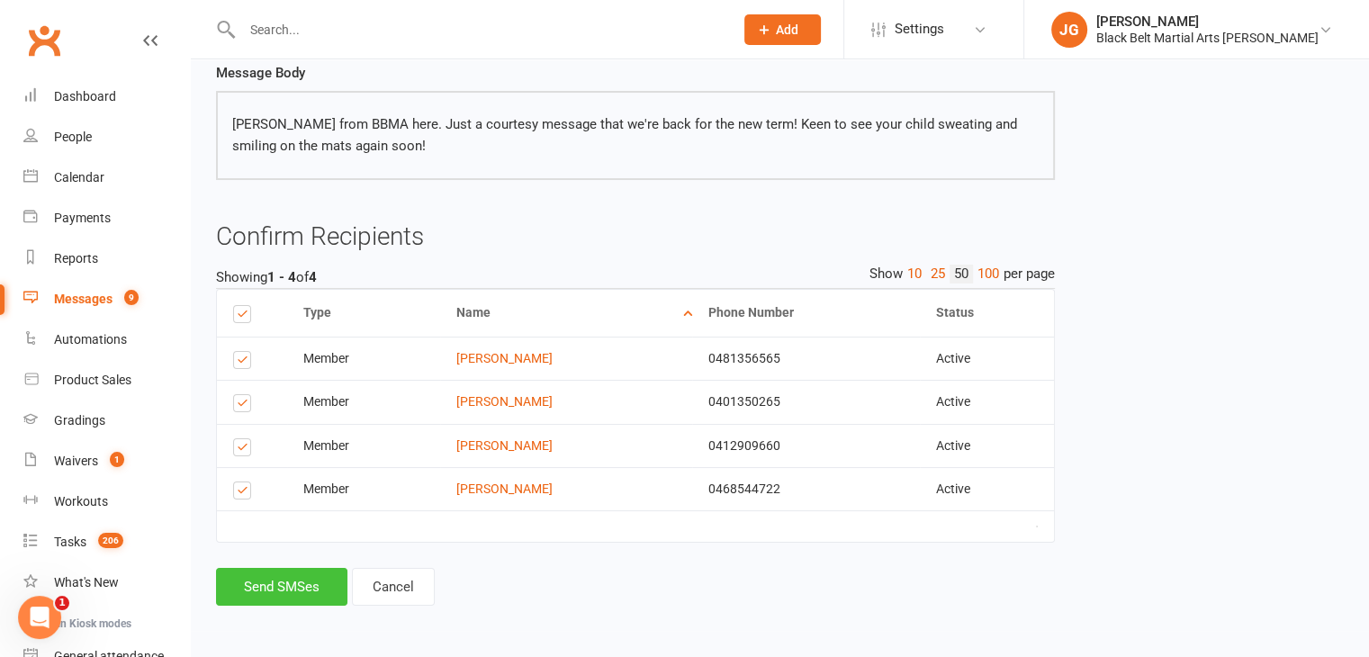
click at [310, 585] on button "Send SMSes" at bounding box center [281, 587] width 131 height 38
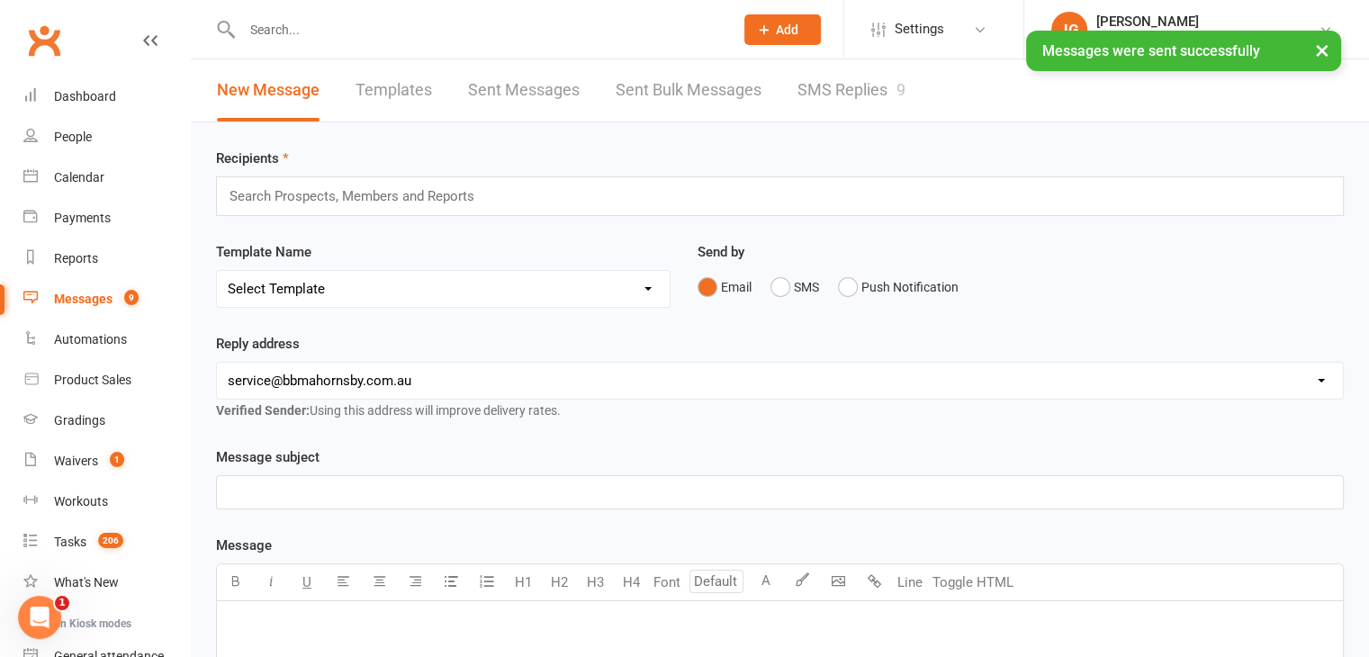
click at [591, 181] on div "Search Prospects, Members and Reports" at bounding box center [780, 196] width 1128 height 40
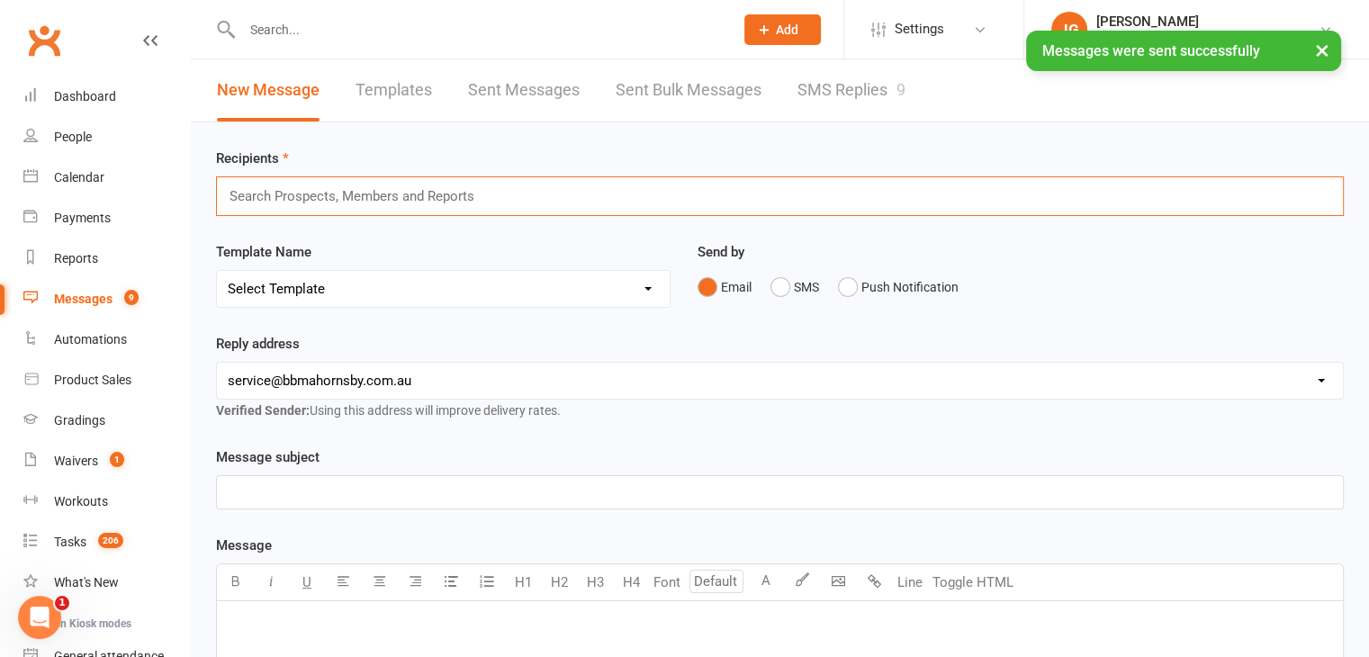
click at [554, 188] on div "Search Prospects, Members and Reports" at bounding box center [780, 196] width 1128 height 40
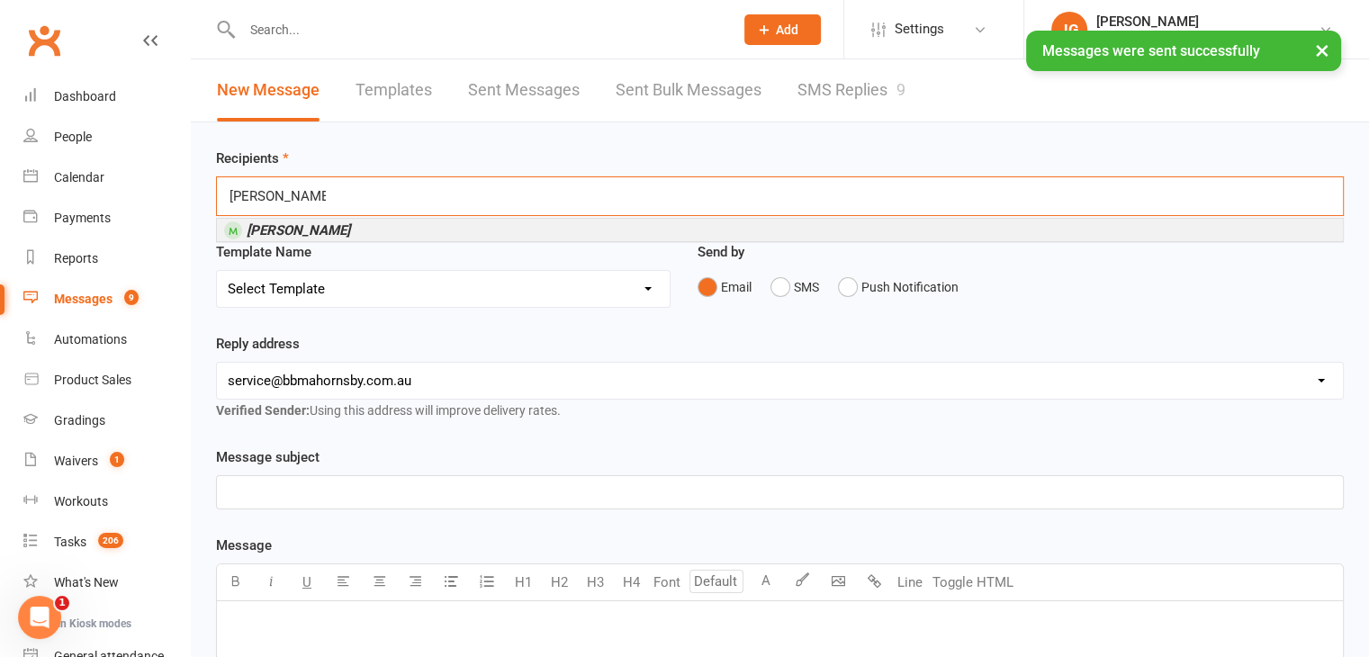
type input "Emily Mortimer"
click at [421, 220] on li "Emily Mortimer" at bounding box center [780, 230] width 1126 height 22
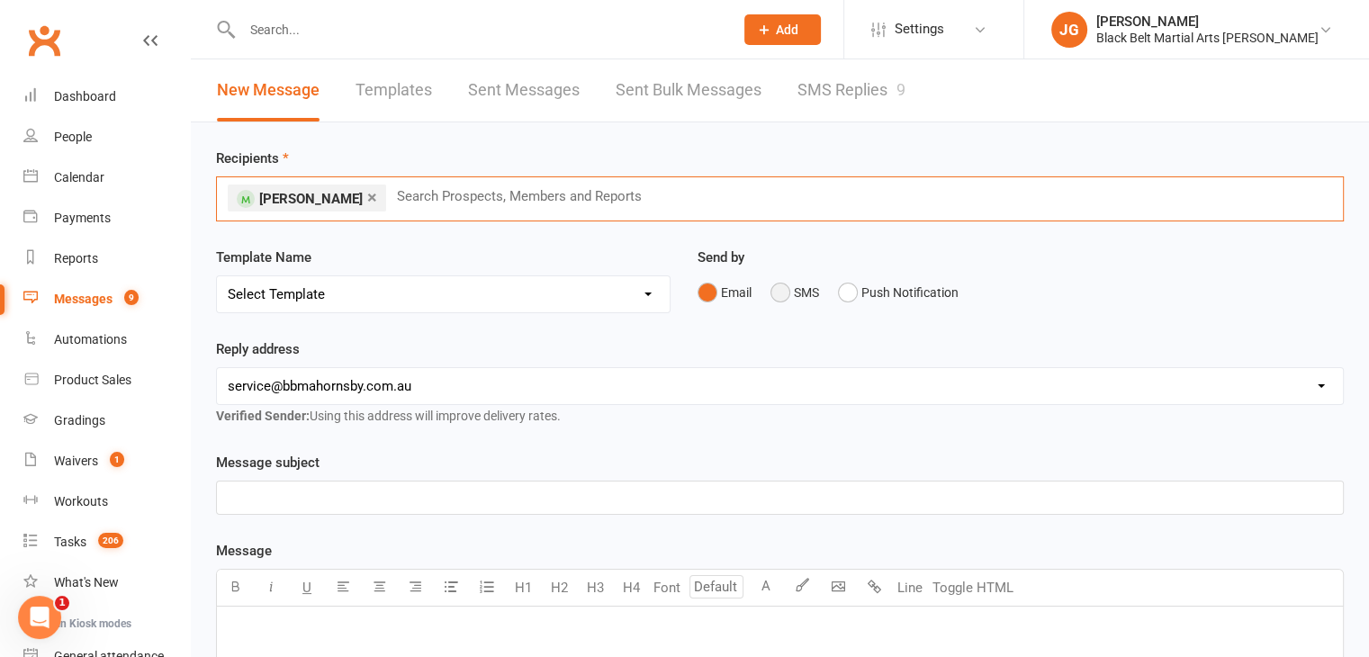
click at [799, 285] on button "SMS" at bounding box center [794, 292] width 49 height 34
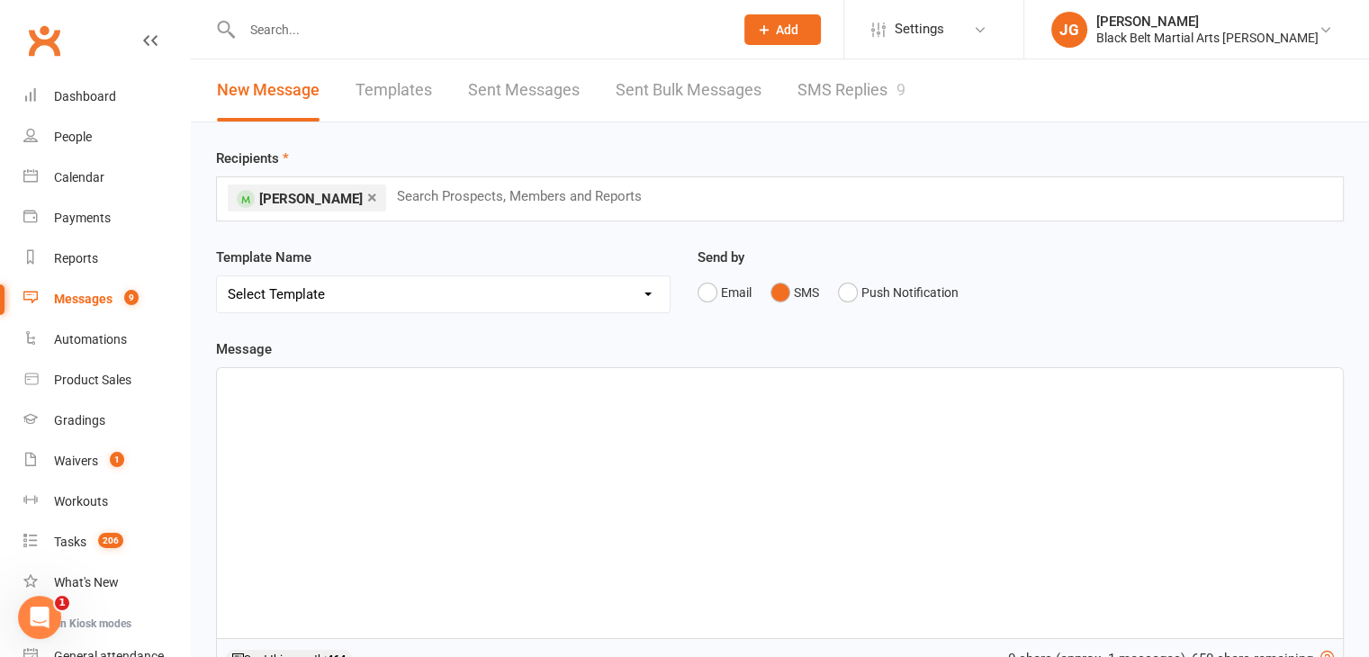
click at [734, 383] on p "﻿" at bounding box center [780, 384] width 1104 height 22
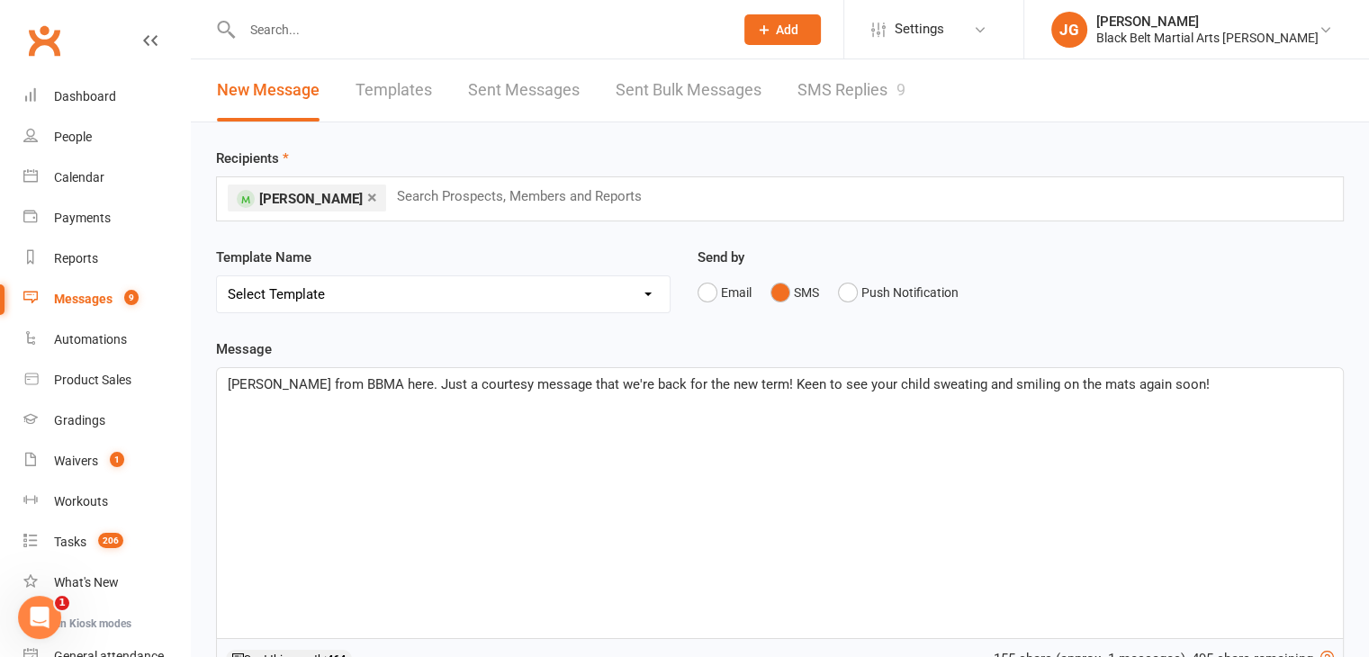
click at [896, 381] on span "Sensei Jordan from BBMA here. Just a courtesy message that we're back for the n…" at bounding box center [719, 384] width 982 height 16
click at [1144, 384] on span "Sensei Jordan from BBMA here. Just a courtesy message that we're back for the n…" at bounding box center [700, 384] width 945 height 16
click at [1183, 382] on p "Sensei Jordan from BBMA here. Just a courtesy message that we're back for the n…" at bounding box center [780, 384] width 1104 height 22
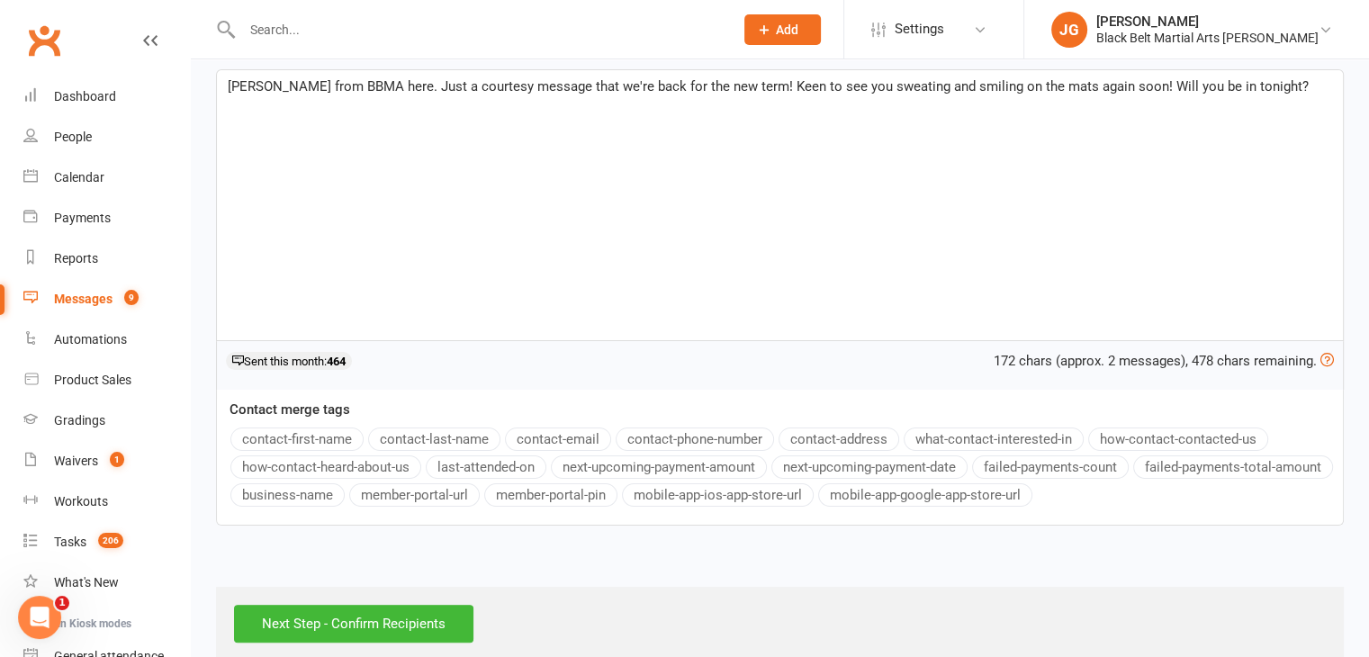
scroll to position [301, 0]
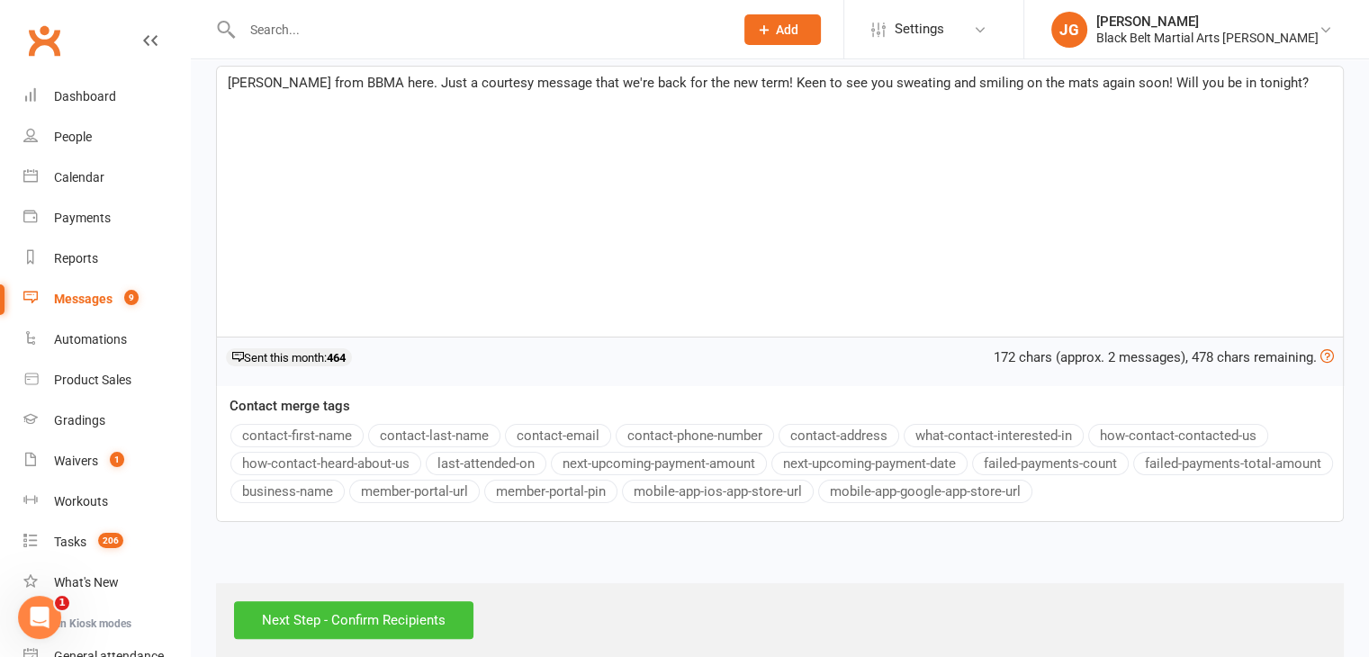
click at [353, 609] on input "Next Step - Confirm Recipients" at bounding box center [353, 620] width 239 height 38
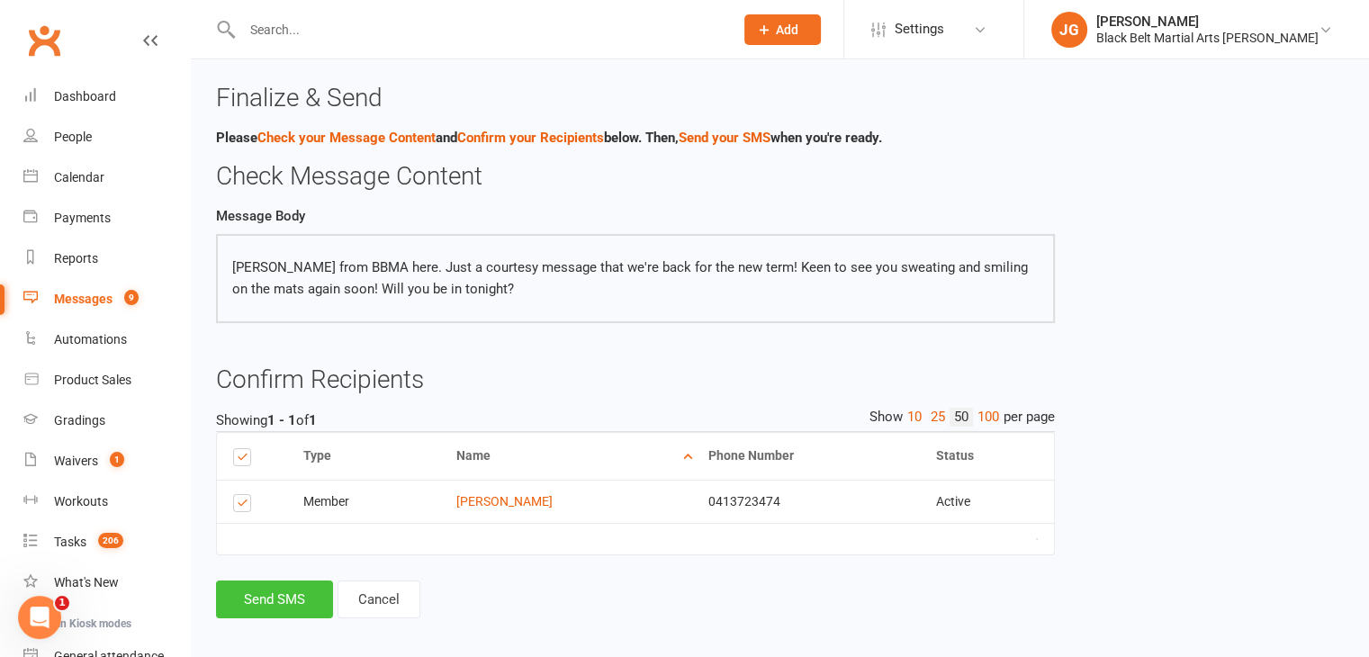
click at [297, 613] on button "Send SMS" at bounding box center [274, 599] width 117 height 38
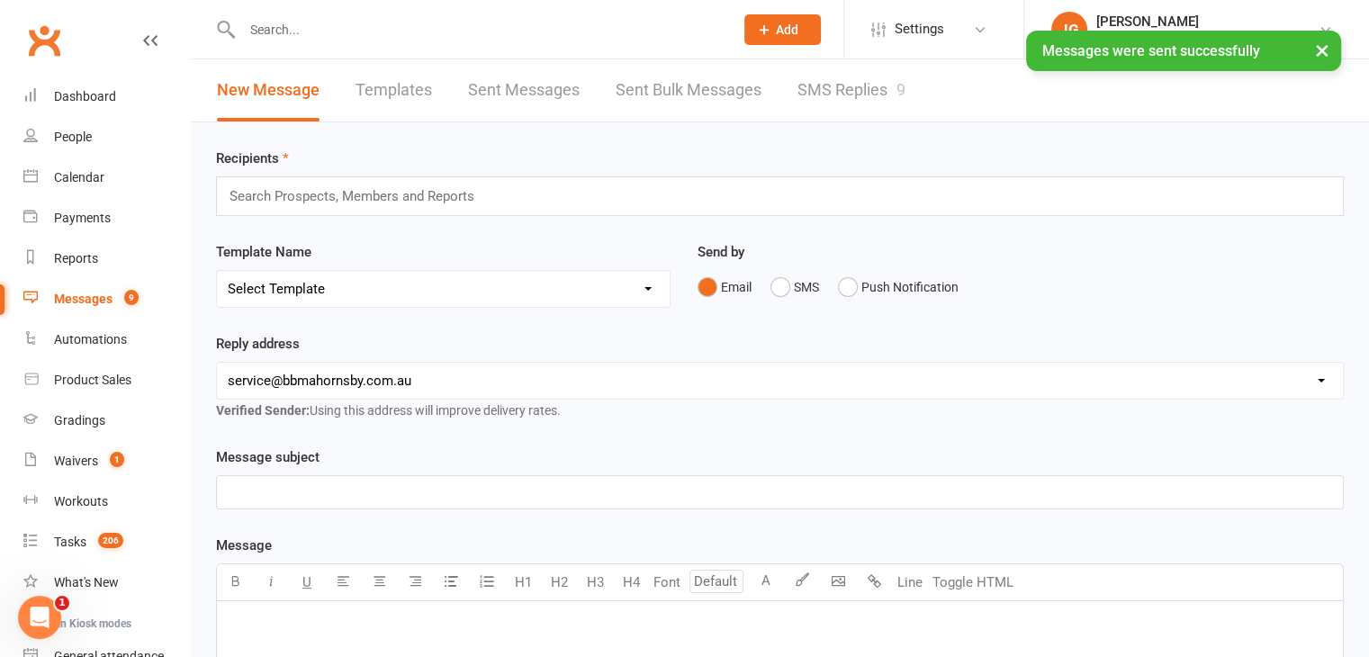
click at [850, 98] on link "SMS Replies 9" at bounding box center [851, 90] width 108 height 62
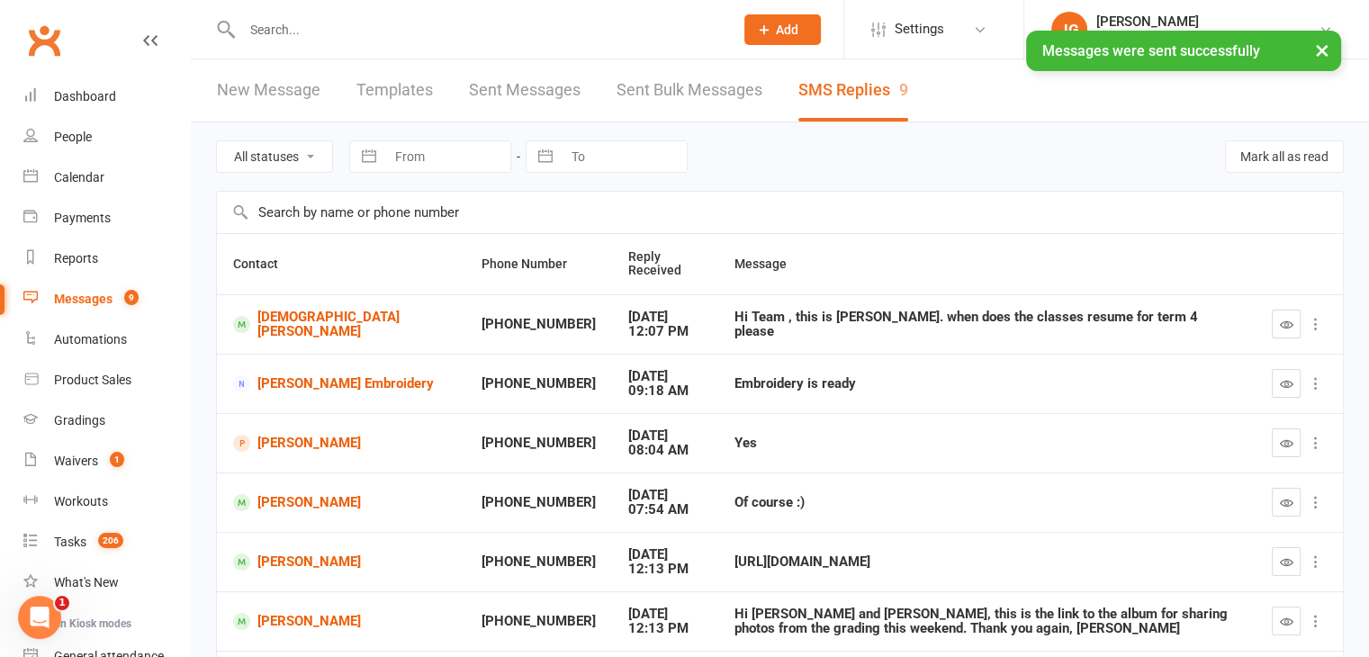
click at [281, 79] on link "New Message" at bounding box center [268, 90] width 103 height 62
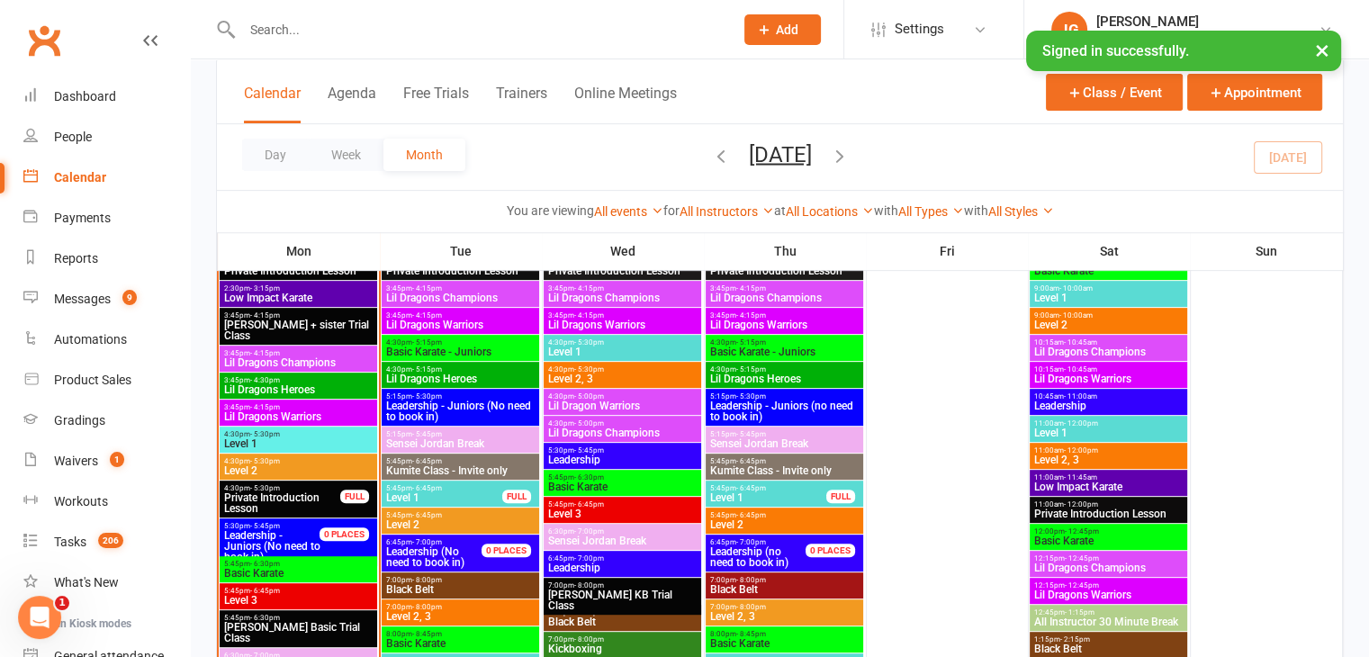
click at [400, 29] on input "text" at bounding box center [479, 29] width 484 height 25
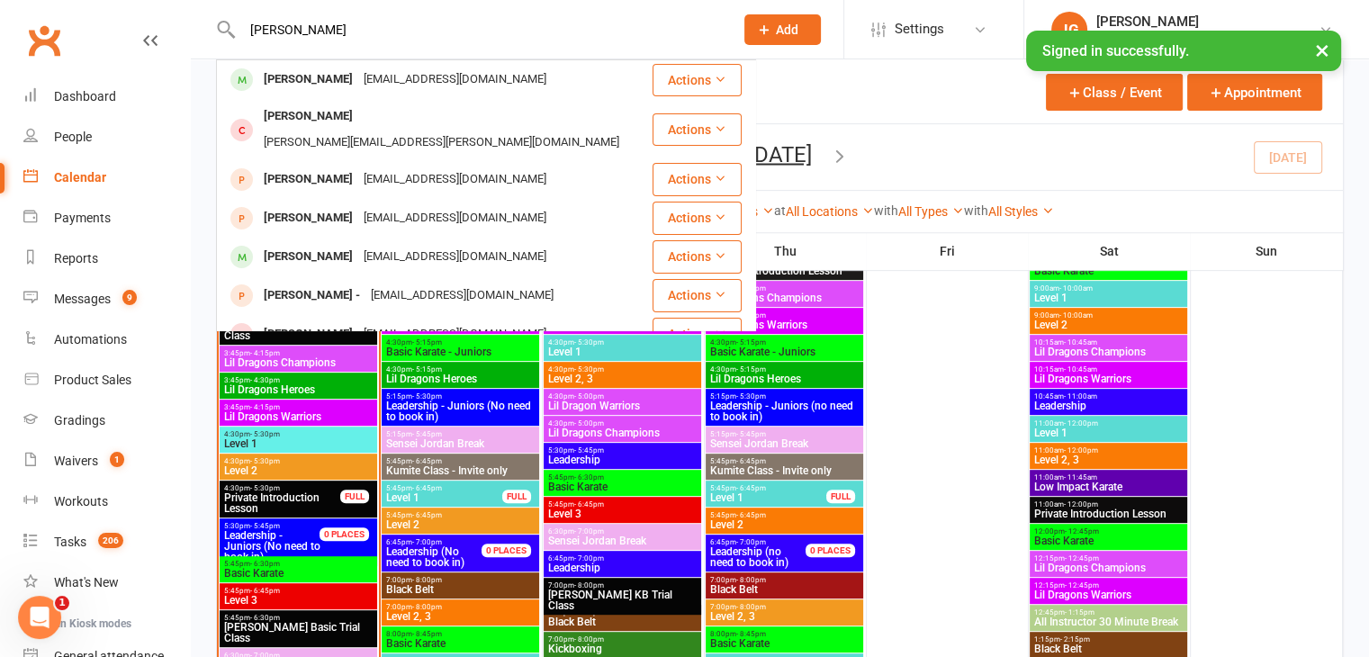
type input "neal antony"
click at [414, 73] on div "[EMAIL_ADDRESS][DOMAIN_NAME]" at bounding box center [454, 80] width 193 height 26
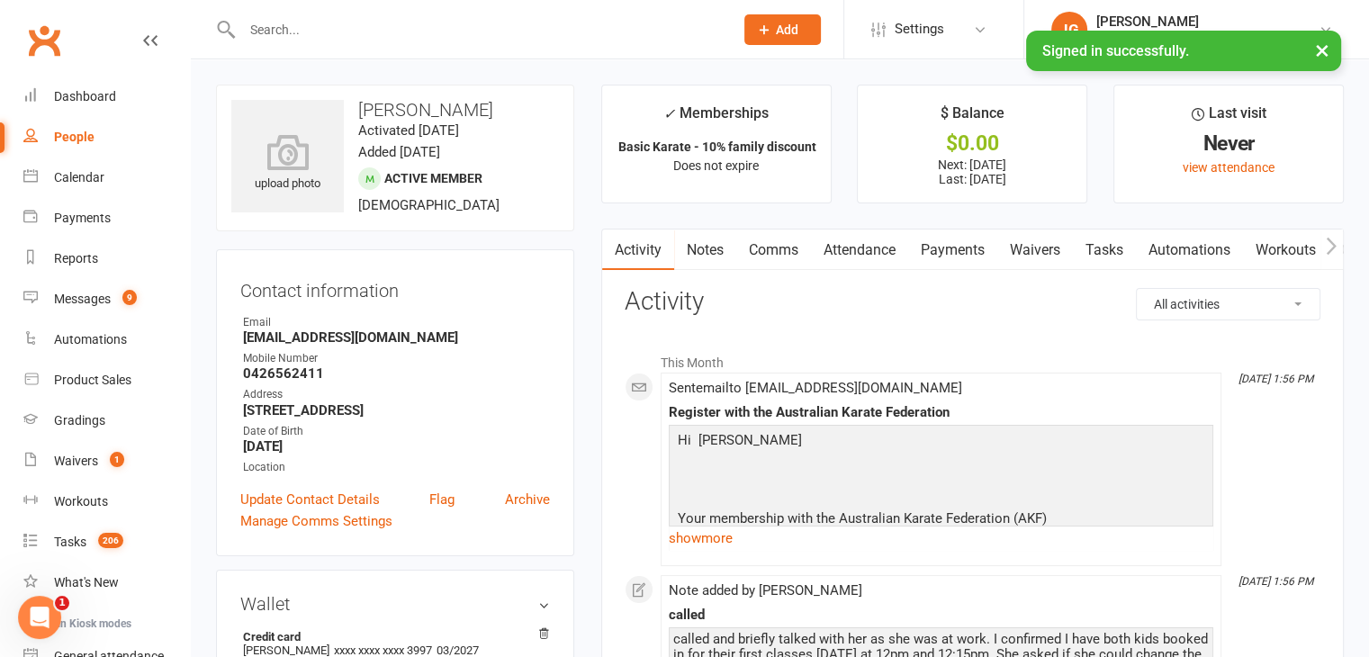
click at [706, 245] on link "Notes" at bounding box center [705, 249] width 62 height 41
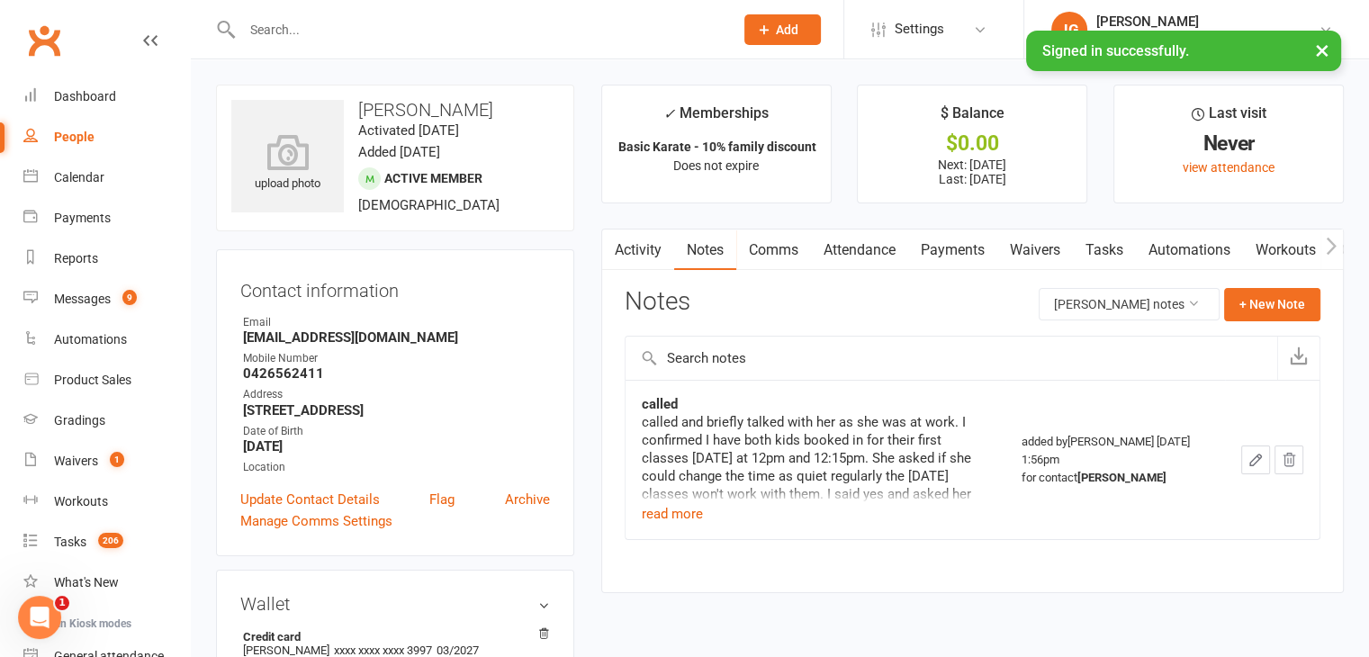
click at [712, 255] on link "Notes" at bounding box center [705, 249] width 62 height 41
click at [828, 256] on link "Attendance" at bounding box center [859, 249] width 97 height 41
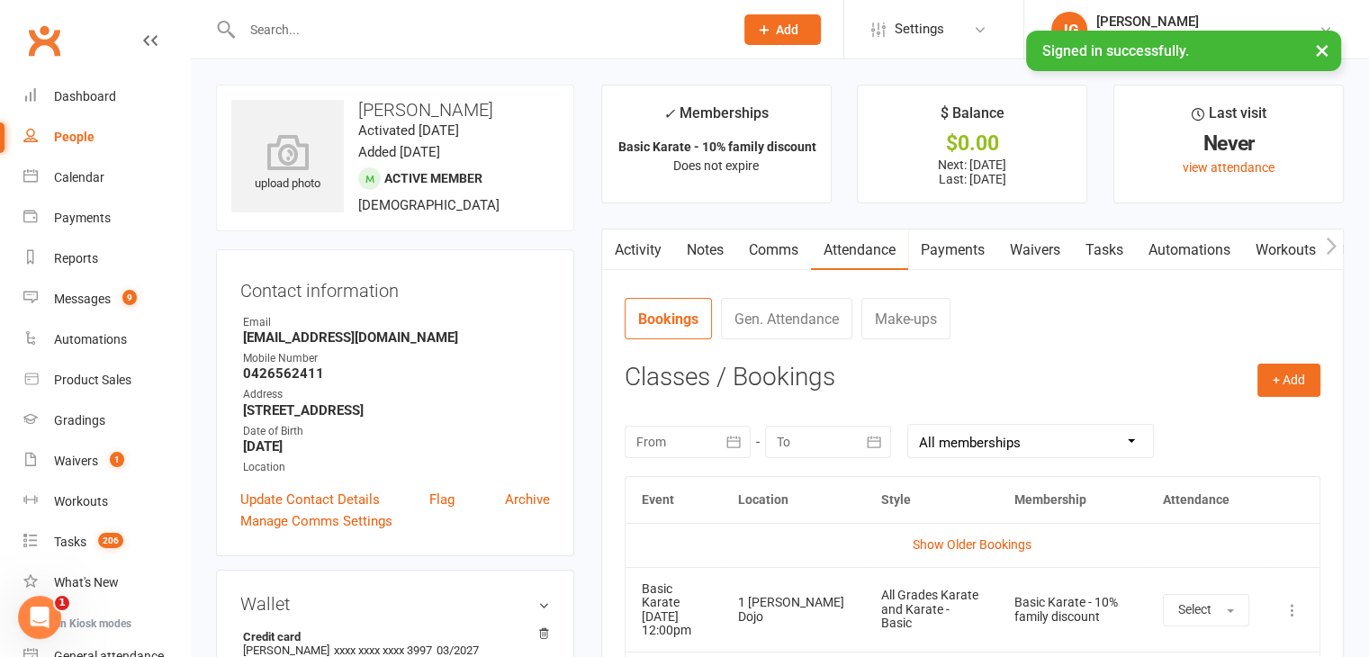
click at [475, 33] on input "text" at bounding box center [479, 29] width 484 height 25
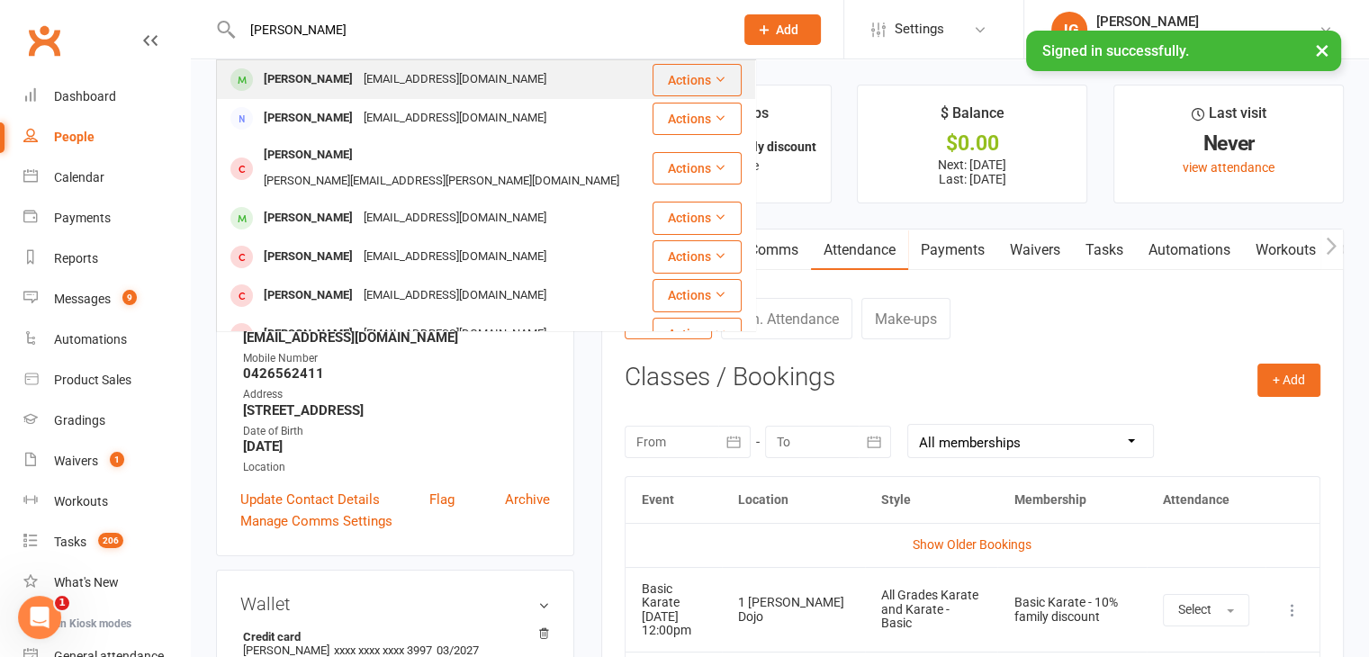
type input "liam sazmand"
click at [483, 68] on div "LINASAZMAND57@GMAIL.COM" at bounding box center [454, 80] width 193 height 26
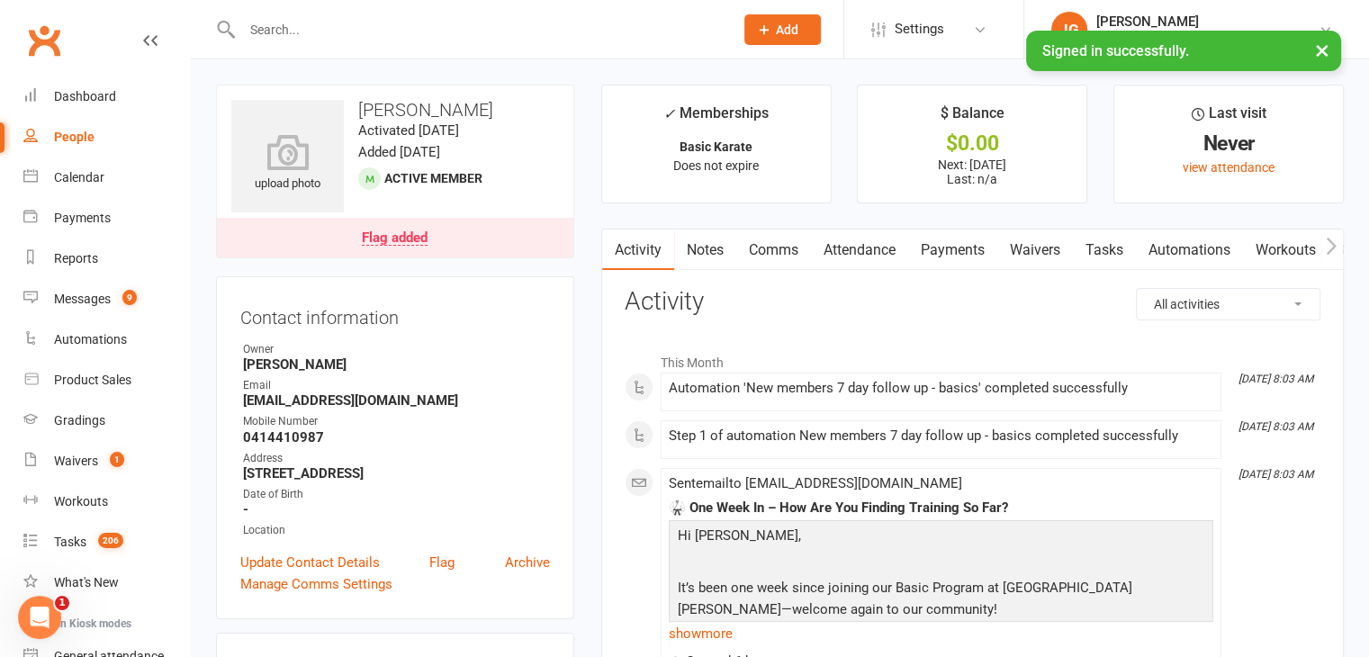
click at [425, 236] on div "Flag added" at bounding box center [395, 238] width 66 height 14
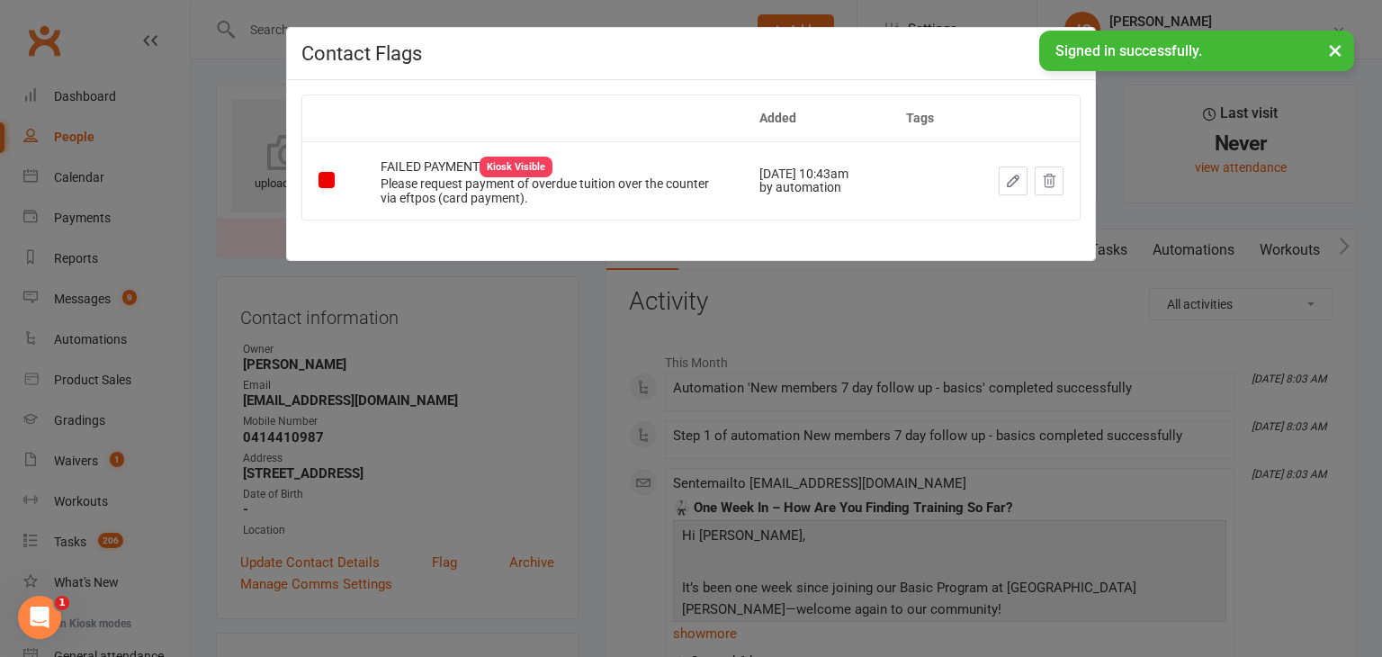
click at [761, 422] on div "Contact Flags Added Tags FAILED PAYMENT Kiosk Visible Please request payment of…" at bounding box center [691, 328] width 1382 height 657
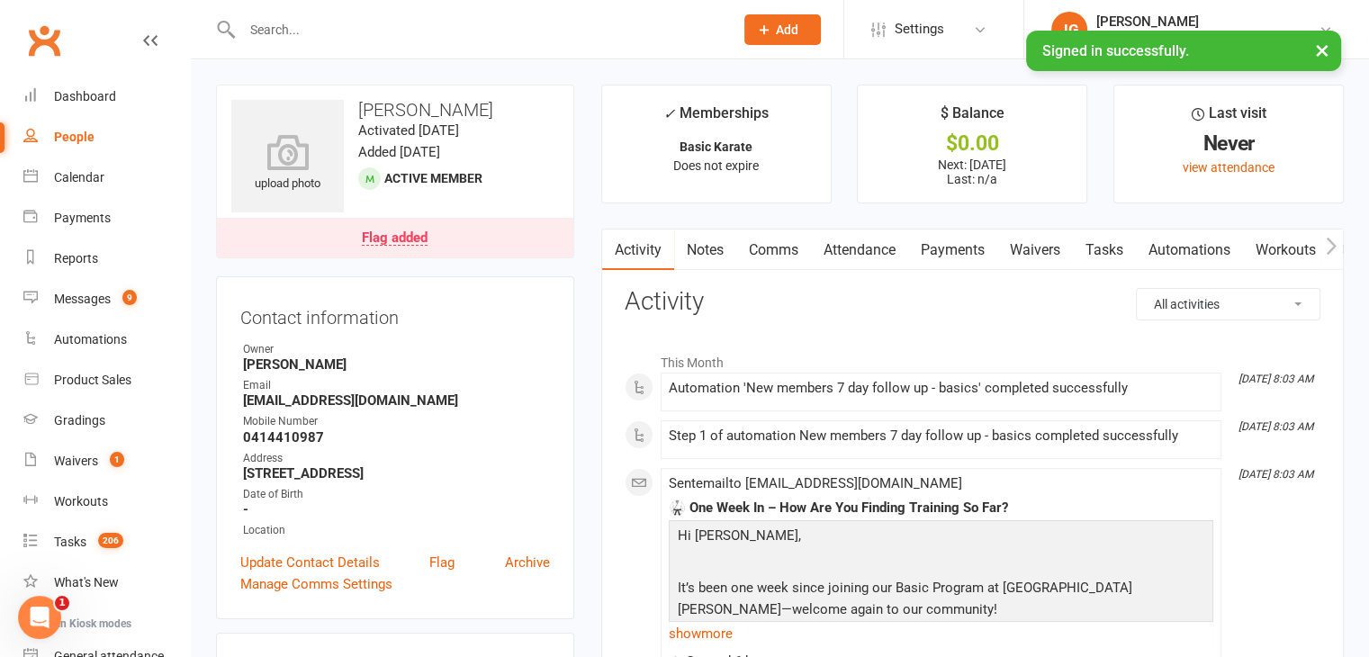
click at [863, 246] on link "Attendance" at bounding box center [859, 249] width 97 height 41
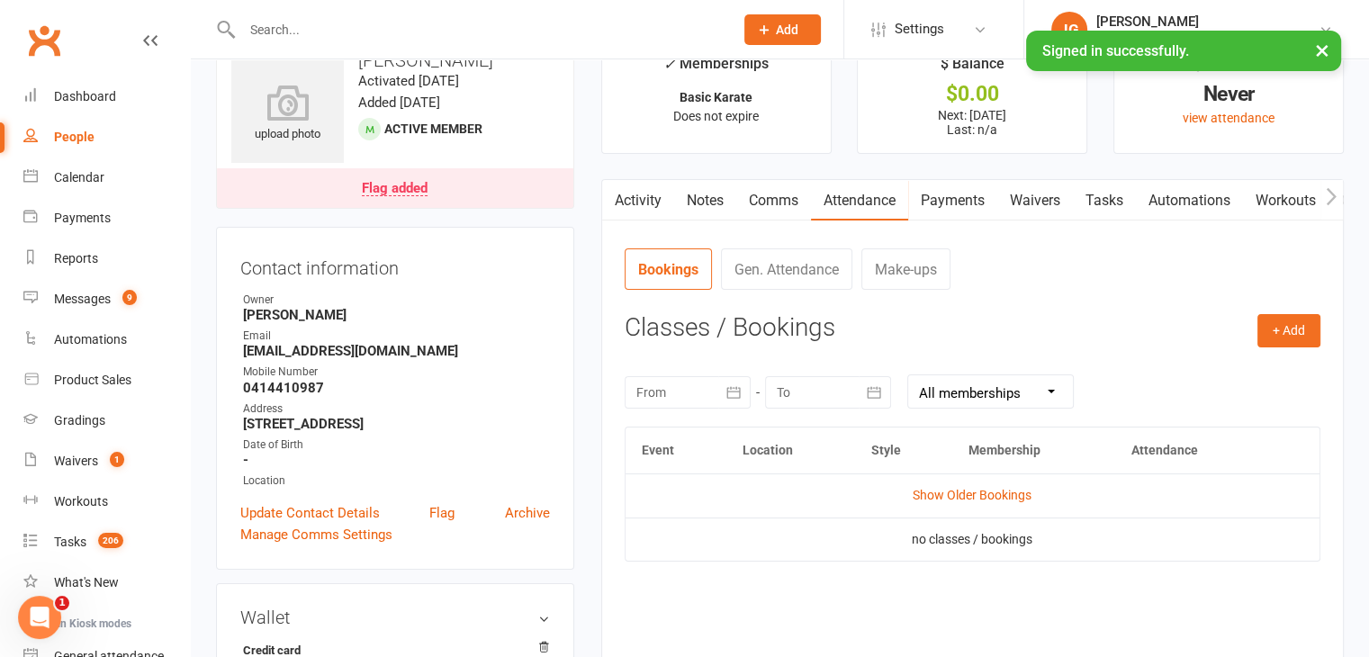
scroll to position [26, 0]
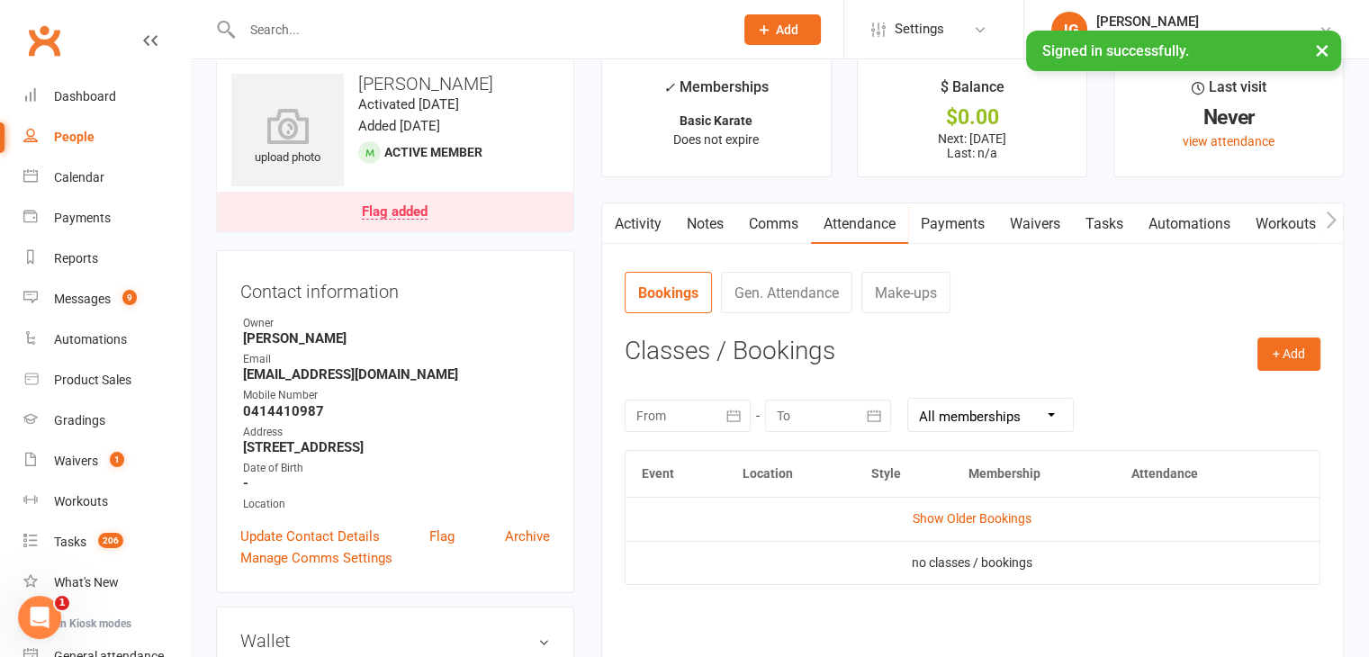
click at [716, 228] on link "Notes" at bounding box center [705, 223] width 62 height 41
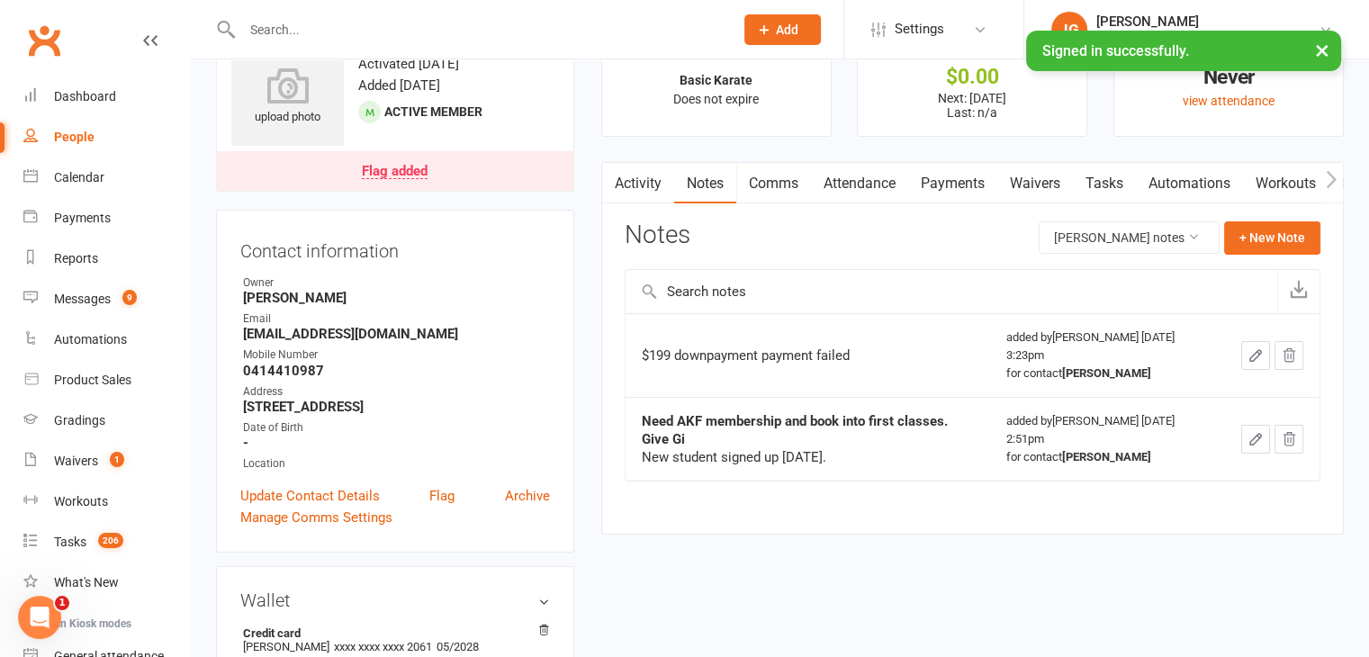
scroll to position [58, 0]
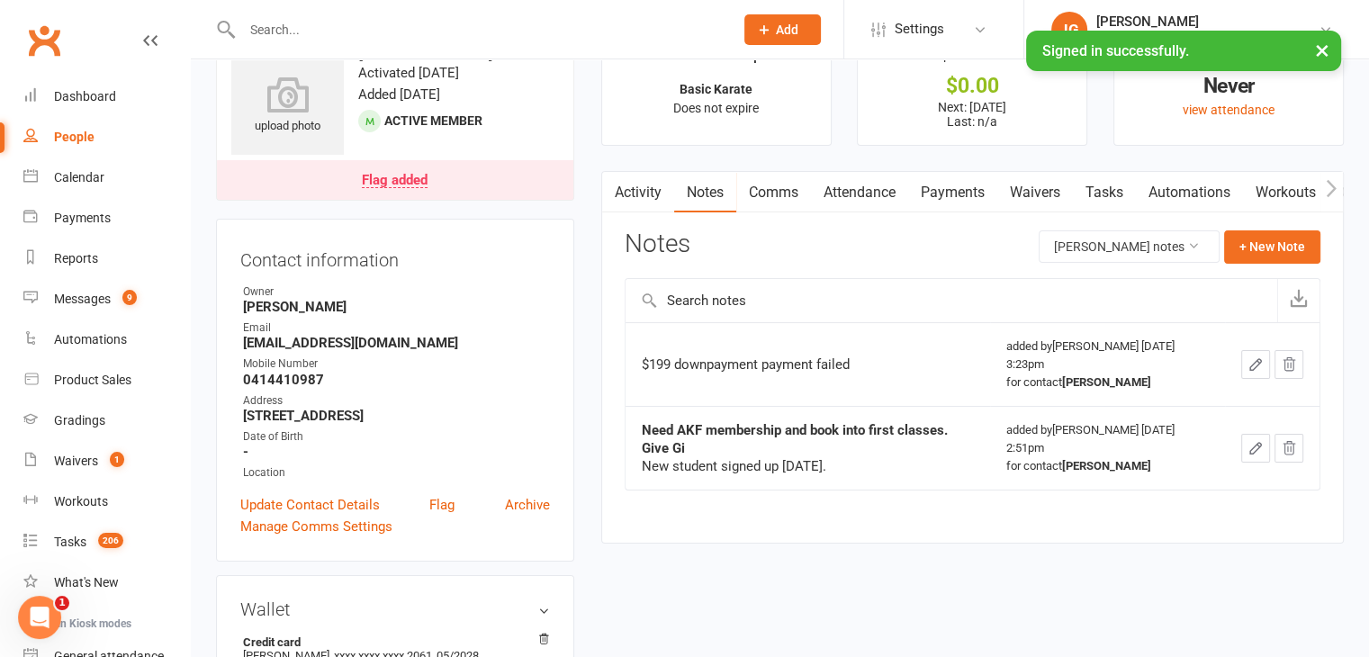
click at [657, 192] on link "Activity" at bounding box center [638, 192] width 72 height 41
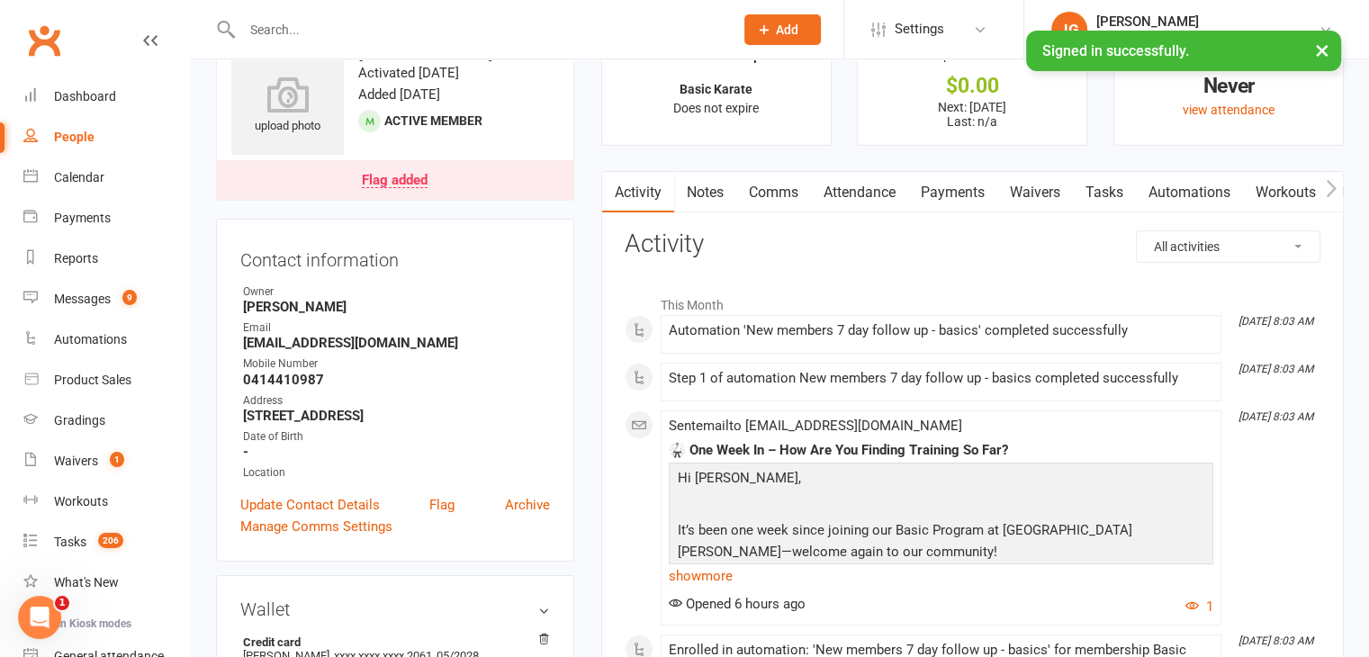
click at [586, 30] on input "text" at bounding box center [479, 29] width 484 height 25
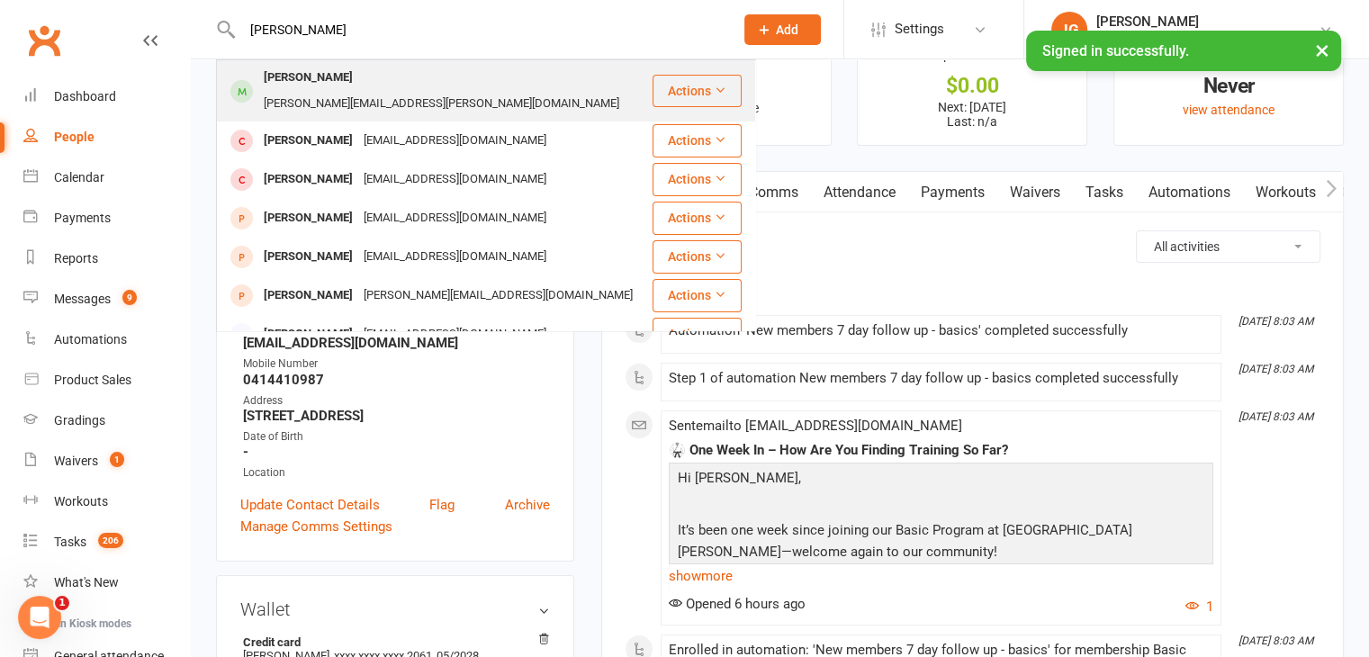
type input "[PERSON_NAME]"
click at [506, 91] on div "[PERSON_NAME][EMAIL_ADDRESS][PERSON_NAME][DOMAIN_NAME]" at bounding box center [441, 104] width 366 height 26
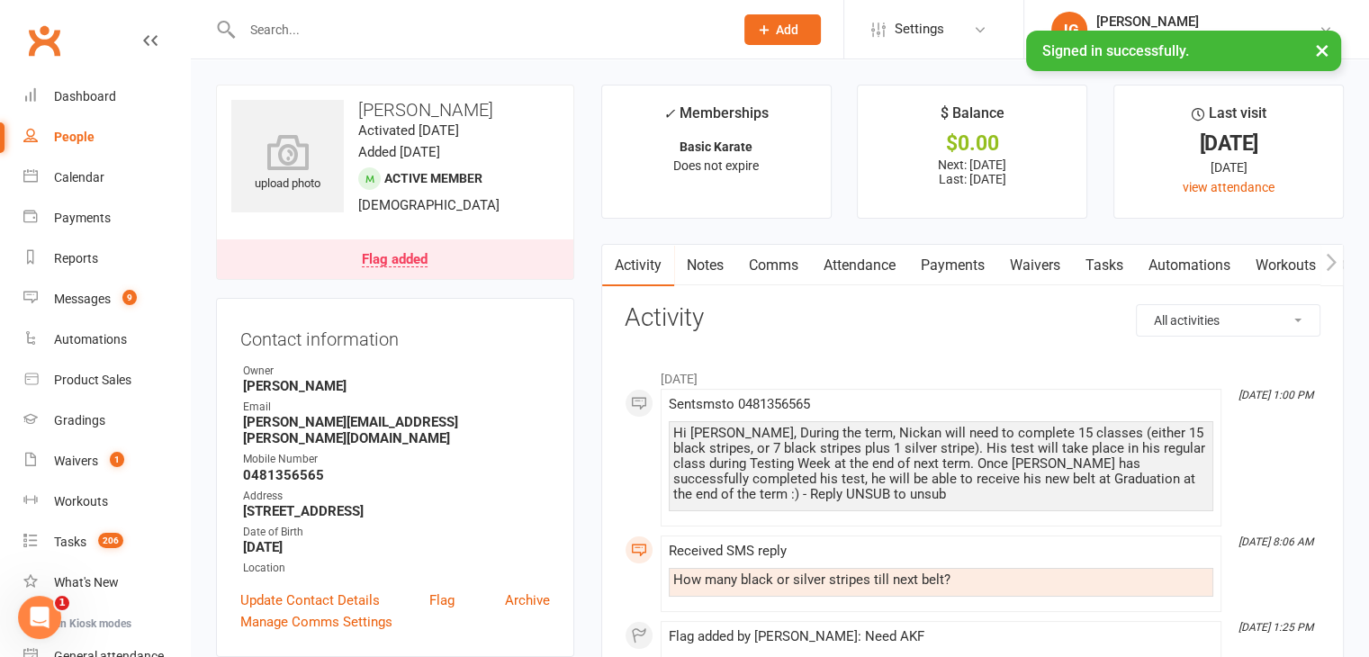
click at [842, 261] on link "Attendance" at bounding box center [859, 265] width 97 height 41
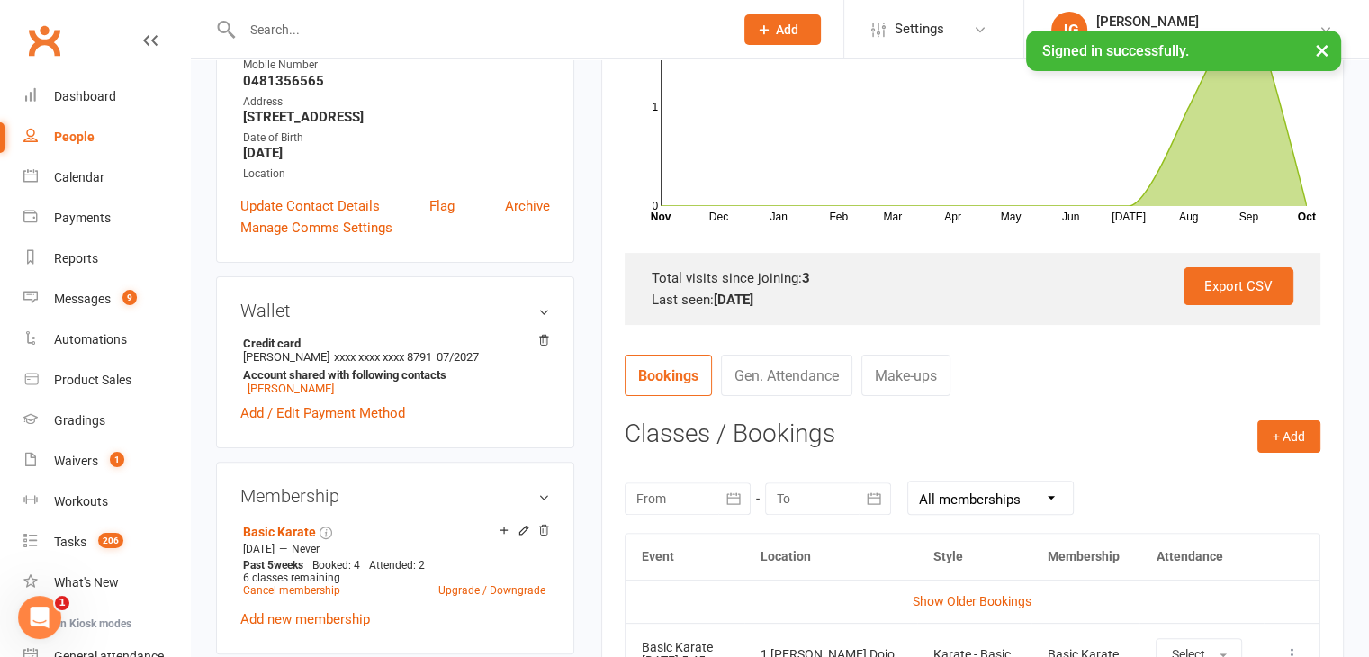
scroll to position [673, 0]
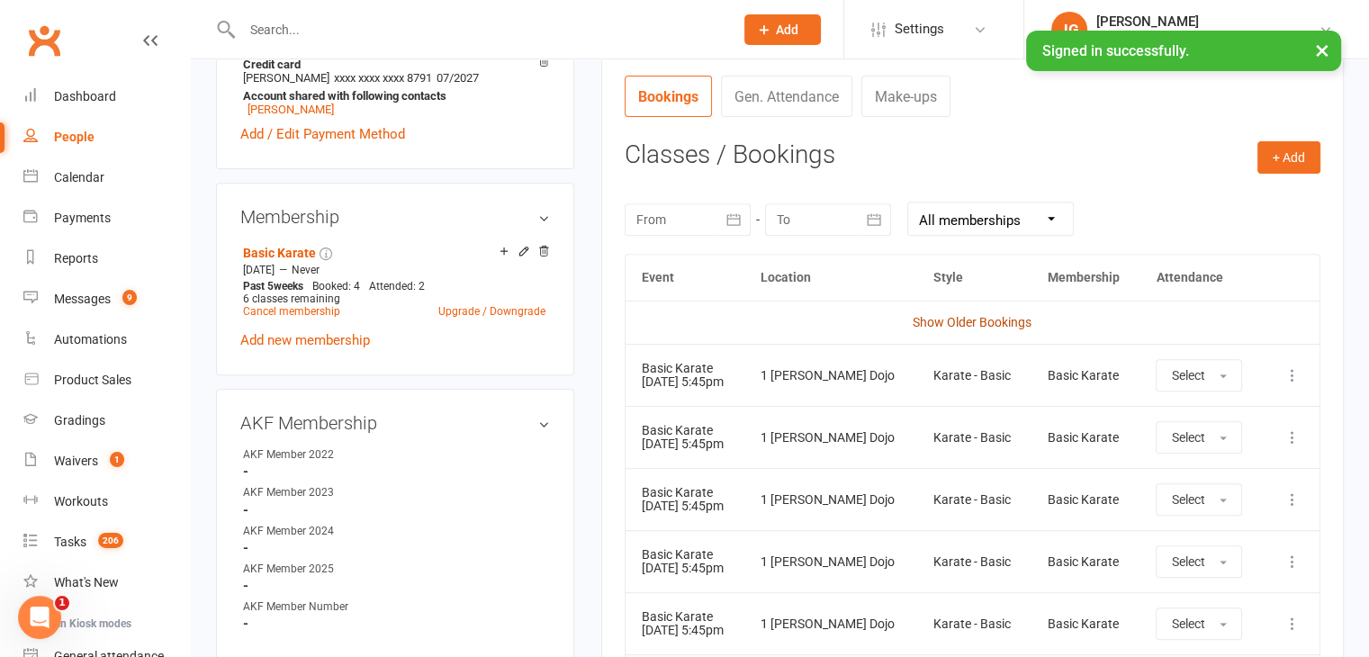
click at [978, 318] on link "Show Older Bookings" at bounding box center [972, 322] width 119 height 14
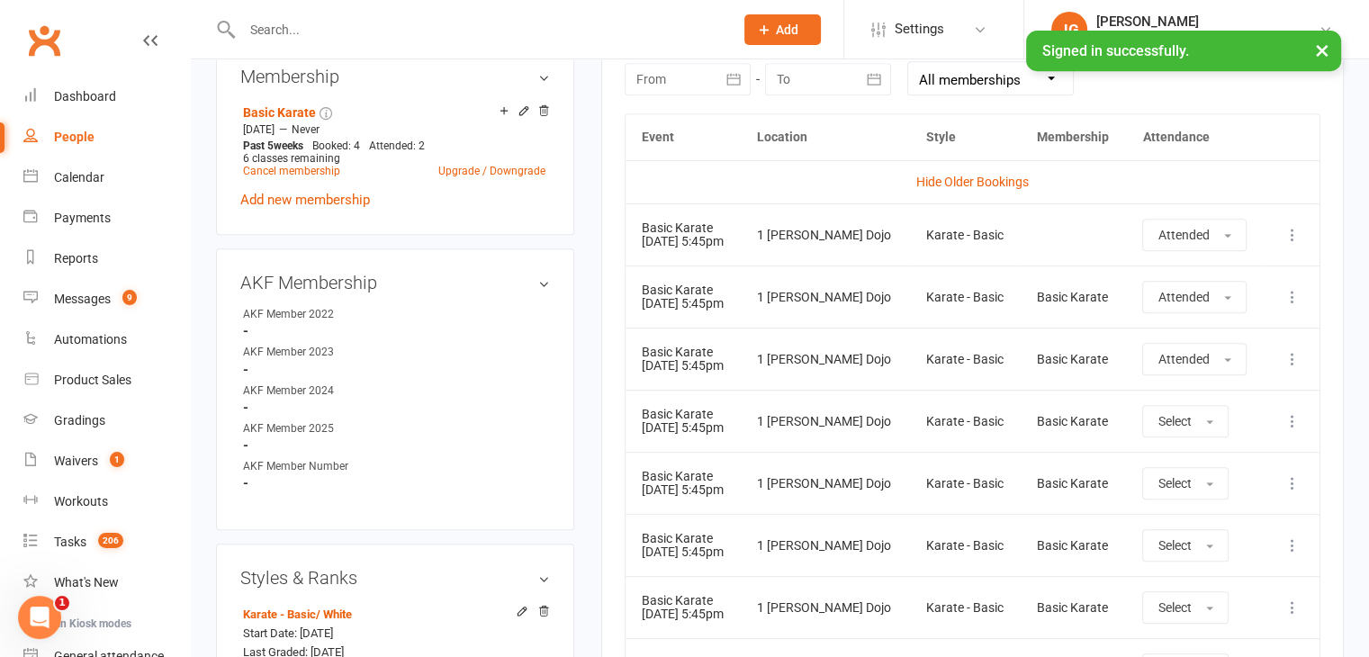
scroll to position [0, 0]
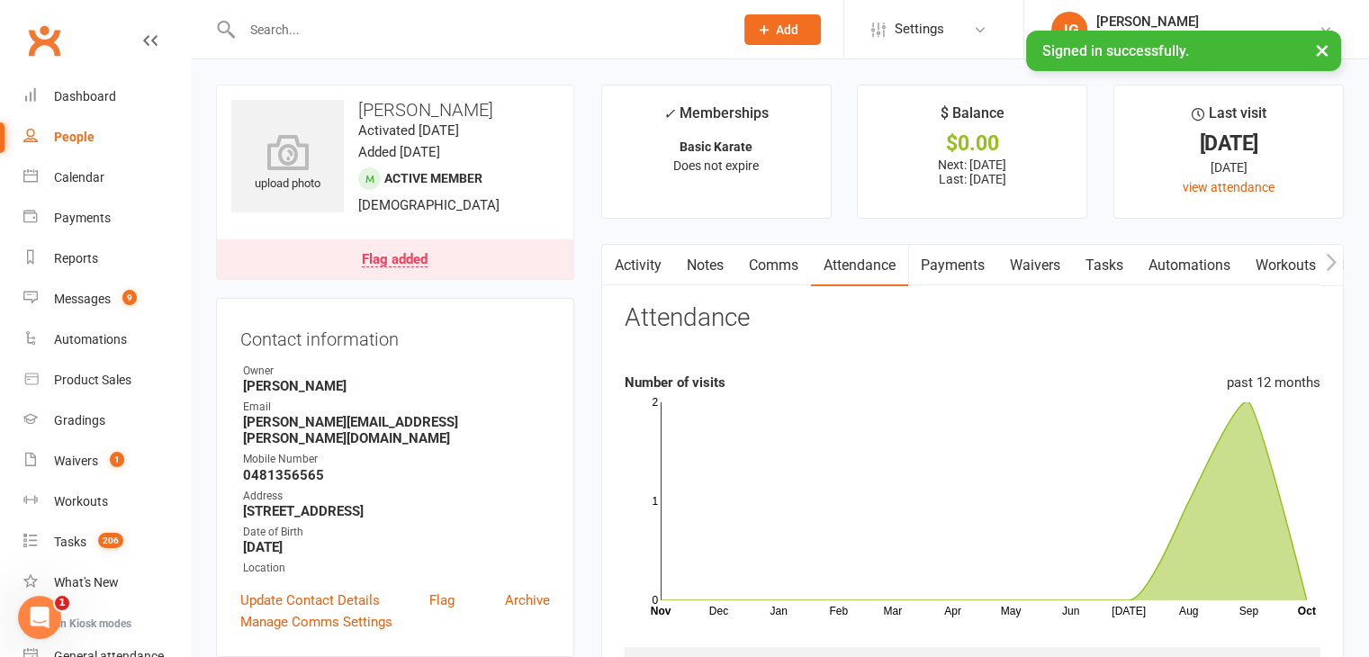
click at [590, 20] on input "text" at bounding box center [479, 29] width 484 height 25
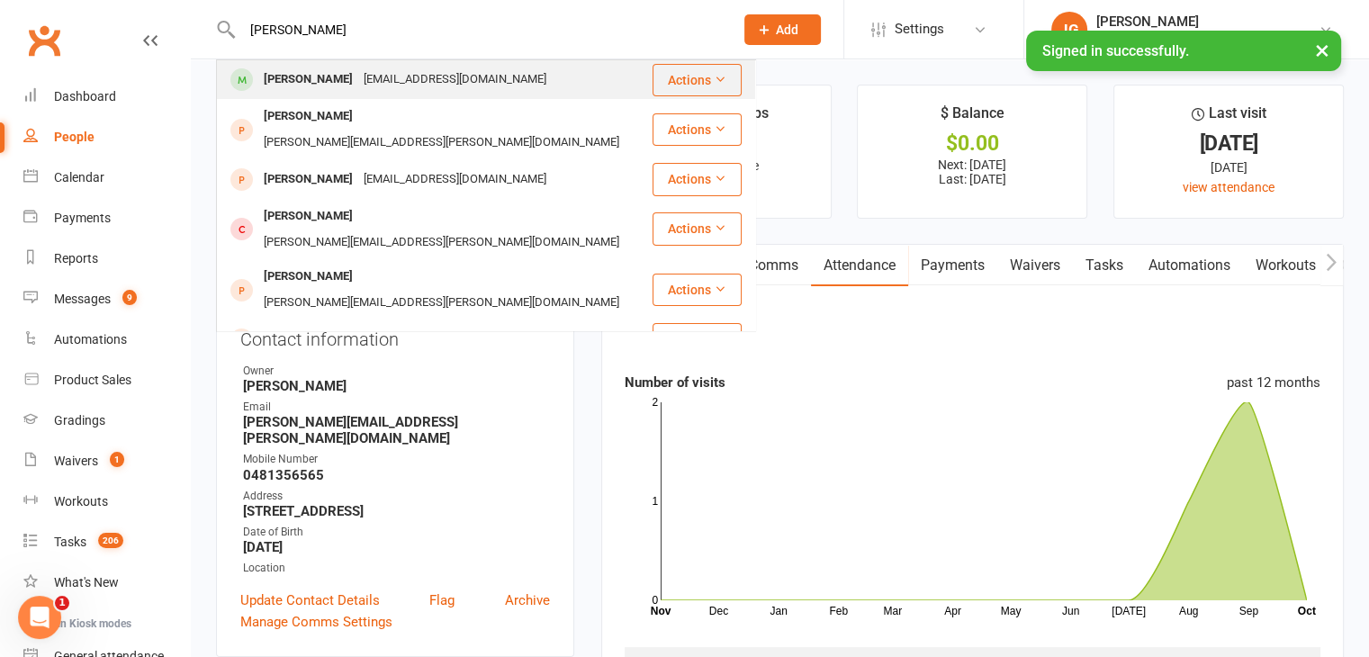
type input "rebecca harper"
click at [483, 76] on div "1077847@UTS.EDU.AU" at bounding box center [454, 80] width 193 height 26
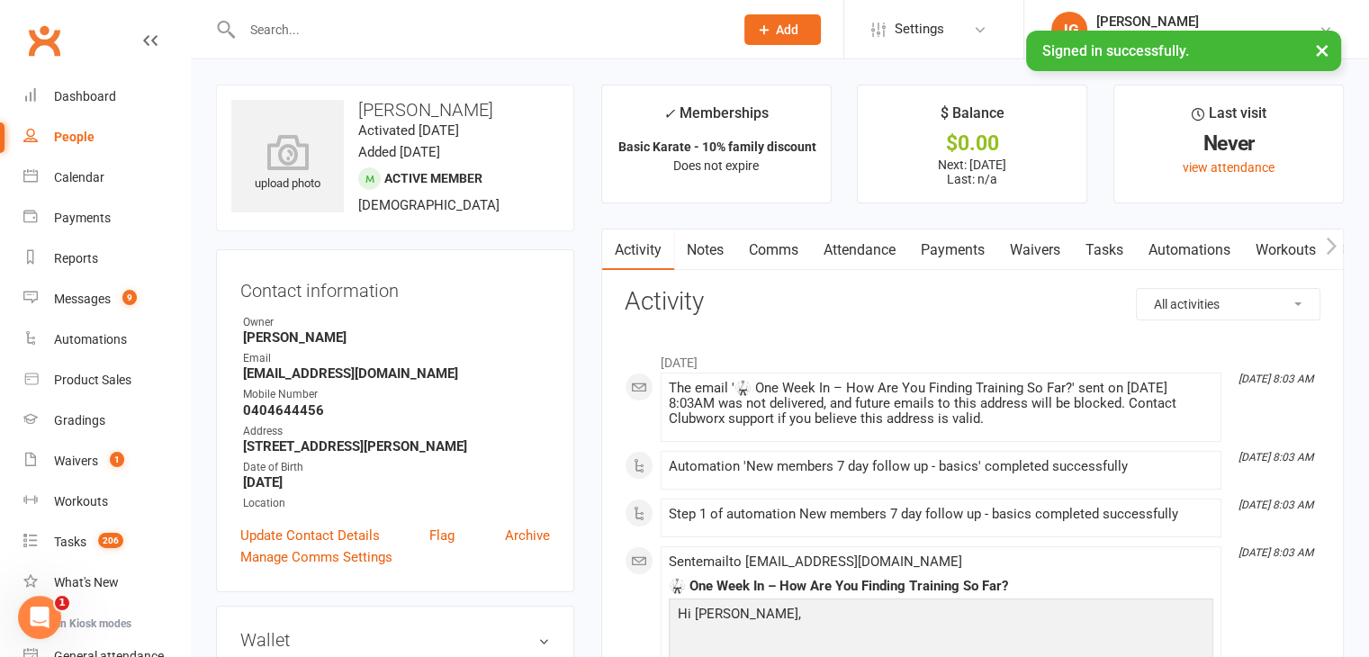
click at [860, 256] on link "Attendance" at bounding box center [859, 249] width 97 height 41
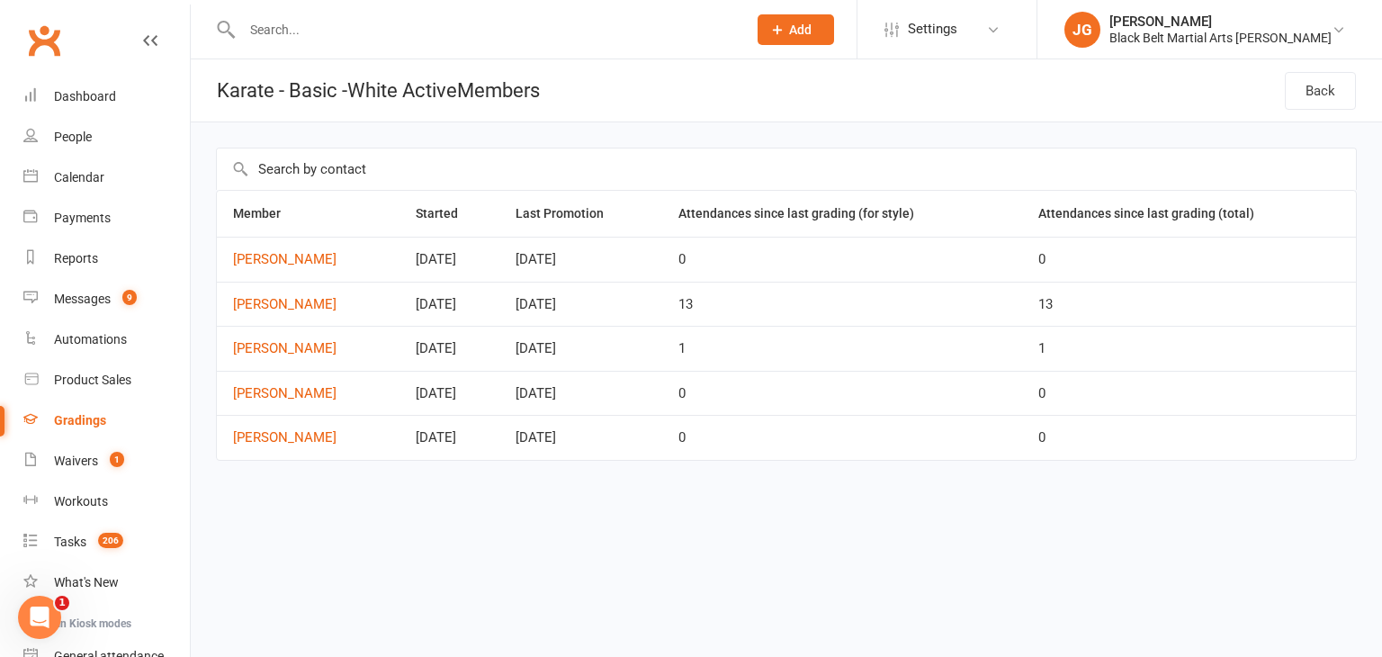
click at [564, 31] on input "text" at bounding box center [486, 29] width 498 height 25
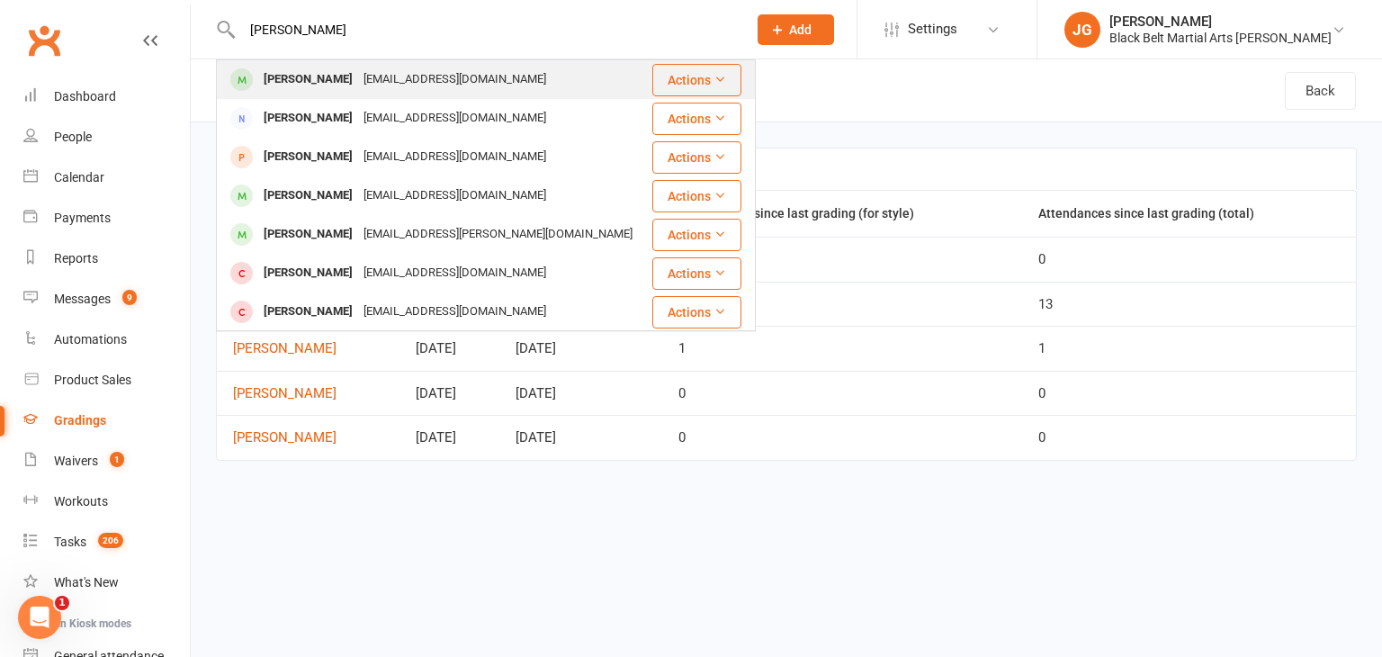
type input "[PERSON_NAME]"
click at [463, 80] on div "[PERSON_NAME] [EMAIL_ADDRESS][DOMAIN_NAME]" at bounding box center [434, 79] width 432 height 37
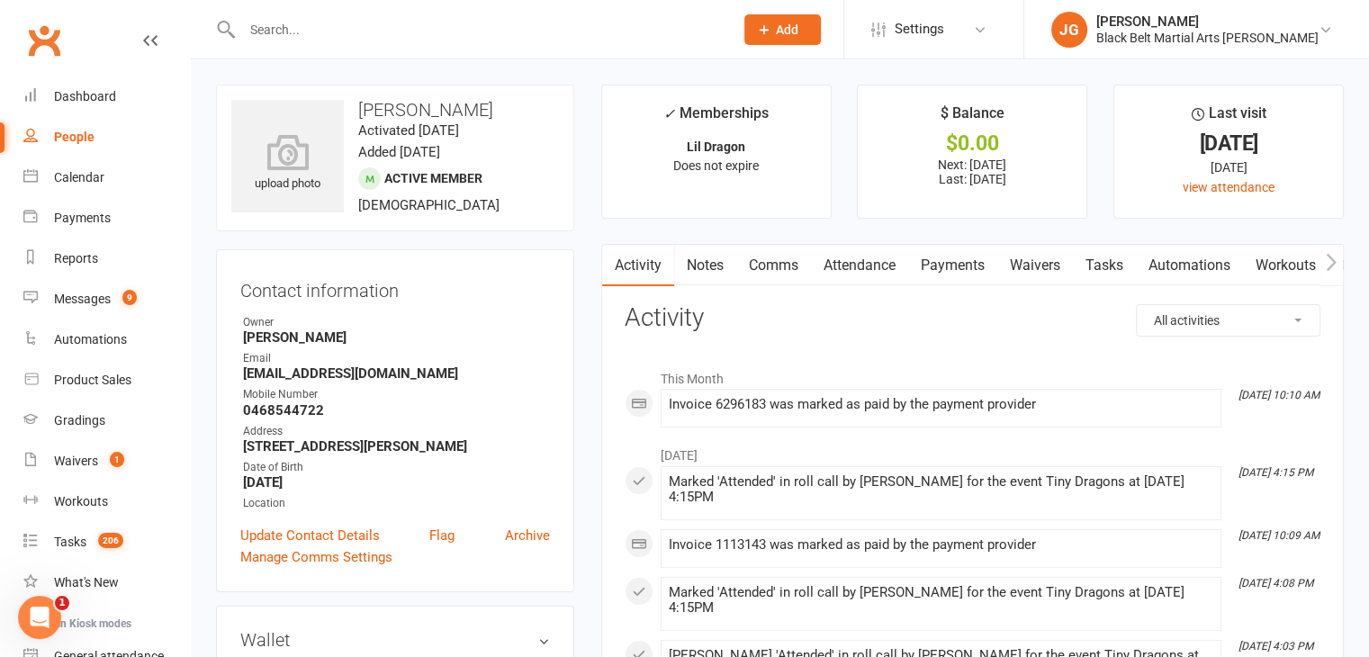
click at [864, 264] on link "Attendance" at bounding box center [859, 265] width 97 height 41
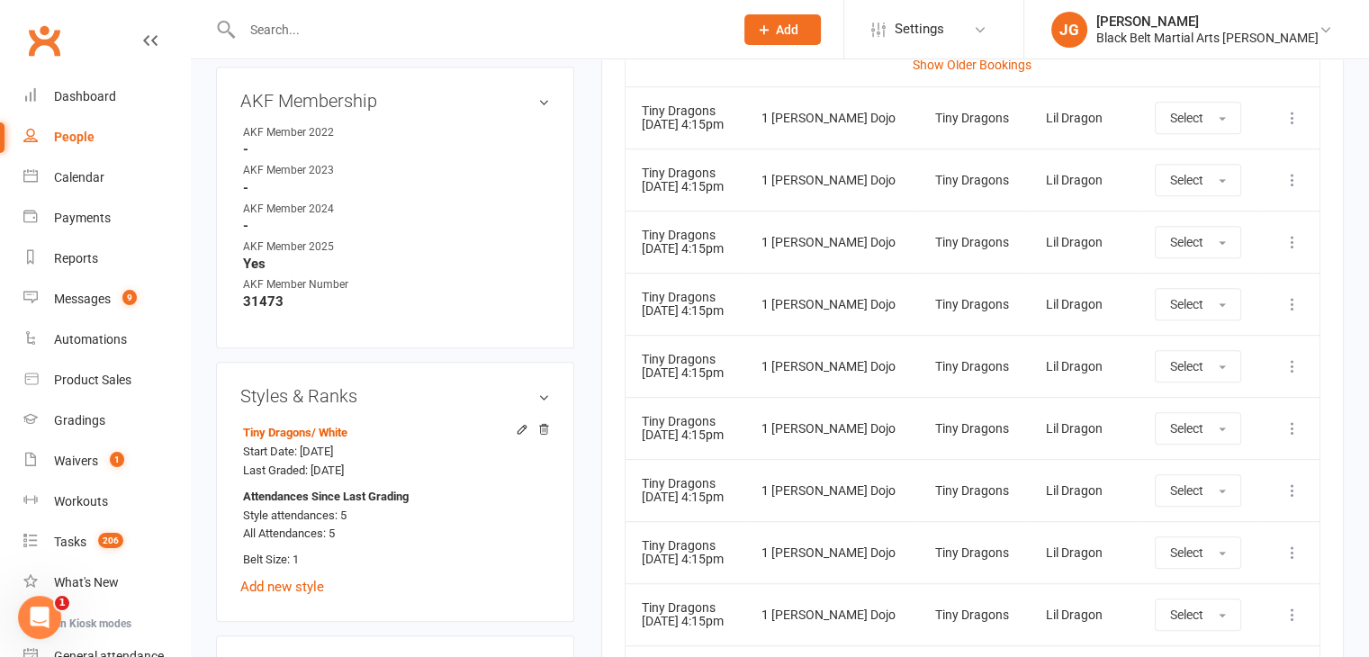
scroll to position [931, 0]
click at [652, 40] on input "text" at bounding box center [479, 29] width 484 height 25
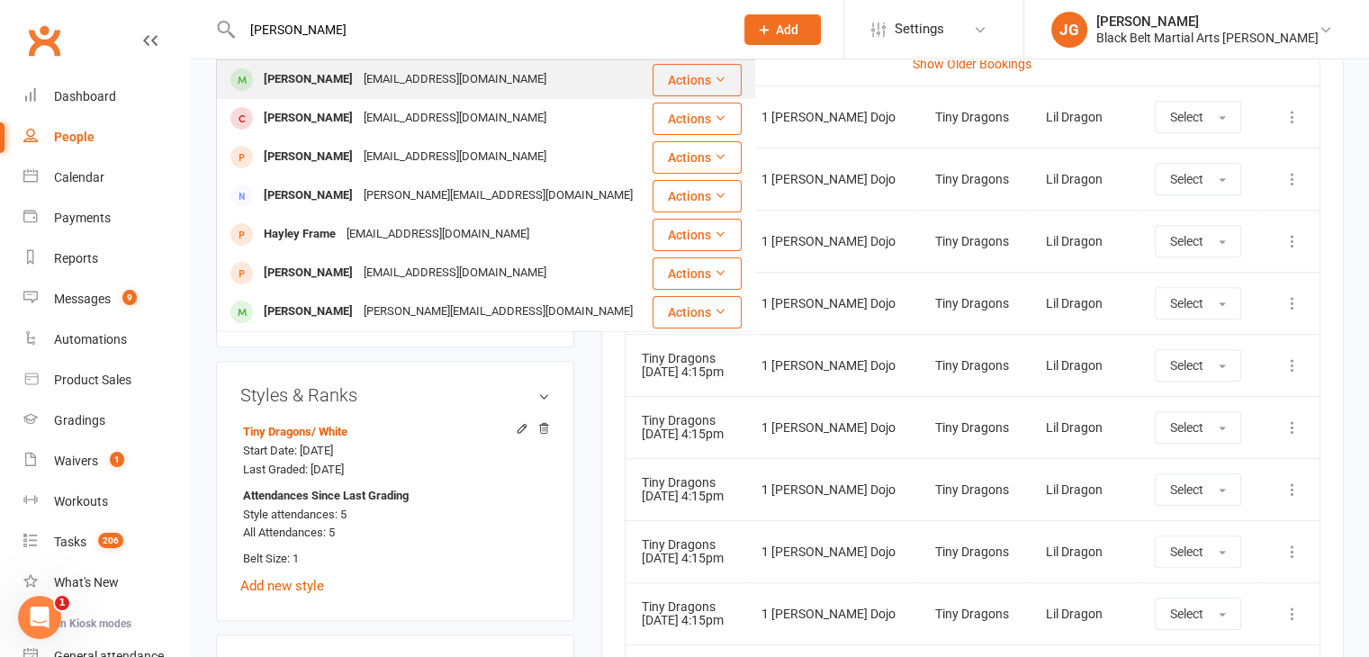
type input "[PERSON_NAME]"
click at [390, 68] on div "[EMAIL_ADDRESS][DOMAIN_NAME]" at bounding box center [454, 80] width 193 height 26
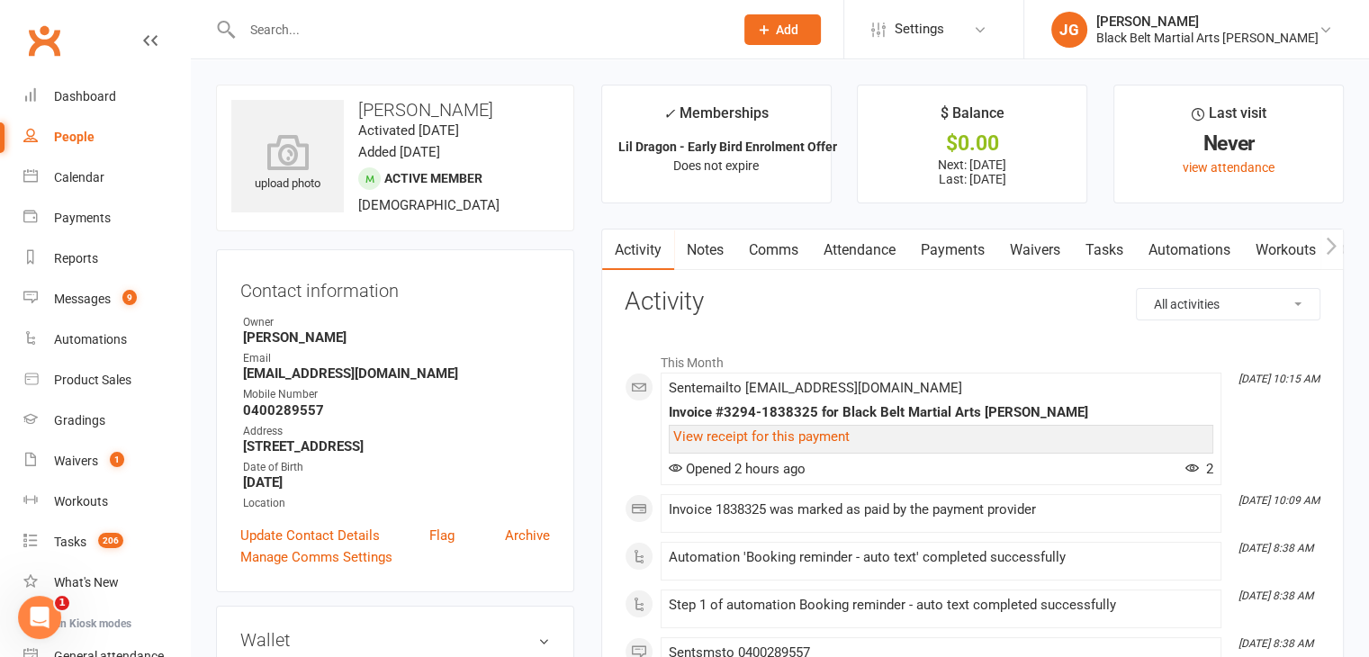
click at [475, 23] on input "text" at bounding box center [479, 29] width 484 height 25
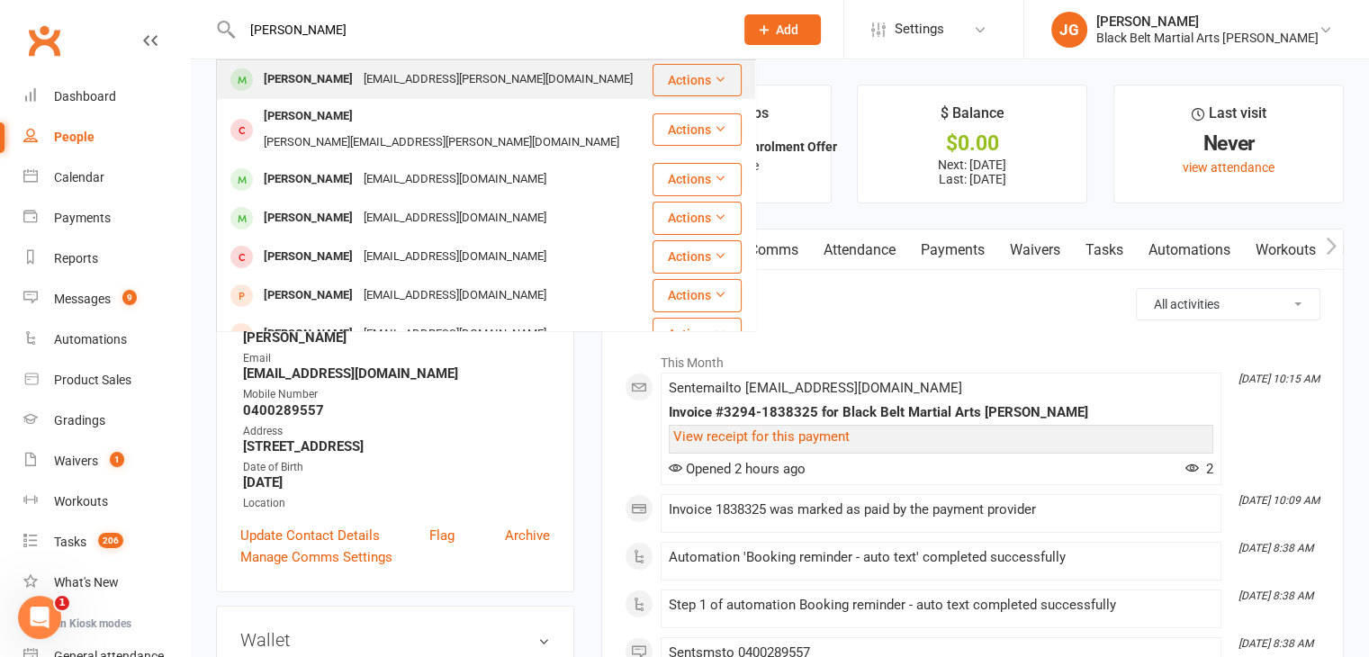
type input "[PERSON_NAME]"
click at [358, 75] on div "[EMAIL_ADDRESS][PERSON_NAME][DOMAIN_NAME]" at bounding box center [498, 80] width 280 height 26
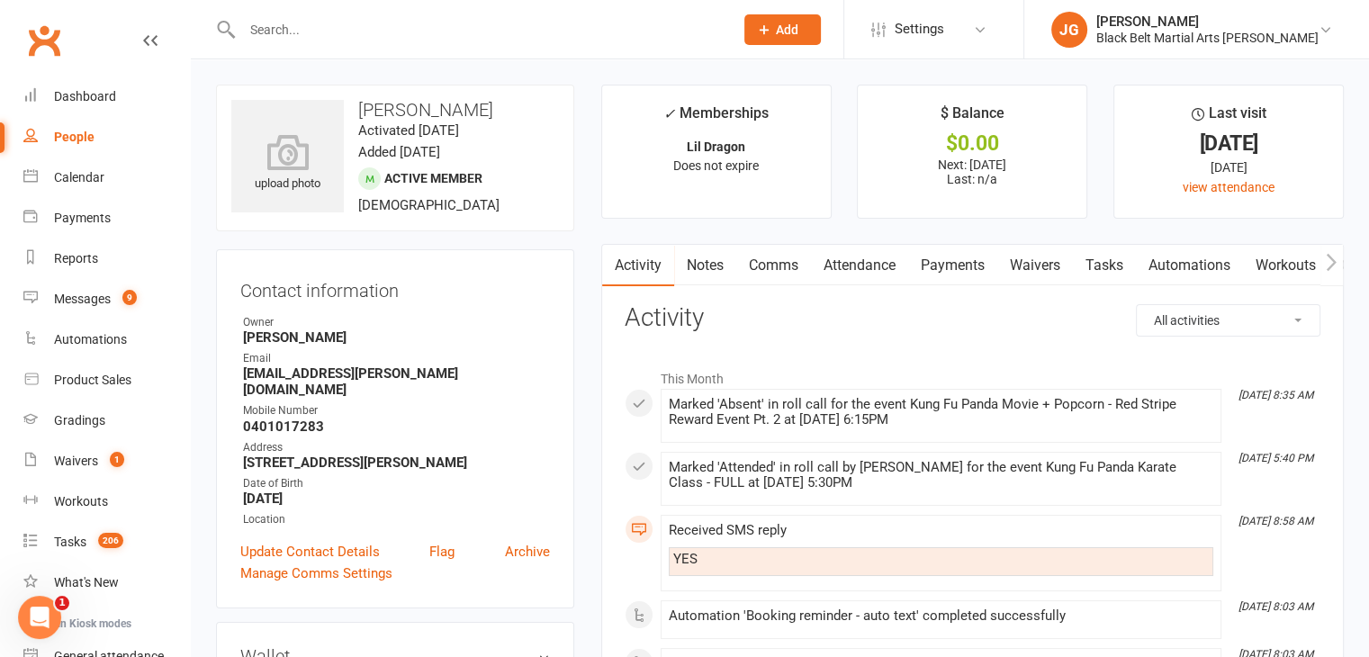
click at [882, 256] on link "Attendance" at bounding box center [859, 265] width 97 height 41
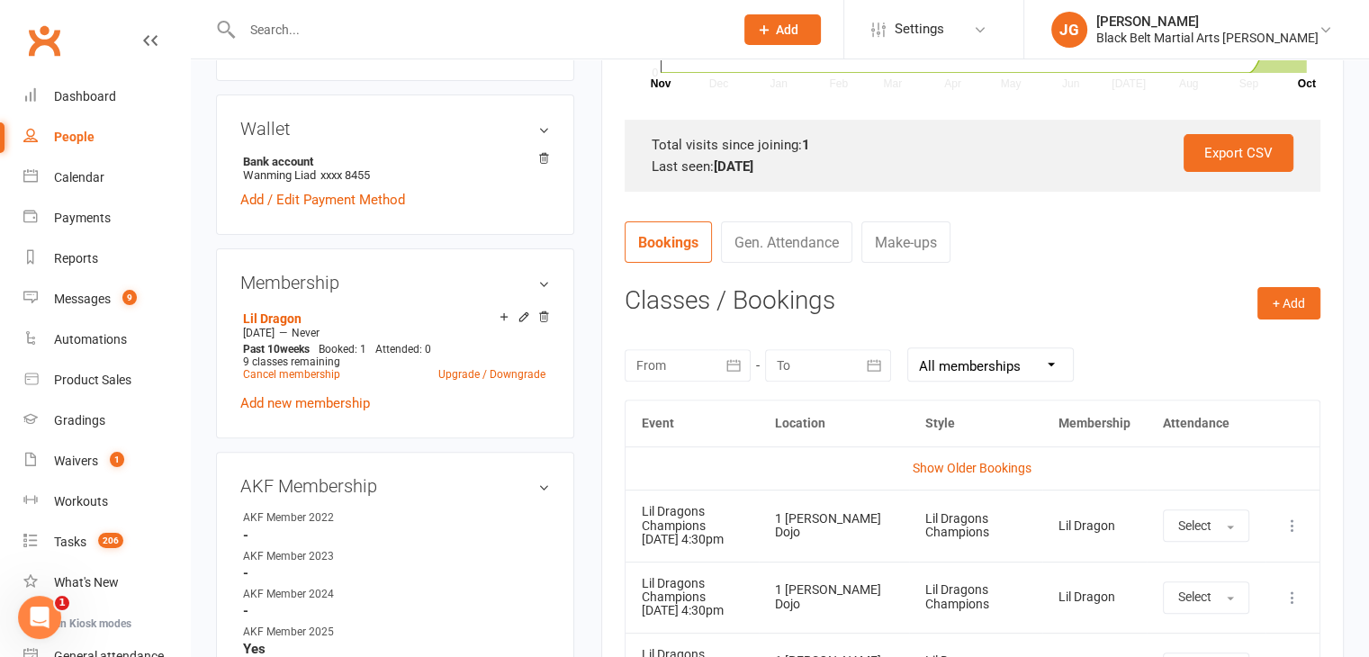
scroll to position [529, 0]
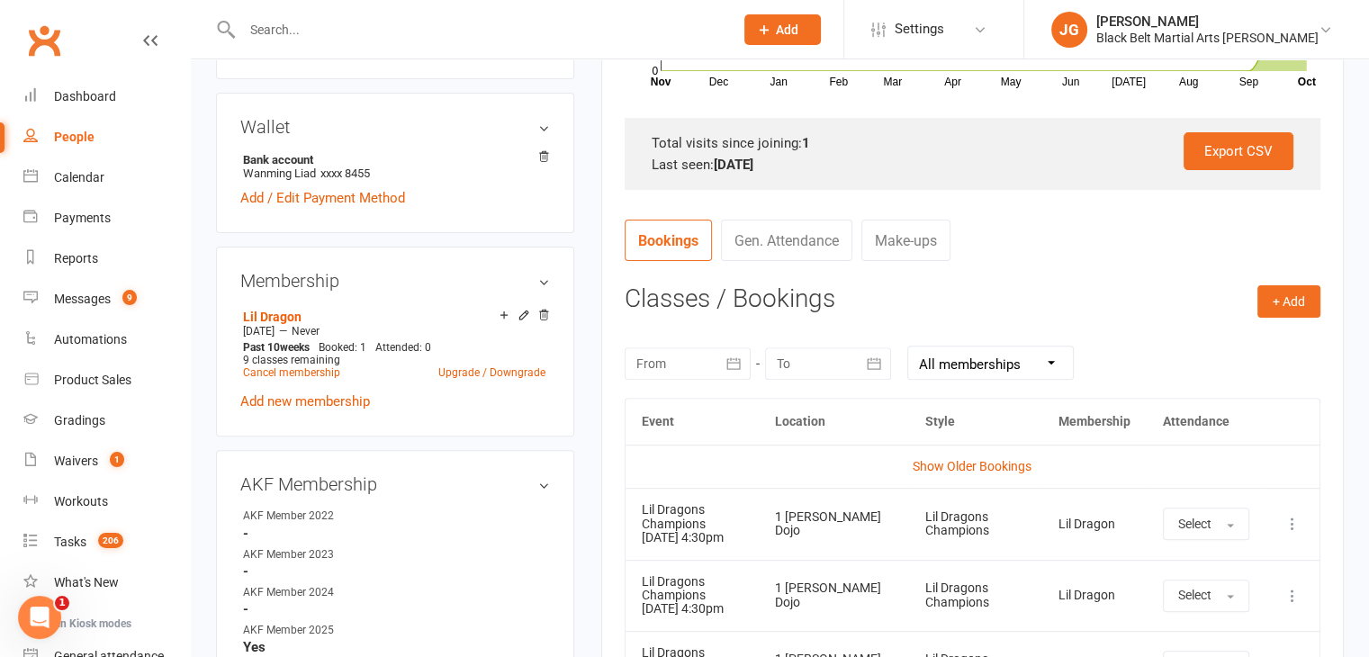
click at [969, 455] on td "Show Older Bookings" at bounding box center [972, 466] width 694 height 43
click at [986, 475] on td "Show Older Bookings" at bounding box center [972, 466] width 694 height 43
click at [985, 468] on link "Show Older Bookings" at bounding box center [972, 466] width 119 height 14
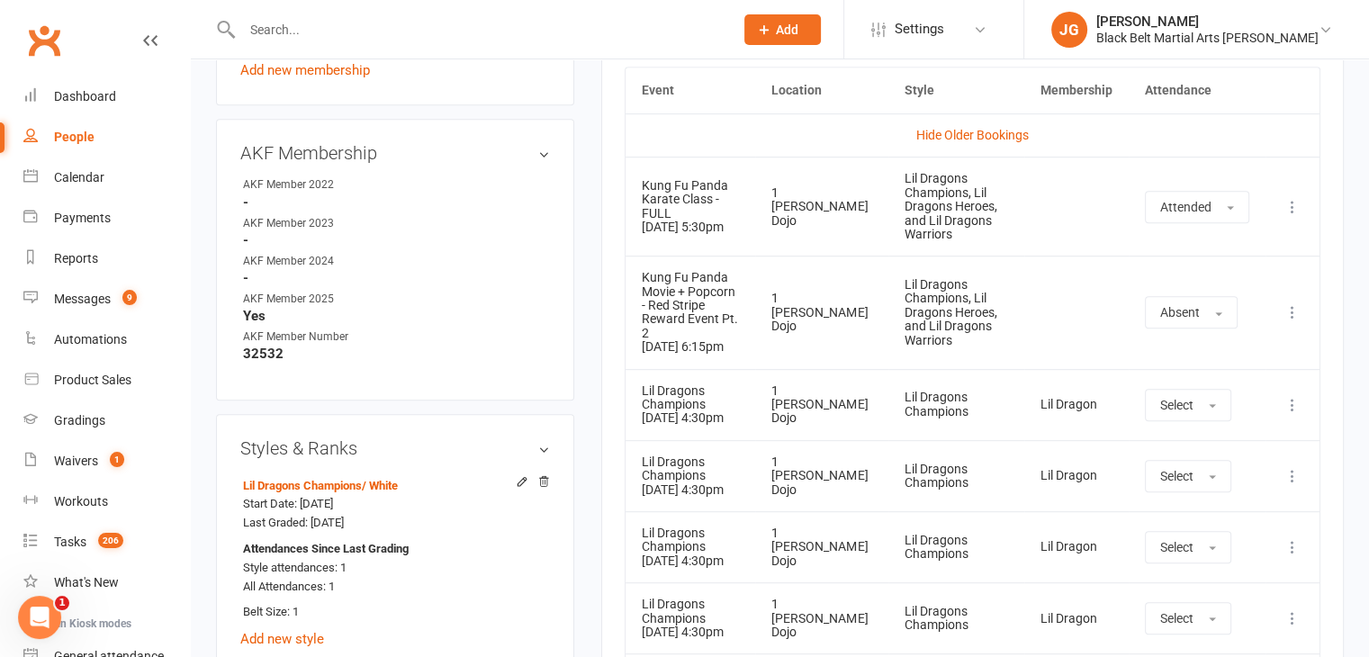
scroll to position [0, 0]
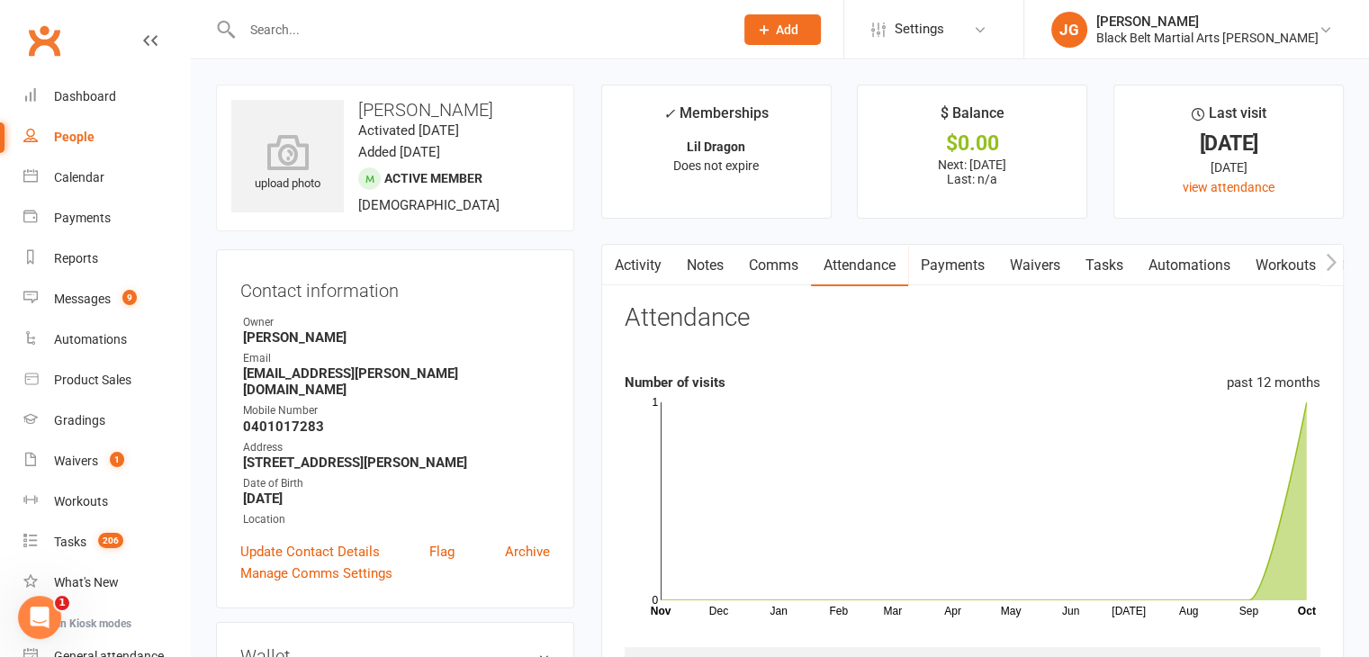
click at [554, 33] on input "text" at bounding box center [479, 29] width 484 height 25
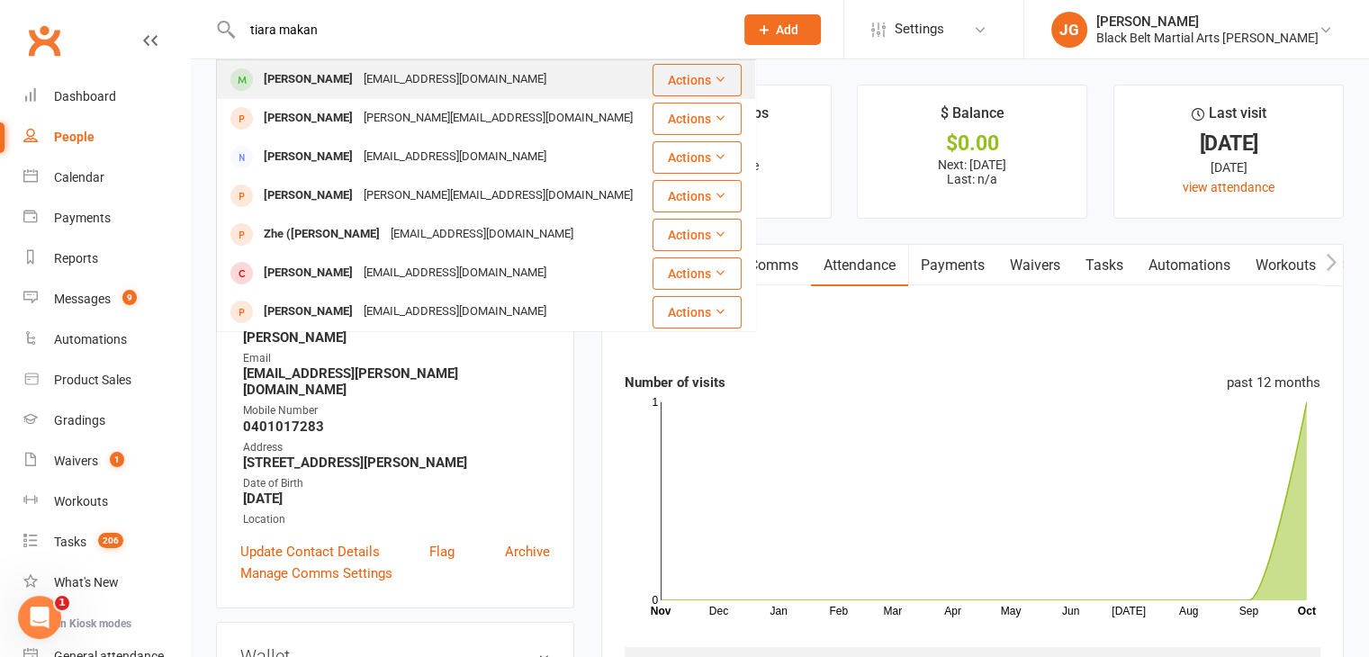
type input "tiara makan"
click at [439, 77] on div "[EMAIL_ADDRESS][DOMAIN_NAME]" at bounding box center [454, 80] width 193 height 26
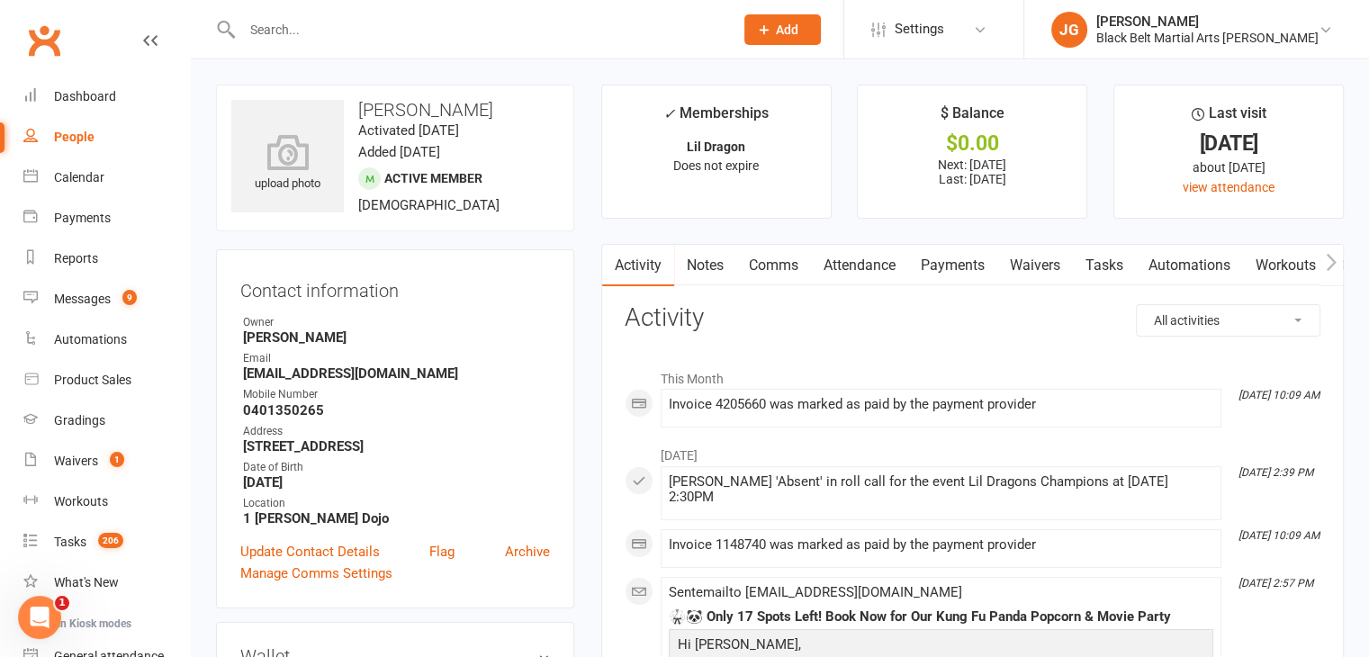
click at [468, 43] on div at bounding box center [468, 29] width 505 height 58
click at [449, 31] on input "text" at bounding box center [479, 29] width 484 height 25
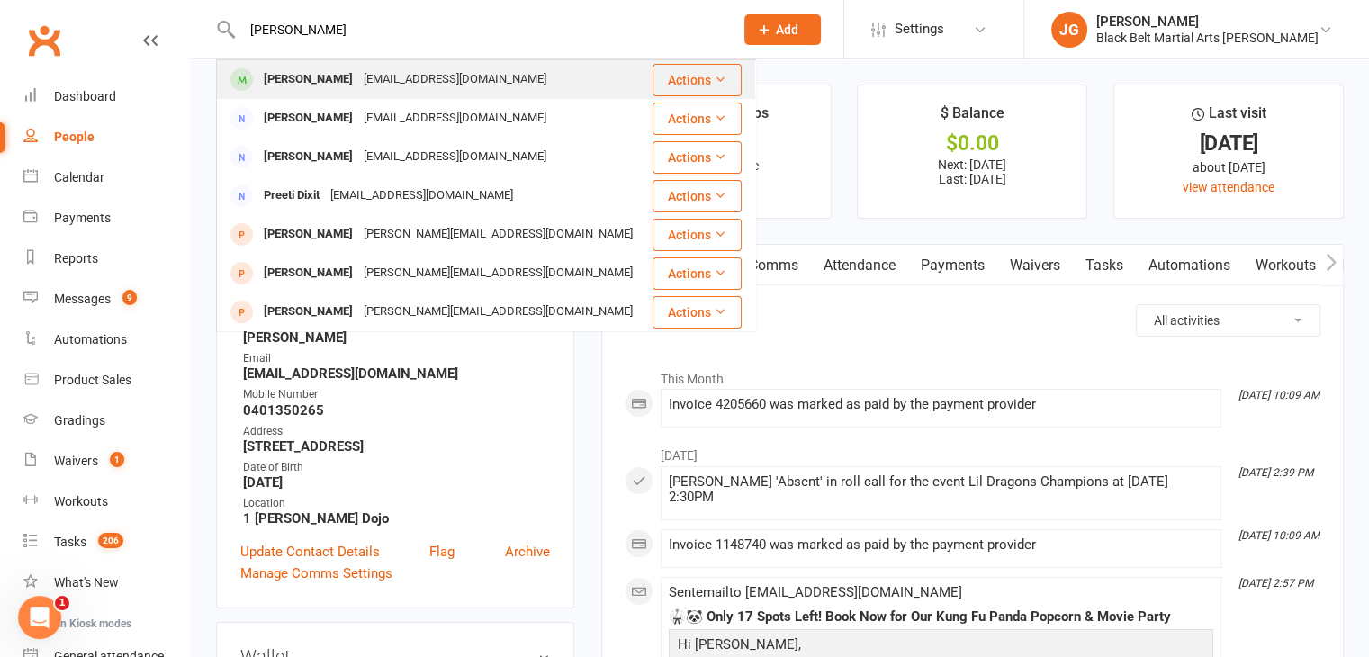
type input "dixita singla"
click at [454, 73] on div "gaurav.singla0511@gmail.com" at bounding box center [454, 80] width 193 height 26
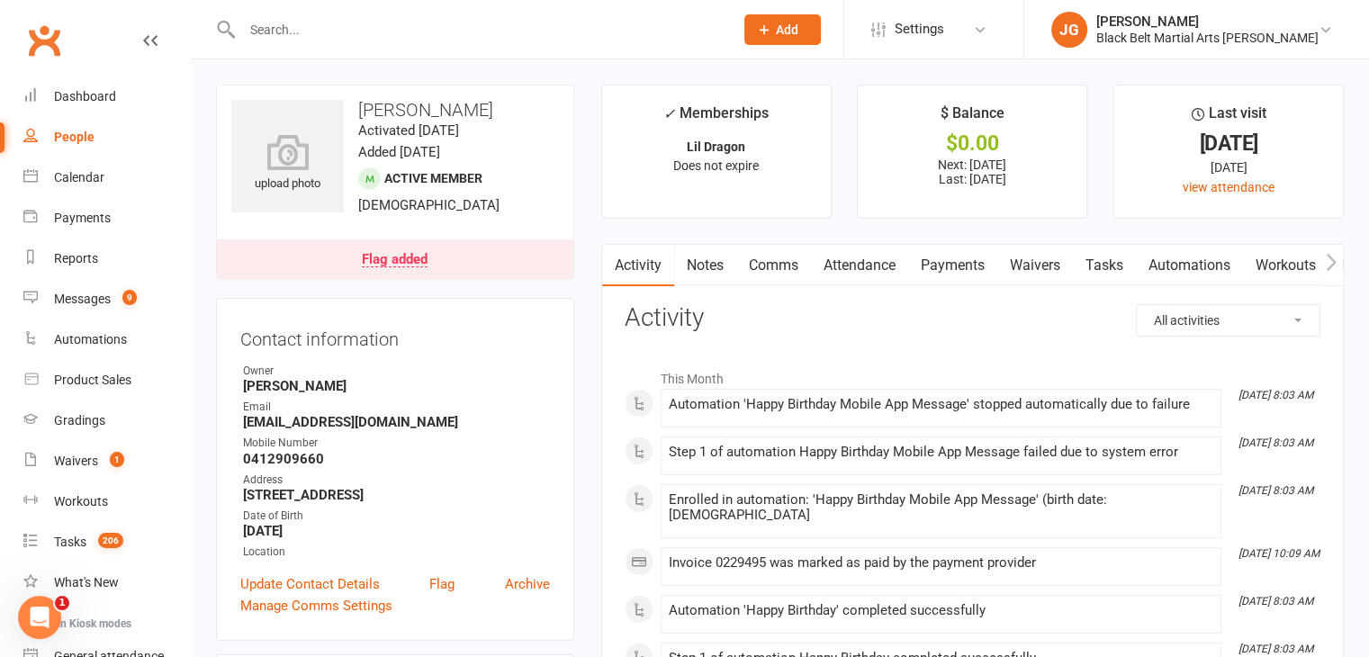
click at [534, 32] on input "text" at bounding box center [479, 29] width 484 height 25
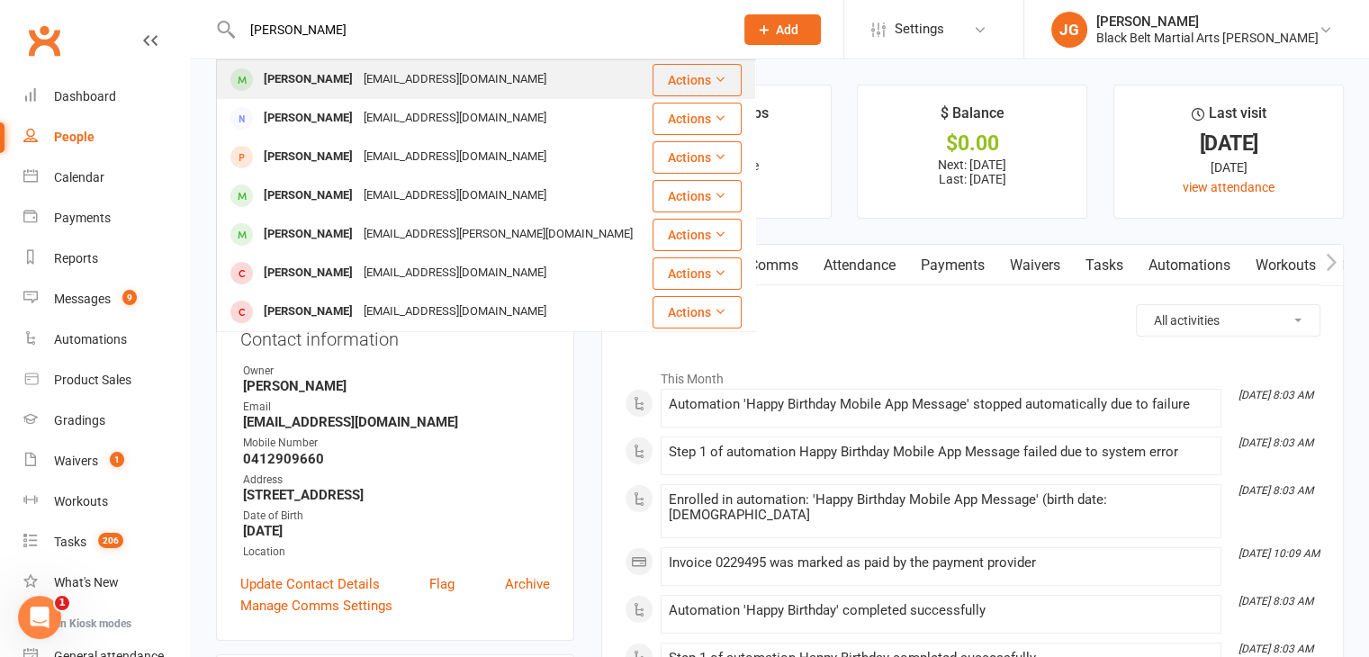
type input "ava telford"
click at [478, 70] on div "Ava Telford tashery93@gmail.com" at bounding box center [434, 79] width 432 height 37
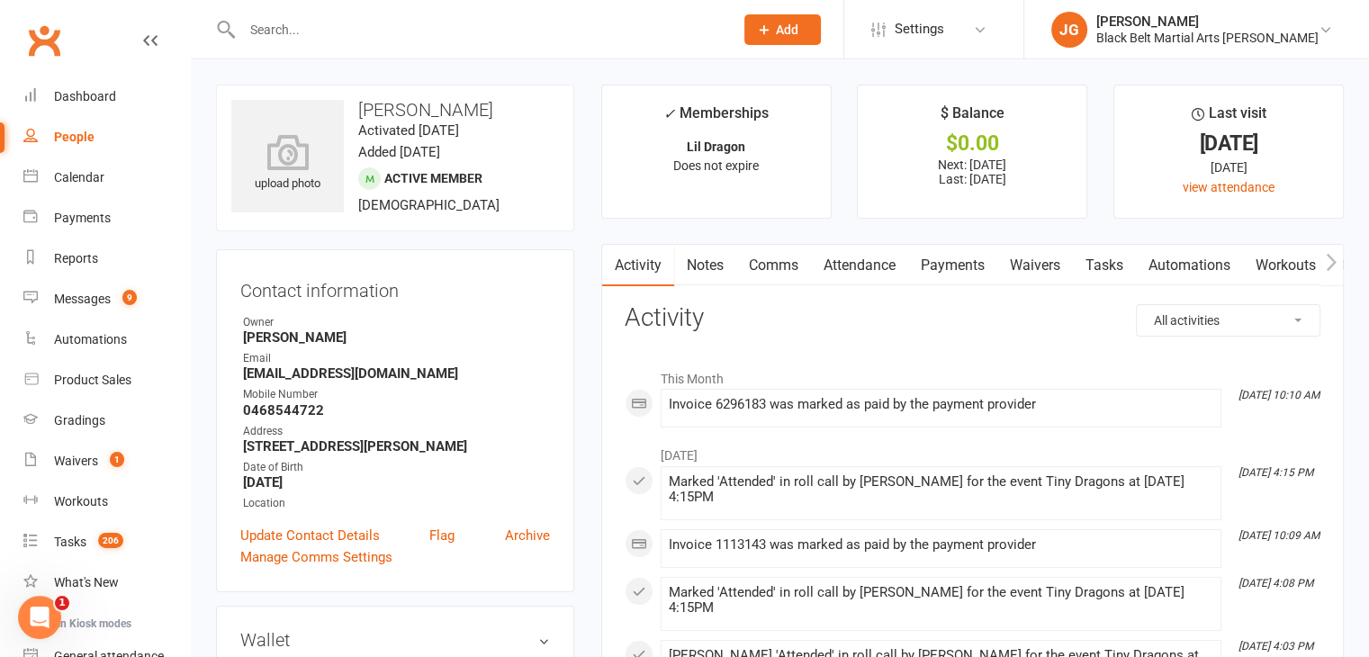
click at [515, 19] on input "text" at bounding box center [479, 29] width 484 height 25
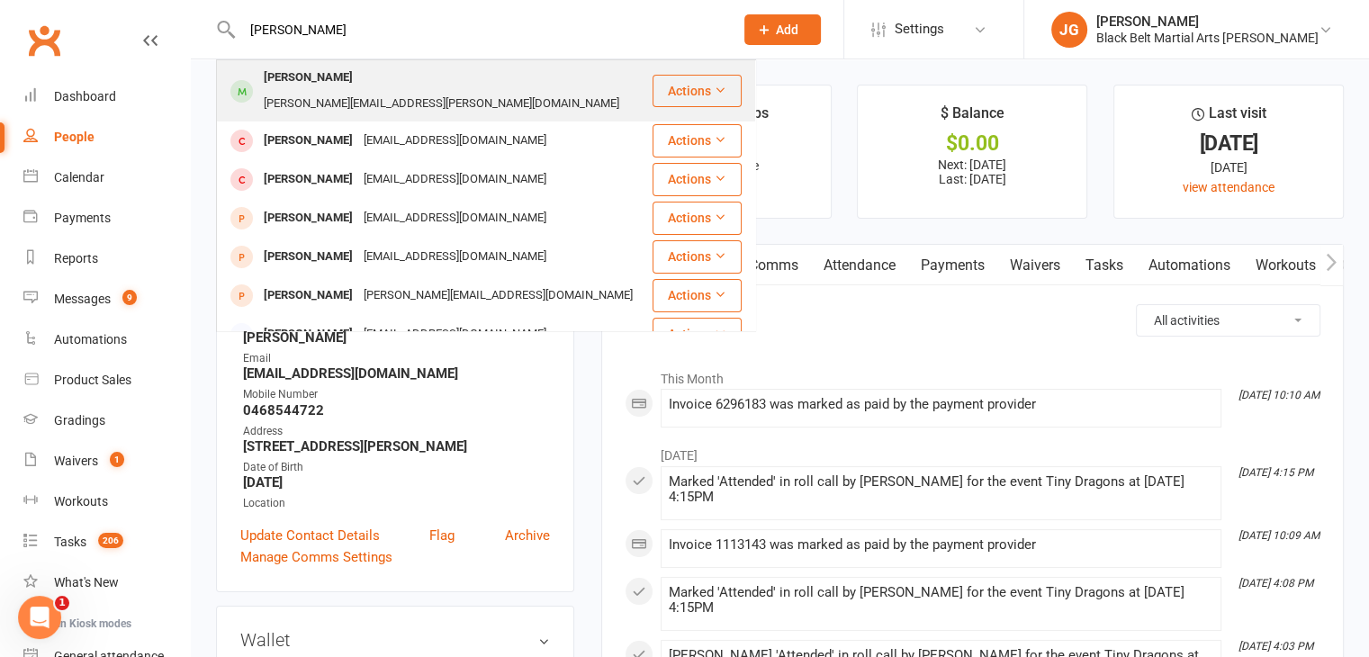
type input "nickan darbooy"
click at [499, 91] on div "Narges.hekmat@yahoo.com" at bounding box center [441, 104] width 366 height 26
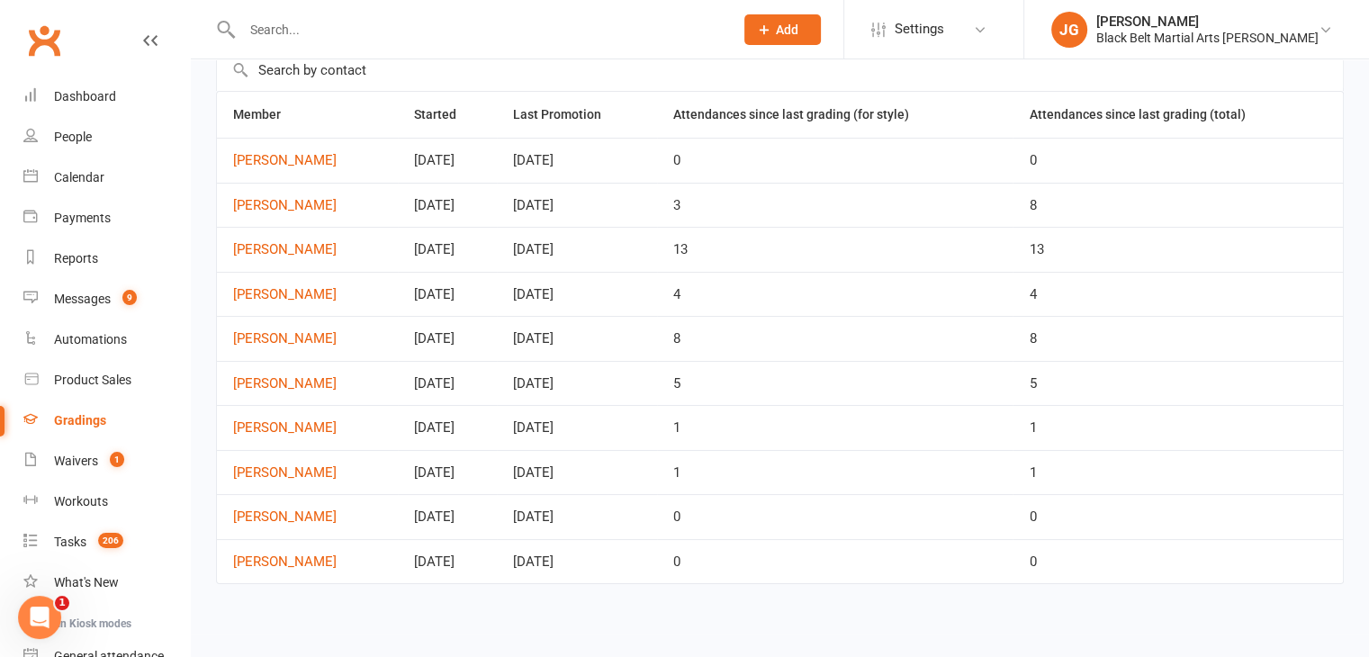
scroll to position [101, 0]
